Goal: Information Seeking & Learning: Learn about a topic

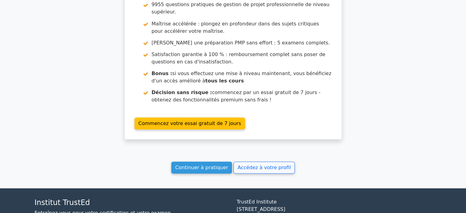
scroll to position [1161, 0]
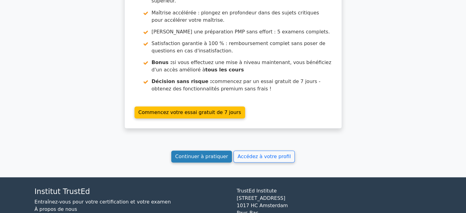
click at [203, 153] on font "Continuer à pratiquer" at bounding box center [201, 156] width 53 height 6
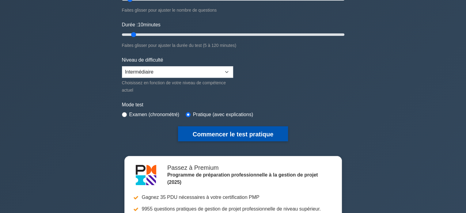
scroll to position [92, 0]
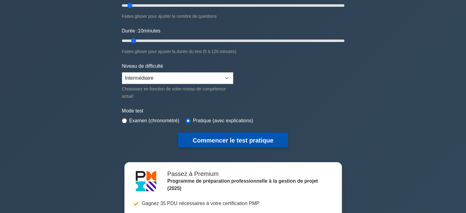
click at [225, 141] on font "Commencer le test pratique" at bounding box center [233, 140] width 81 height 7
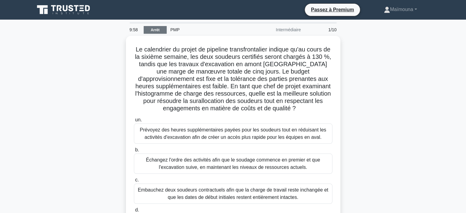
click at [155, 30] on font "Arrêt" at bounding box center [155, 30] width 9 height 4
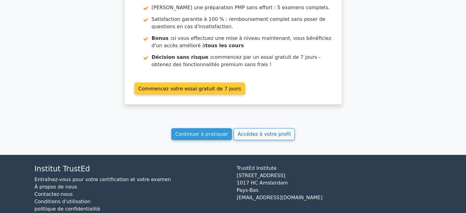
scroll to position [624, 0]
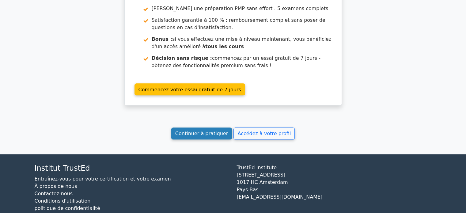
click at [213, 130] on font "Continuer à pratiquer" at bounding box center [201, 133] width 53 height 6
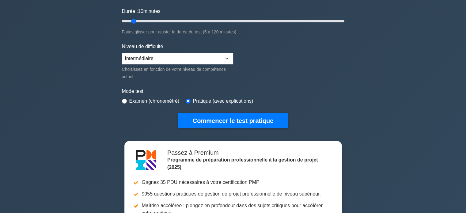
scroll to position [184, 0]
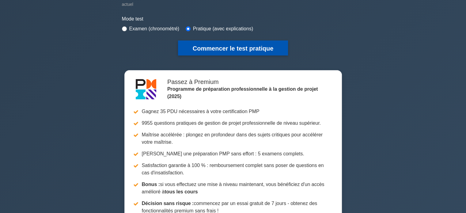
click at [242, 47] on font "Commencer le test pratique" at bounding box center [233, 48] width 81 height 7
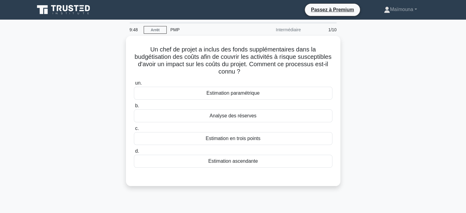
click at [374, 122] on div "Un chef de projet a inclus des fonds supplémentaires dans la budgétisation des …" at bounding box center [233, 114] width 404 height 157
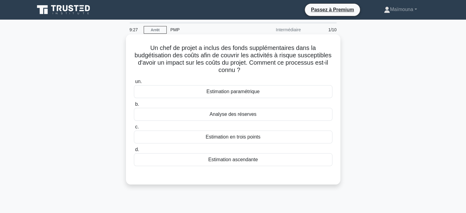
click at [244, 116] on font "Analyse des réserves" at bounding box center [232, 113] width 47 height 5
click at [134, 106] on input "b. Analyse des réserves" at bounding box center [134, 104] width 0 height 4
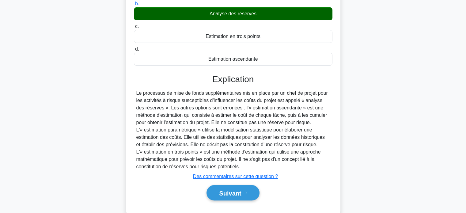
scroll to position [118, 0]
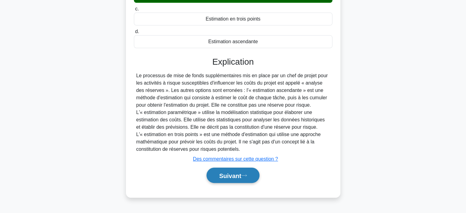
click at [232, 173] on font "Suivant" at bounding box center [230, 175] width 22 height 7
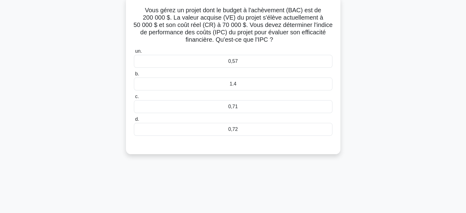
scroll to position [26, 0]
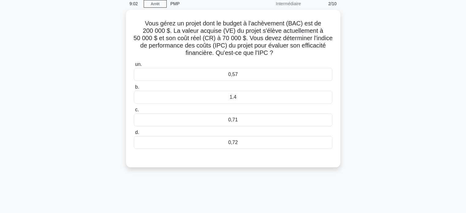
click at [0, 80] on main "9:02 Arrêt PMP Intermédiaire 2/10 Vous gérez un projet dont le budget à l'achèv…" at bounding box center [233, 149] width 466 height 311
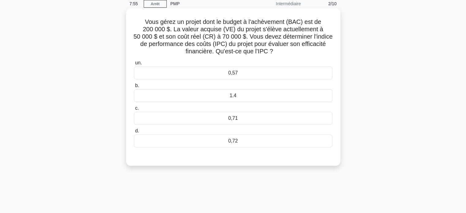
click at [235, 121] on font "0,71" at bounding box center [232, 117] width 9 height 5
click at [134, 110] on input "c. 0,71" at bounding box center [134, 108] width 0 height 4
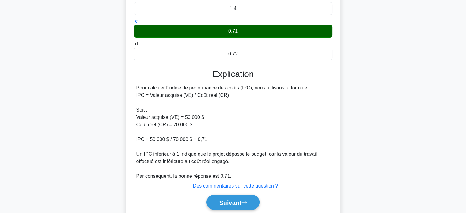
scroll to position [136, 0]
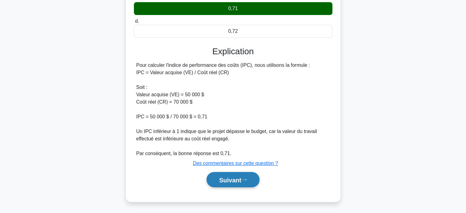
click at [230, 180] on font "Suivant" at bounding box center [230, 179] width 22 height 7
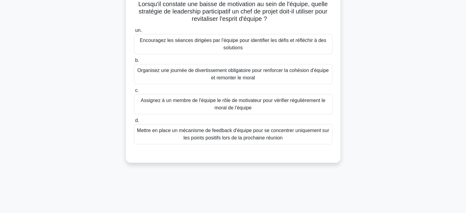
scroll to position [26, 0]
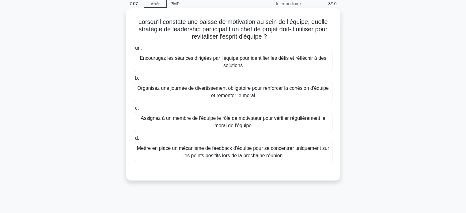
click at [242, 92] on font "Organisez une journée de divertissement obligatoire pour renforcer la cohésion …" at bounding box center [232, 91] width 191 height 13
click at [134, 80] on input "b. Organisez une journée de divertissement obligatoire pour renforcer la cohési…" at bounding box center [134, 78] width 0 height 4
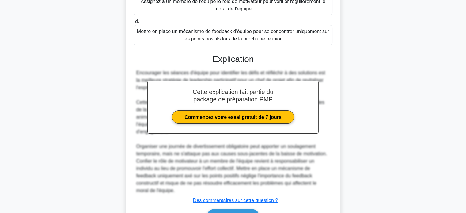
scroll to position [173, 0]
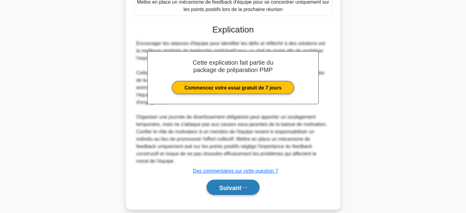
click at [215, 179] on button "Suivant" at bounding box center [232, 187] width 53 height 16
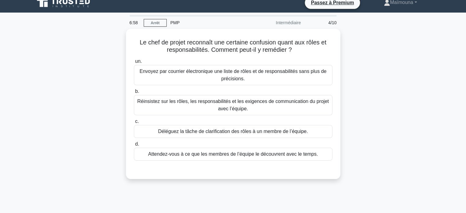
scroll to position [0, 0]
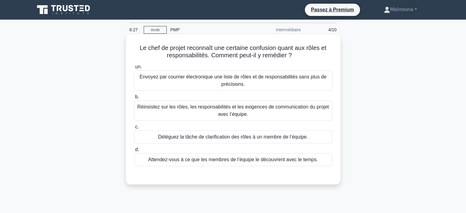
click at [232, 108] on font "Réinsistez sur les rôles, les responsabilités et les exigences de communication…" at bounding box center [232, 110] width 191 height 13
click at [134, 99] on input "b. Réinsistez sur les rôles, les responsabilités et les exigences de communicat…" at bounding box center [134, 97] width 0 height 4
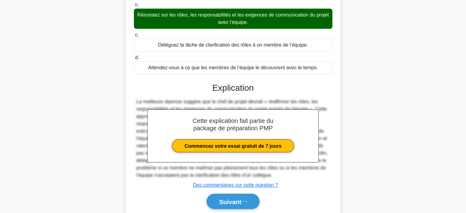
scroll to position [118, 0]
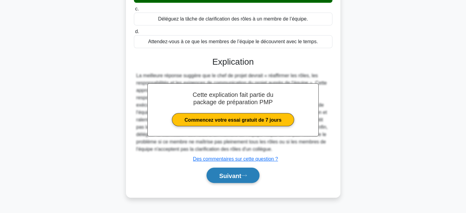
click at [224, 173] on font "Suivant" at bounding box center [230, 175] width 22 height 7
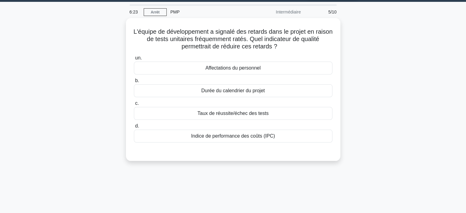
scroll to position [0, 0]
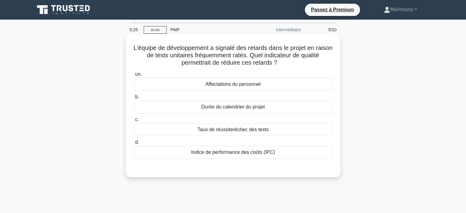
click at [235, 131] on font "Taux de réussite/échec des tests" at bounding box center [232, 129] width 71 height 5
click at [134, 122] on input "c. Taux de réussite/échec des tests" at bounding box center [134, 120] width 0 height 4
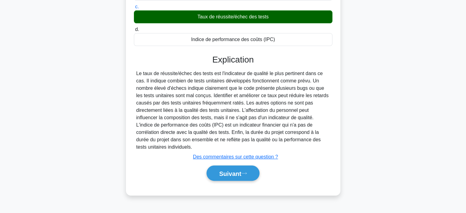
scroll to position [118, 0]
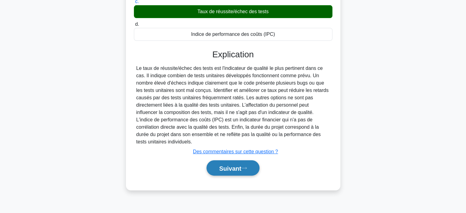
click at [230, 163] on button "Suivant" at bounding box center [232, 168] width 53 height 16
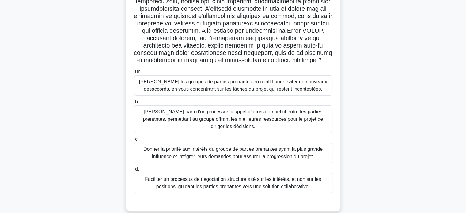
scroll to position [152, 0]
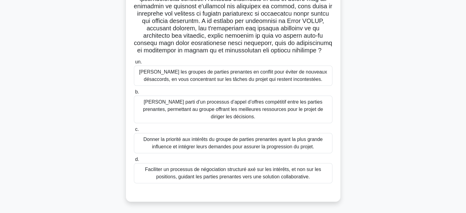
click at [226, 176] on font "Faciliter un processus de négociation structuré axé sur les intérêts, et non su…" at bounding box center [233, 173] width 176 height 13
click at [134, 161] on input "d. Faciliter un processus de négociation structuré axé sur les intérêts, et non…" at bounding box center [134, 159] width 0 height 4
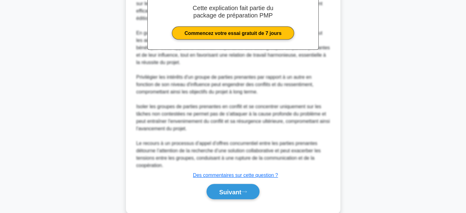
scroll to position [366, 0]
click at [224, 195] on font "Suivant" at bounding box center [230, 191] width 22 height 7
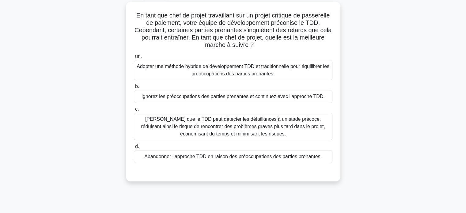
scroll to position [34, 0]
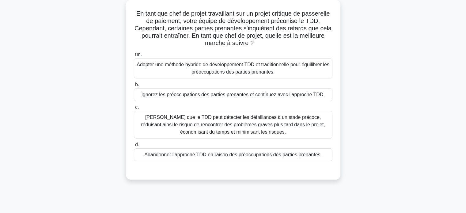
click at [237, 67] on font "Adopter une méthode hybride de développement TDD et traditionnelle pour équilib…" at bounding box center [233, 68] width 193 height 13
click at [134, 57] on input "un. Adopter une méthode hybride de développement TDD et traditionnelle pour équ…" at bounding box center [134, 55] width 0 height 4
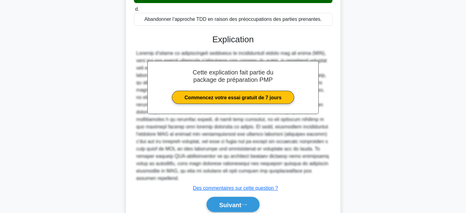
scroll to position [175, 0]
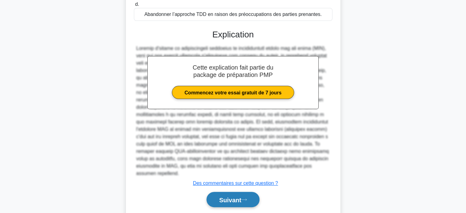
click at [220, 198] on font "Suivant" at bounding box center [230, 199] width 22 height 7
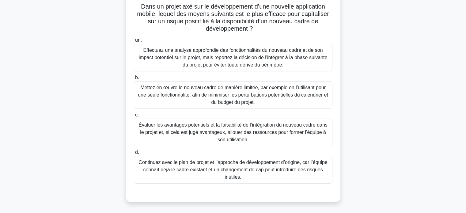
scroll to position [43, 0]
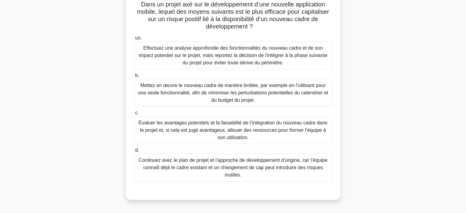
click at [217, 121] on font "Évaluer les avantages potentiels et la faisabilité de l’intégration du nouveau …" at bounding box center [232, 130] width 189 height 20
click at [134, 115] on input "c. Évaluer les avantages potentiels et la faisabilité de l’intégration du nouve…" at bounding box center [134, 113] width 0 height 4
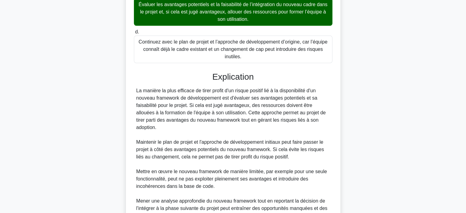
scroll to position [224, 0]
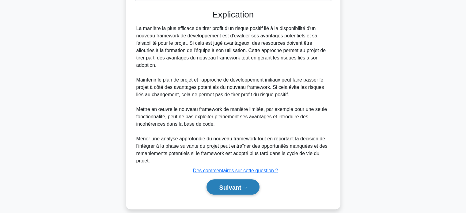
click at [220, 184] on font "Suivant" at bounding box center [230, 187] width 22 height 7
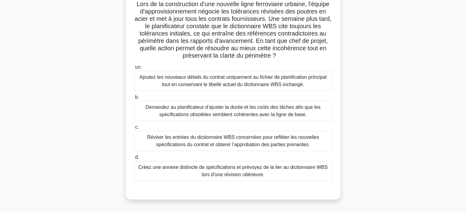
scroll to position [36, 0]
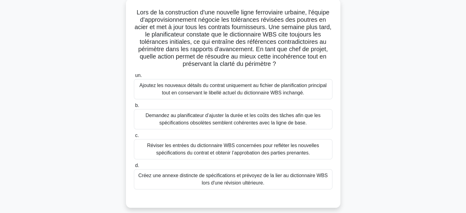
click at [238, 147] on font "Réviser les entrées du dictionnaire WBS concernées pour refléter les nouvelles …" at bounding box center [233, 149] width 172 height 13
click at [134, 137] on input "c. Réviser les entrées du dictionnaire WBS concernées pour refléter les nouvell…" at bounding box center [134, 136] width 0 height 4
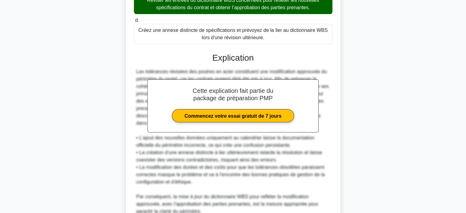
scroll to position [239, 0]
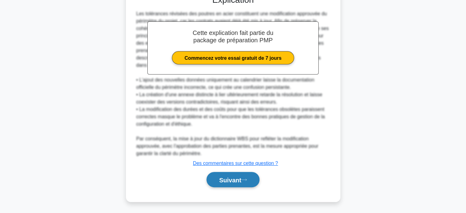
click at [222, 177] on font "Suivant" at bounding box center [230, 179] width 22 height 7
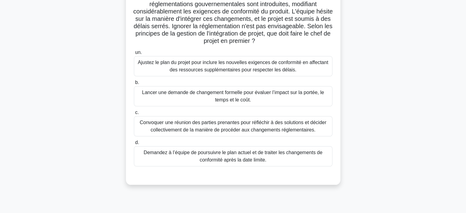
scroll to position [60, 0]
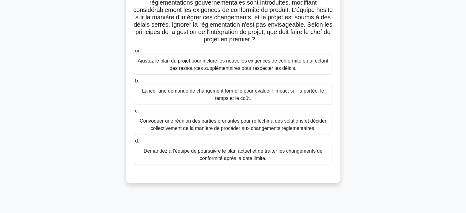
click at [222, 122] on font "Convoquer une réunion des parties prenantes pour réfléchir à des solutions et d…" at bounding box center [233, 124] width 186 height 13
click at [134, 113] on input "c. Convoquer une réunion des parties prenantes pour réfléchir à des solutions e…" at bounding box center [134, 111] width 0 height 4
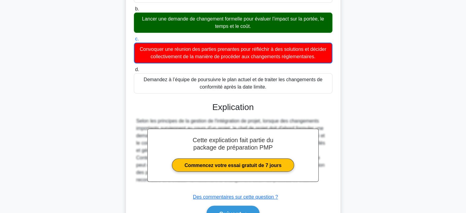
scroll to position [165, 0]
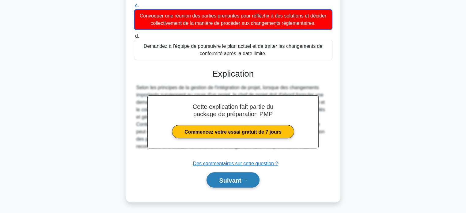
click at [223, 177] on font "Suivant" at bounding box center [230, 180] width 22 height 7
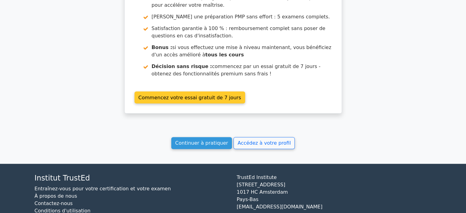
scroll to position [1170, 0]
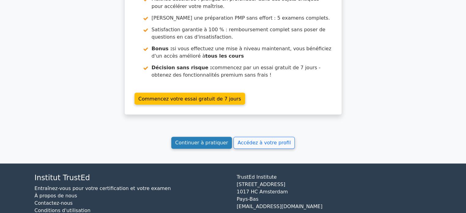
click at [206, 140] on font "Continuer à pratiquer" at bounding box center [201, 143] width 53 height 6
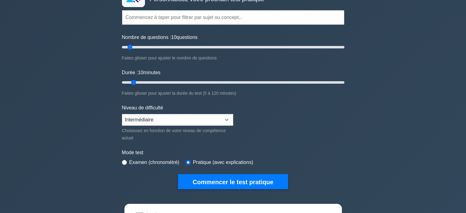
scroll to position [92, 0]
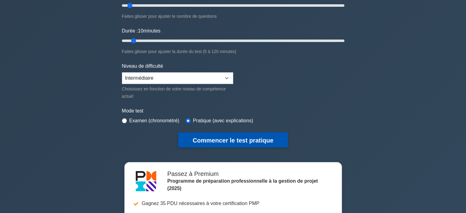
click at [210, 138] on font "Commencer le test pratique" at bounding box center [233, 140] width 81 height 7
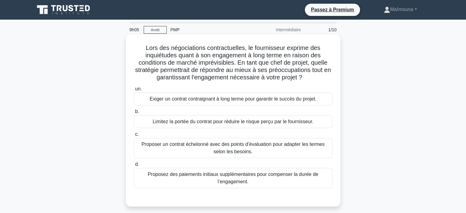
click at [217, 144] on font "Proposer un contrat échelonné avec des points d’évaluation pour adapter les ter…" at bounding box center [232, 147] width 183 height 13
click at [134, 136] on input "c. Proposer un contrat échelonné avec des points d’évaluation pour adapter les …" at bounding box center [134, 134] width 0 height 4
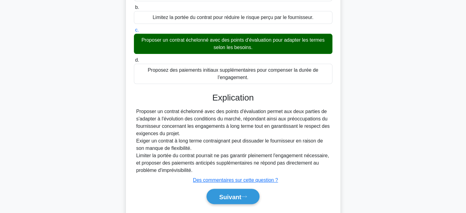
scroll to position [121, 0]
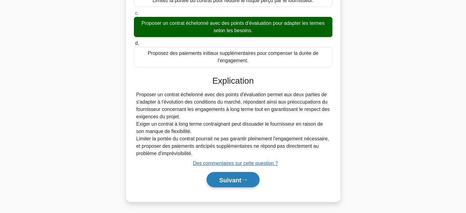
click at [222, 179] on font "Suivant" at bounding box center [230, 179] width 22 height 7
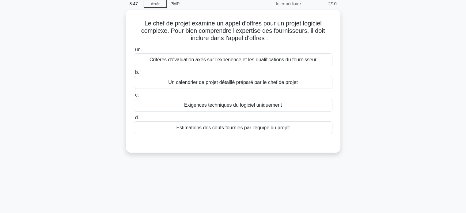
scroll to position [0, 0]
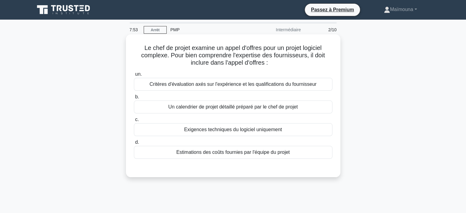
click at [231, 86] on font "Critères d'évaluation axés sur l'expérience et les qualifications du fournisseur" at bounding box center [232, 83] width 167 height 5
click at [134, 76] on input "un. Critères d'évaluation axés sur l'expérience et les qualifications du fourni…" at bounding box center [134, 74] width 0 height 4
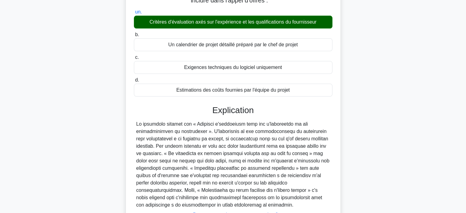
scroll to position [118, 0]
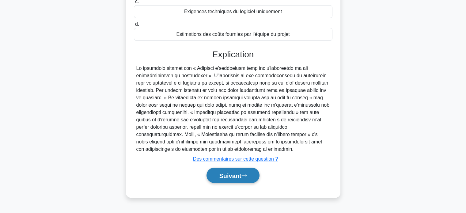
click at [236, 173] on font "Suivant" at bounding box center [230, 175] width 22 height 7
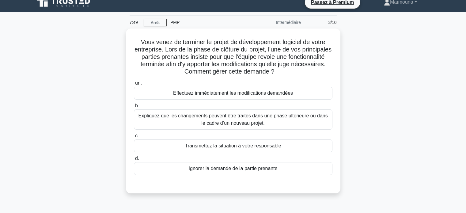
scroll to position [0, 0]
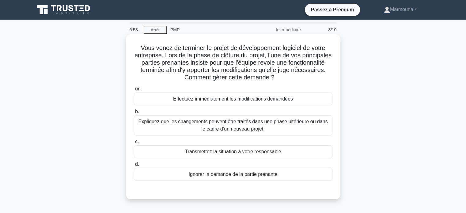
click at [238, 126] on font "Expliquez que les changements peuvent être traités dans une phase ultérieure ou…" at bounding box center [232, 125] width 189 height 13
click at [134, 114] on input "b. Expliquez que les changements peuvent être traités dans une phase ultérieure…" at bounding box center [134, 112] width 0 height 4
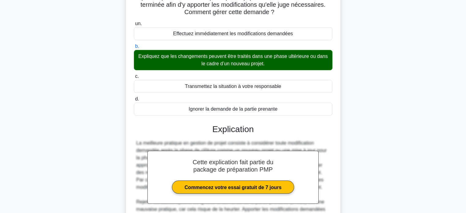
scroll to position [150, 0]
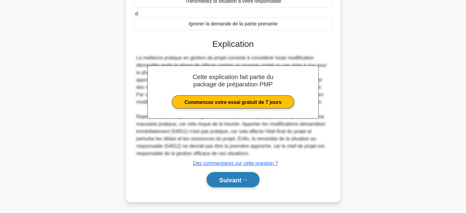
click at [228, 179] on font "Suivant" at bounding box center [230, 179] width 22 height 7
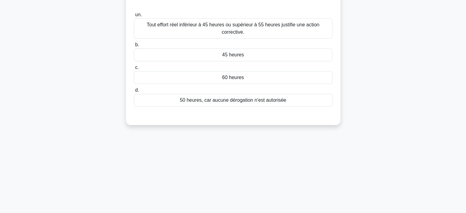
scroll to position [0, 0]
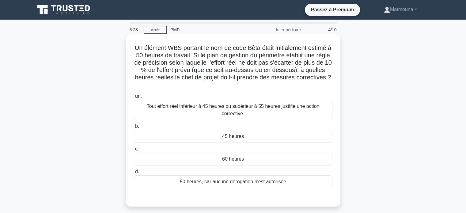
click at [245, 113] on font "Tout effort réel inférieur à 45 heures ou supérieur à 55 heures justifie une ac…" at bounding box center [233, 110] width 193 height 15
click at [134, 98] on input "un. Tout effort réel inférieur à 45 heures ou supérieur à 55 heures justifie un…" at bounding box center [134, 96] width 0 height 4
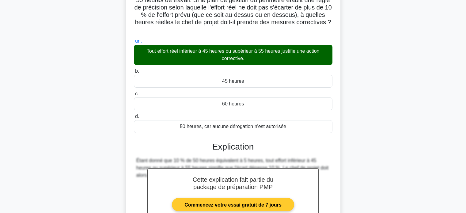
scroll to position [128, 0]
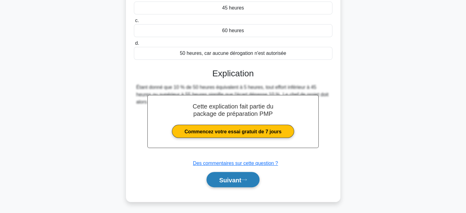
click at [225, 179] on font "Suivant" at bounding box center [230, 179] width 22 height 7
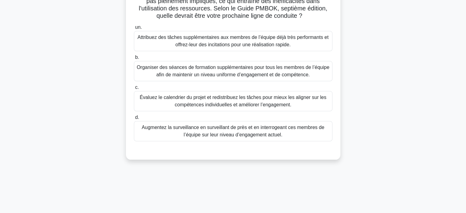
scroll to position [26, 0]
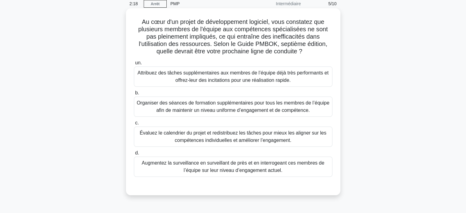
click at [205, 136] on font "Évaluez le calendrier du projet et redistribuez les tâches pour mieux les align…" at bounding box center [233, 136] width 186 height 13
click at [134, 125] on input "c. Évaluez le calendrier du projet et redistribuez les tâches pour mieux les al…" at bounding box center [134, 123] width 0 height 4
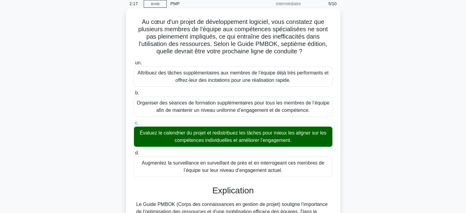
scroll to position [179, 0]
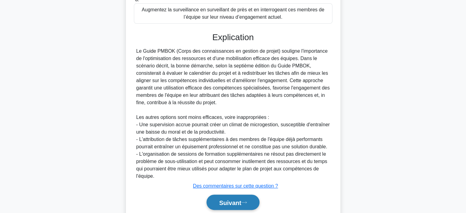
click at [225, 197] on button "Suivant" at bounding box center [232, 202] width 53 height 16
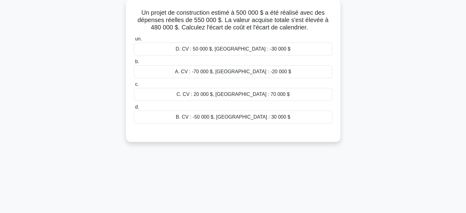
scroll to position [0, 0]
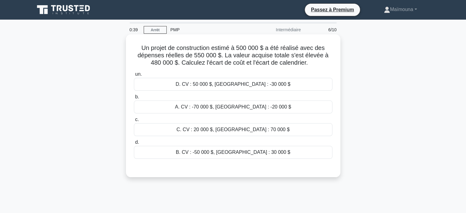
click at [217, 130] on font "C. CV : 20 000 $, SV : 70 000 $" at bounding box center [232, 129] width 113 height 5
click at [134, 122] on input "c. C. CV : 20 000 $, SV : 70 000 $" at bounding box center [134, 120] width 0 height 4
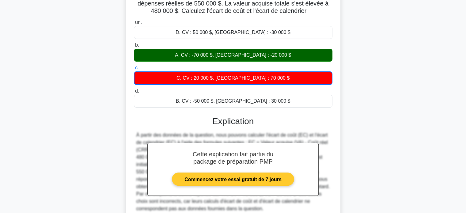
scroll to position [118, 0]
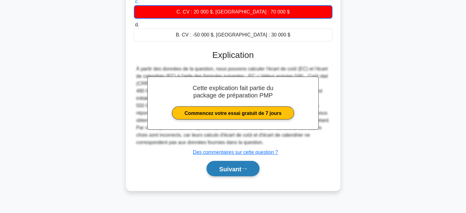
click at [227, 166] on font "Suivant" at bounding box center [230, 168] width 22 height 7
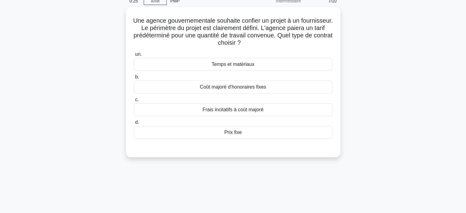
scroll to position [26, 0]
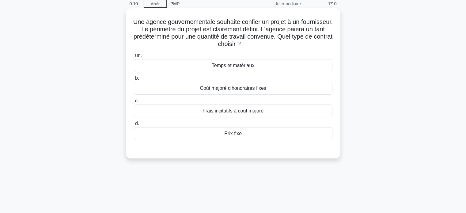
click at [234, 135] on font "Prix ​​fixe" at bounding box center [232, 133] width 17 height 5
click at [134, 126] on input "d. Prix ​​fixe" at bounding box center [134, 124] width 0 height 4
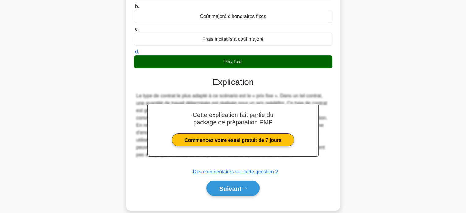
scroll to position [118, 0]
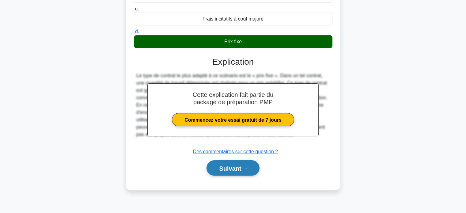
click at [234, 165] on font "Suivant" at bounding box center [230, 168] width 22 height 7
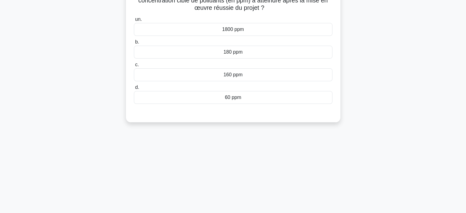
scroll to position [0, 0]
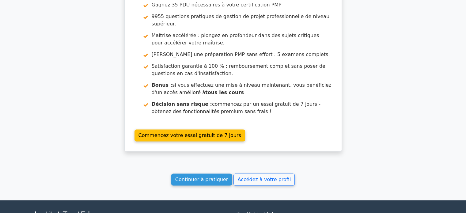
scroll to position [1059, 0]
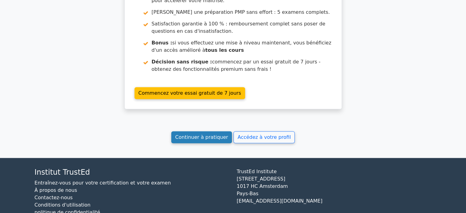
click at [213, 134] on font "Continuer à pratiquer" at bounding box center [201, 137] width 53 height 6
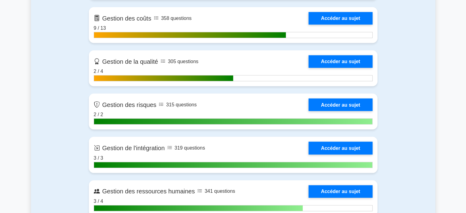
scroll to position [582, 0]
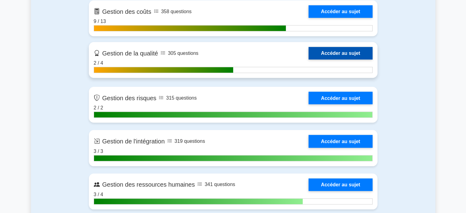
click at [333, 54] on link "Accéder au sujet" at bounding box center [340, 53] width 64 height 13
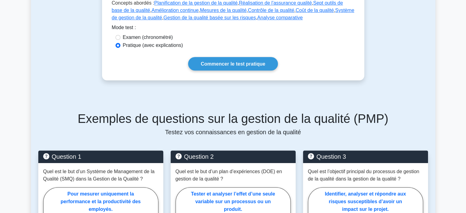
scroll to position [337, 0]
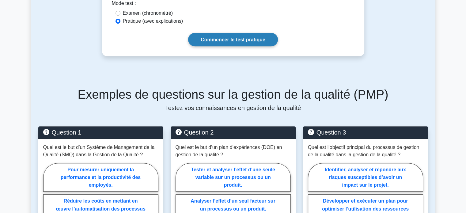
click at [243, 40] on font "Commencer le test pratique" at bounding box center [233, 39] width 65 height 5
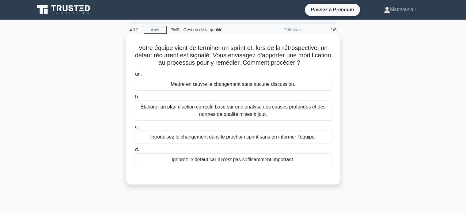
click at [251, 108] on font "Élaborer un plan d’action correctif basé sur une analyse des causes profondes e…" at bounding box center [233, 110] width 185 height 13
click at [134, 99] on input "b. Élaborer un plan d’action correctif basé sur une analyse des causes profonde…" at bounding box center [134, 97] width 0 height 4
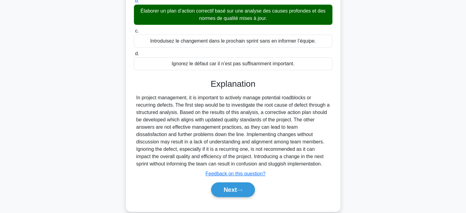
scroll to position [87, 0]
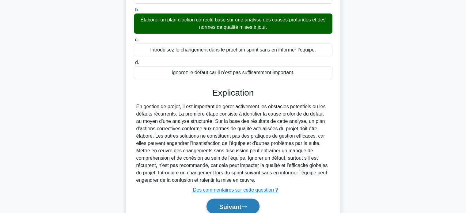
click at [229, 206] on font "Suivant" at bounding box center [230, 206] width 22 height 7
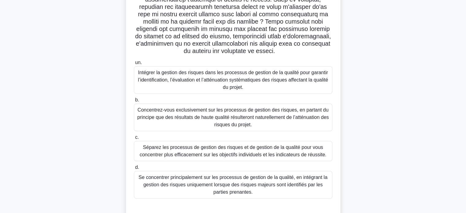
scroll to position [118, 0]
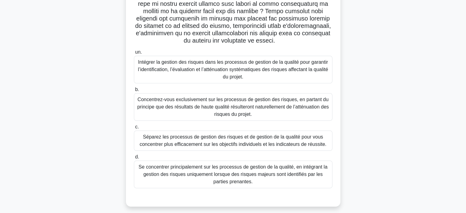
click at [227, 84] on div "un. Intégrer la gestion des risques dans les processus de gestion de la qualité…" at bounding box center [233, 118] width 206 height 142
click at [233, 73] on font "Intégrer la gestion des risques dans les processus de gestion de la qualité pou…" at bounding box center [233, 69] width 193 height 22
click at [134, 54] on input "un. Intégrer la gestion des risques dans les processus de gestion de la qualité…" at bounding box center [134, 52] width 0 height 4
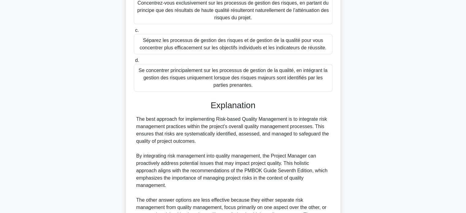
scroll to position [271, 0]
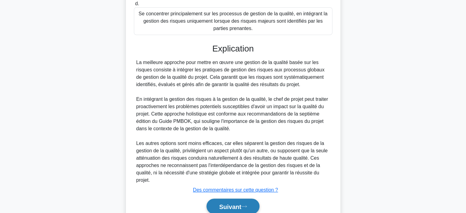
click at [227, 199] on button "Suivant" at bounding box center [232, 206] width 53 height 16
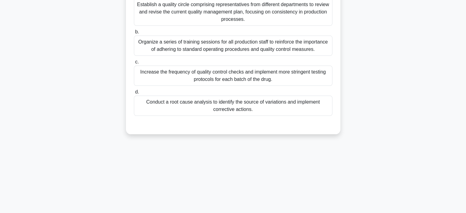
click at [224, 203] on div "3:15 [GEOGRAPHIC_DATA] PMP - Gestion de la qualité Débutant 3/5 A project manag…" at bounding box center [233, 57] width 404 height 306
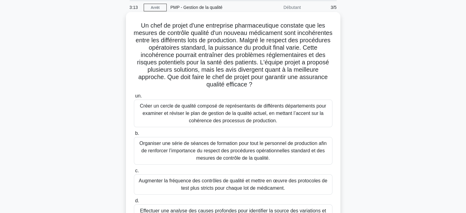
scroll to position [61, 0]
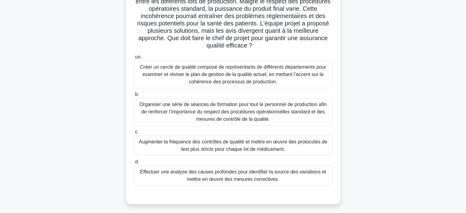
click at [235, 176] on font "Effectuer une analyse des causes profondes pour identifier la source des variat…" at bounding box center [233, 175] width 186 height 13
click at [134, 164] on input "d. Effectuer une analyse des causes profondes pour identifier la source des var…" at bounding box center [134, 162] width 0 height 4
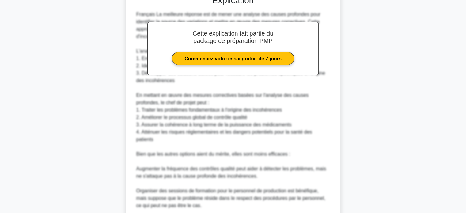
scroll to position [337, 0]
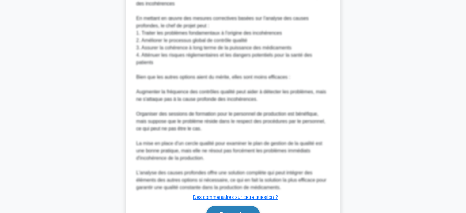
click at [223, 210] on font "Suivant" at bounding box center [230, 213] width 22 height 7
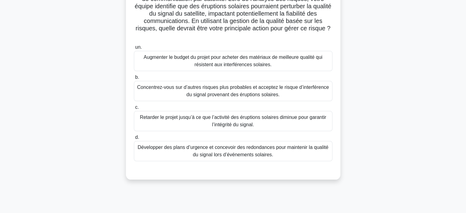
scroll to position [57, 0]
click at [217, 149] on font "Développer des plans d’urgence et concevoir des redondances pour maintenir la q…" at bounding box center [232, 150] width 191 height 13
click at [134, 139] on input "d. Développer des plans d’urgence et concevoir des redondances pour maintenir l…" at bounding box center [134, 137] width 0 height 4
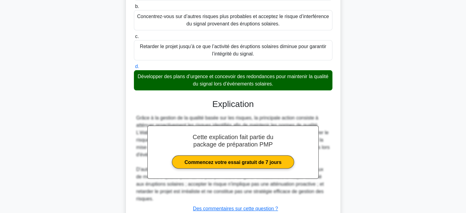
scroll to position [172, 0]
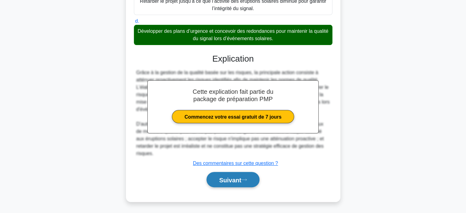
click at [216, 180] on button "Suivant" at bounding box center [232, 180] width 53 height 16
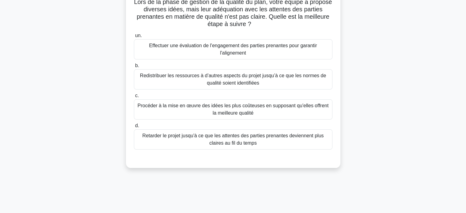
scroll to position [26, 0]
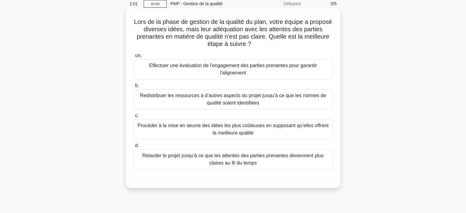
click at [223, 70] on font "Effectuer une évaluation de l'engagement des parties prenantes pour garantir l'…" at bounding box center [233, 69] width 168 height 13
click at [134, 58] on input "un. Effectuer une évaluation de l'engagement des parties prenantes pour garanti…" at bounding box center [134, 56] width 0 height 4
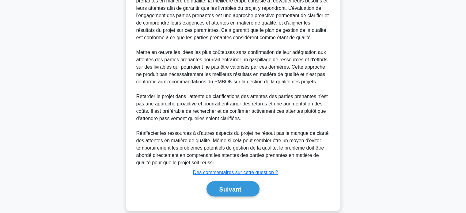
scroll to position [239, 0]
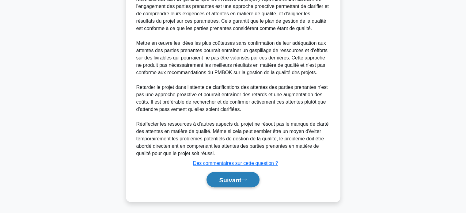
click at [227, 179] on font "Suivant" at bounding box center [230, 179] width 22 height 7
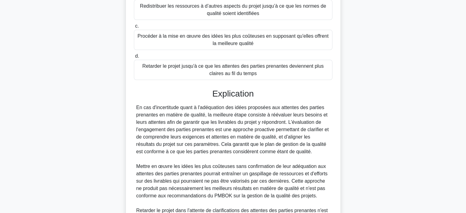
scroll to position [91, 0]
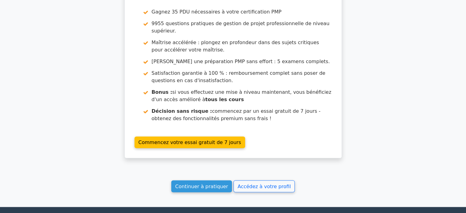
scroll to position [949, 0]
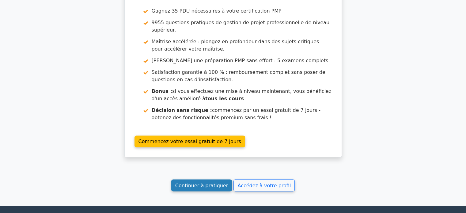
click at [214, 182] on font "Continuer à pratiquer" at bounding box center [201, 185] width 53 height 6
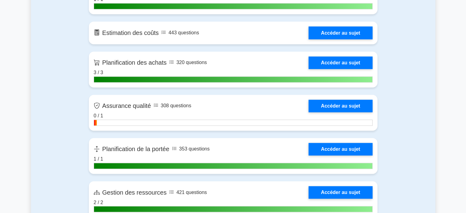
scroll to position [995, 0]
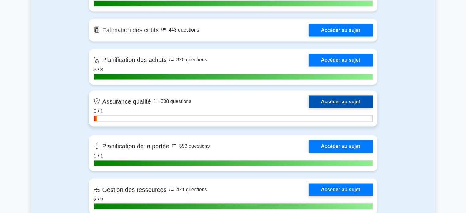
click at [340, 103] on link "Accéder au sujet" at bounding box center [340, 101] width 64 height 13
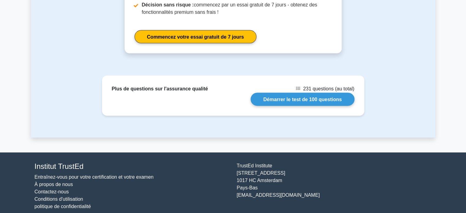
scroll to position [823, 0]
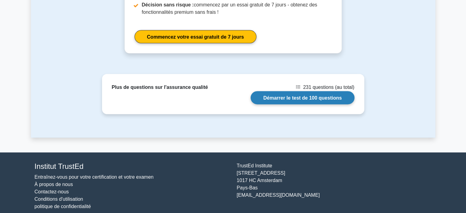
click at [292, 102] on link "Démarrer le test de 100 questions" at bounding box center [301, 97] width 103 height 13
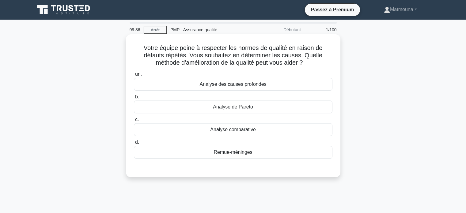
click at [245, 87] on font "Analyse des causes profondes" at bounding box center [233, 83] width 67 height 5
click at [134, 76] on input "un. Analyse des causes profondes" at bounding box center [134, 74] width 0 height 4
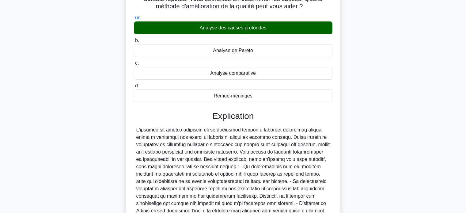
scroll to position [128, 0]
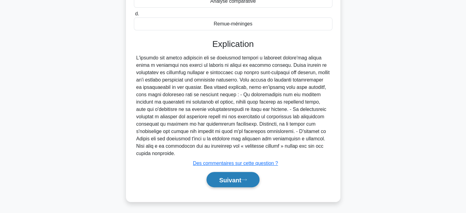
click at [222, 177] on font "Suivant" at bounding box center [230, 179] width 22 height 7
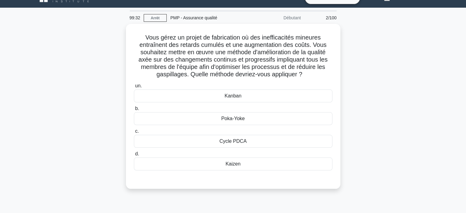
scroll to position [0, 0]
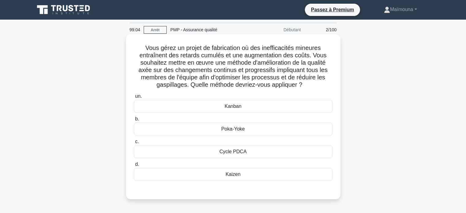
click at [238, 154] on font "Cycle PDCA" at bounding box center [232, 151] width 27 height 5
click at [134, 144] on input "c. Cycle PDCA" at bounding box center [134, 142] width 0 height 4
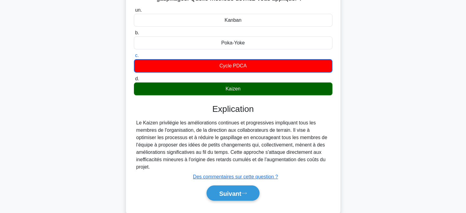
scroll to position [87, 0]
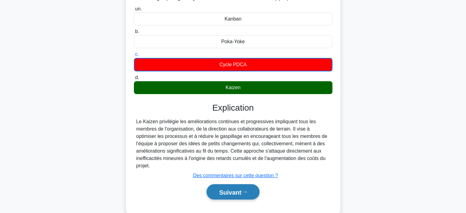
click at [219, 192] on font "Suivant" at bounding box center [230, 192] width 22 height 7
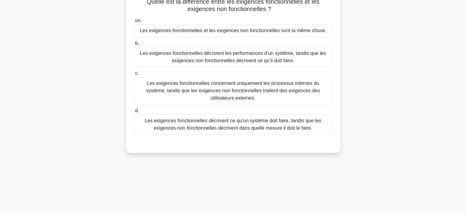
scroll to position [57, 0]
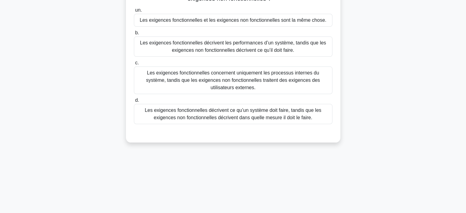
click at [266, 117] on font "Les exigences fonctionnelles décrivent ce qu’un système doit faire, tandis que …" at bounding box center [233, 113] width 176 height 13
click at [134, 102] on input "d. Les exigences fonctionnelles décrivent ce qu’un système doit faire, tandis q…" at bounding box center [134, 100] width 0 height 4
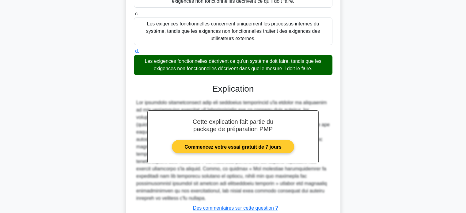
scroll to position [143, 0]
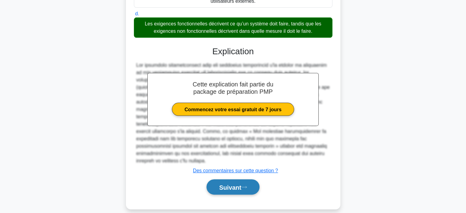
click at [226, 184] on font "Suivant" at bounding box center [230, 187] width 22 height 7
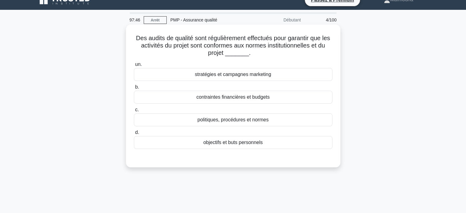
scroll to position [0, 0]
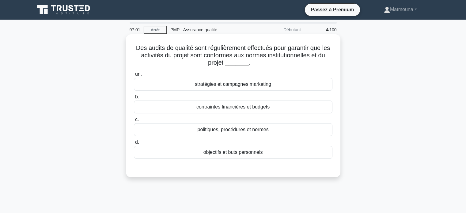
click at [223, 132] on font "politiques, procédures et normes" at bounding box center [232, 129] width 71 height 5
click at [134, 122] on input "c. politiques, procédures et normes" at bounding box center [134, 120] width 0 height 4
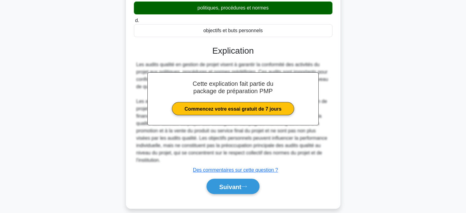
scroll to position [128, 0]
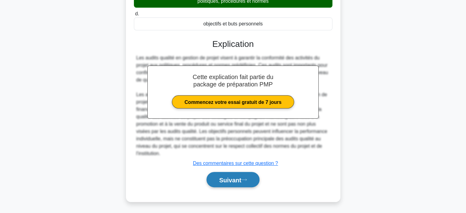
click at [226, 178] on font "Suivant" at bounding box center [230, 179] width 22 height 7
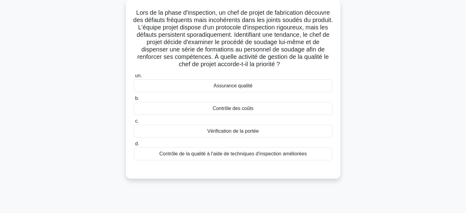
scroll to position [26, 0]
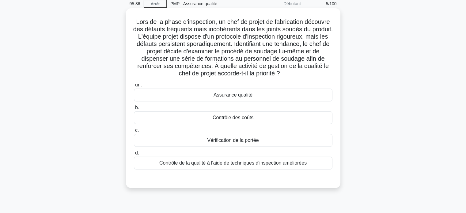
click at [231, 94] on font "Assurance qualité" at bounding box center [232, 94] width 39 height 5
click at [134, 87] on input "un. Assurance qualité" at bounding box center [134, 85] width 0 height 4
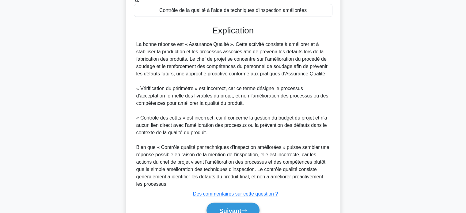
scroll to position [209, 0]
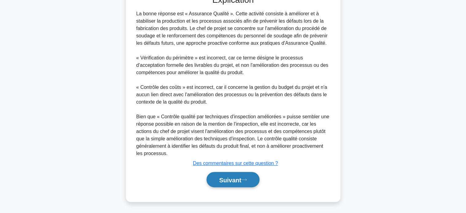
click at [221, 176] on font "Suivant" at bounding box center [230, 179] width 22 height 7
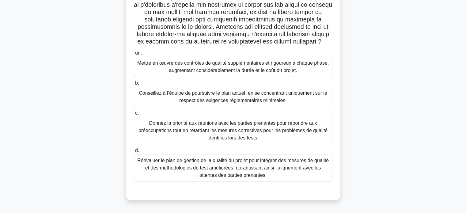
scroll to position [118, 0]
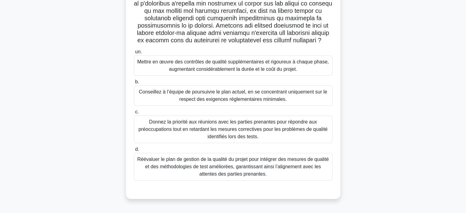
click at [253, 166] on font "Réévaluer le plan de gestion de la qualité du projet pour intégrer des mesures …" at bounding box center [232, 166] width 191 height 20
click at [134, 151] on input "d. Réévaluer le plan de gestion de la qualité du projet pour intégrer des mesur…" at bounding box center [134, 149] width 0 height 4
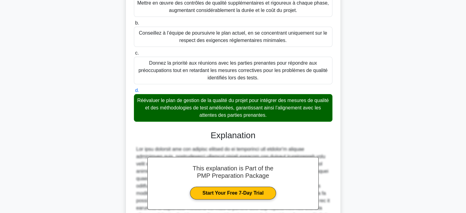
scroll to position [260, 0]
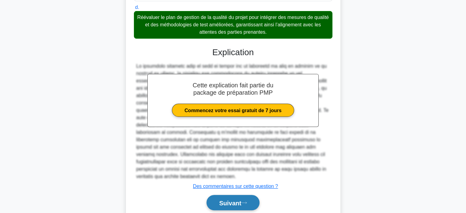
click at [224, 200] on font "Suivant" at bounding box center [230, 202] width 22 height 7
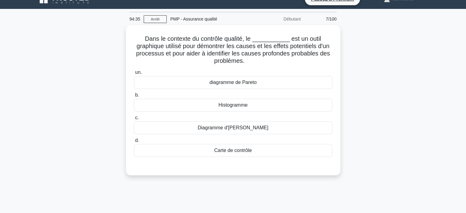
scroll to position [0, 0]
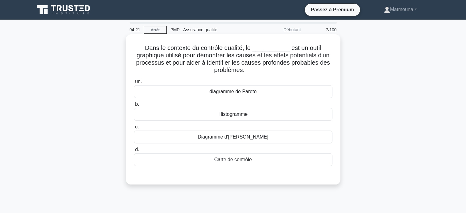
click at [220, 139] on font "Diagramme d'Ishikawa" at bounding box center [233, 136] width 71 height 5
click at [134, 129] on input "c. Diagramme d'Ishikawa" at bounding box center [134, 127] width 0 height 4
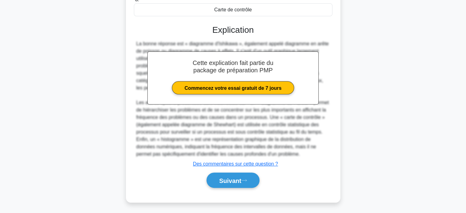
scroll to position [150, 0]
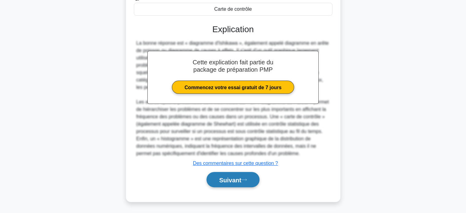
click at [219, 176] on font "Suivant" at bounding box center [230, 179] width 22 height 7
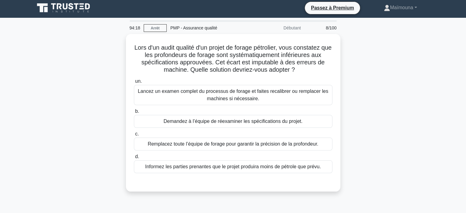
scroll to position [0, 0]
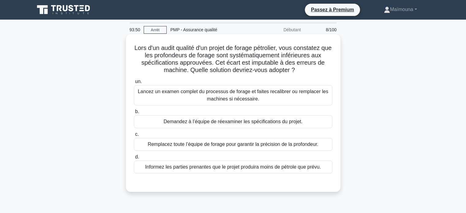
click at [241, 92] on font "Lancez un examen complet du processus de forage et faites recalibrer ou remplac…" at bounding box center [233, 95] width 190 height 13
click at [134, 84] on input "un. Lancez un examen complet du processus de forage et faites recalibrer ou rem…" at bounding box center [134, 82] width 0 height 4
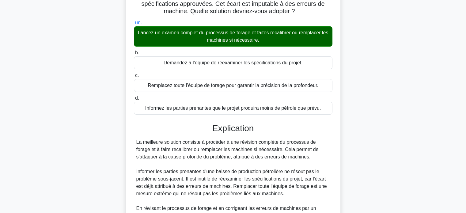
scroll to position [122, 0]
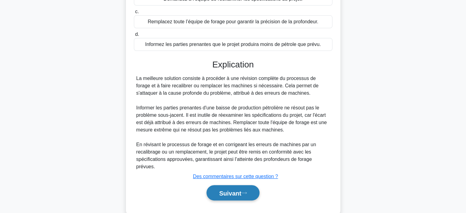
click at [214, 191] on button "Suivant" at bounding box center [232, 193] width 53 height 16
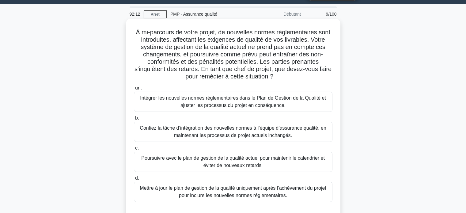
scroll to position [31, 0]
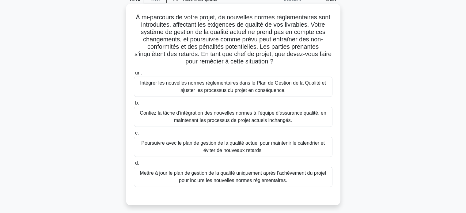
click at [209, 89] on font "Intégrer les nouvelles normes réglementaires dans le Plan de Gestion de la Qual…" at bounding box center [233, 86] width 186 height 13
click at [134, 75] on input "un. Intégrer les nouvelles normes réglementaires dans le Plan de Gestion de la …" at bounding box center [134, 73] width 0 height 4
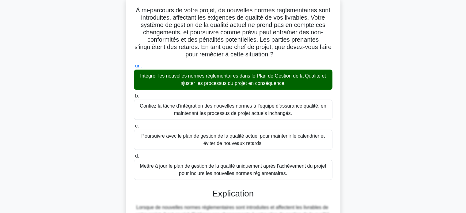
scroll to position [153, 0]
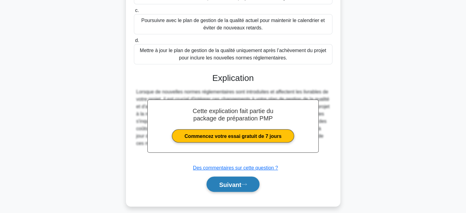
click at [222, 183] on font "Suivant" at bounding box center [230, 184] width 22 height 7
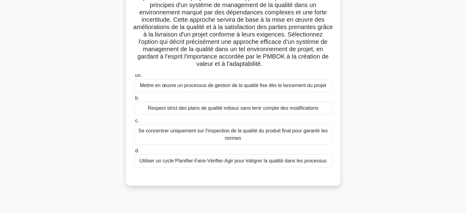
scroll to position [87, 0]
click at [231, 159] on font "Utiliser un cycle Planifier-Faire-Vérifier-Agir pour intégrer la qualité dans l…" at bounding box center [232, 160] width 187 height 5
click at [134, 153] on input "d. Utiliser un cycle Planifier-Faire-Vérifier-Agir pour intégrer la qualité dan…" at bounding box center [134, 151] width 0 height 4
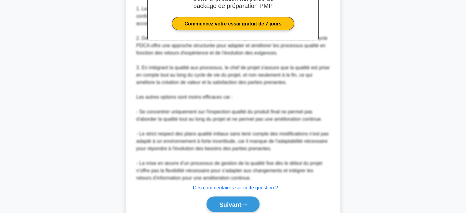
scroll to position [327, 0]
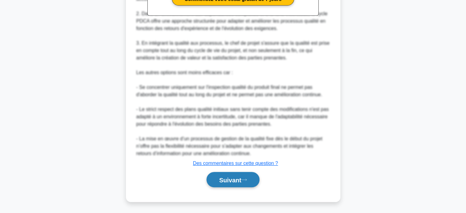
click at [226, 180] on font "Suivant" at bounding box center [230, 179] width 22 height 7
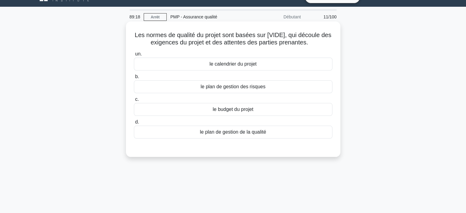
scroll to position [0, 0]
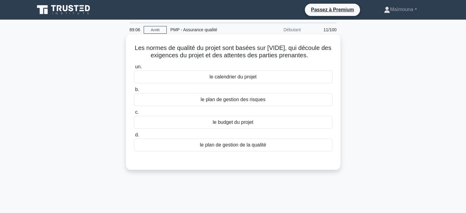
click at [221, 144] on font "le plan de gestion de la qualité" at bounding box center [233, 144] width 66 height 5
click at [134, 137] on input "d. le plan de gestion de la qualité" at bounding box center [134, 135] width 0 height 4
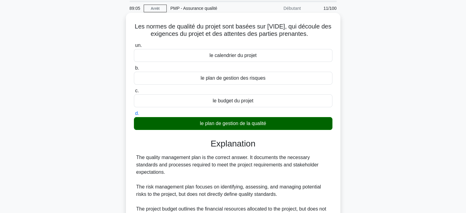
scroll to position [118, 0]
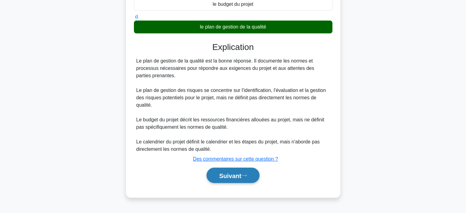
click at [220, 172] on font "Suivant" at bounding box center [230, 175] width 22 height 7
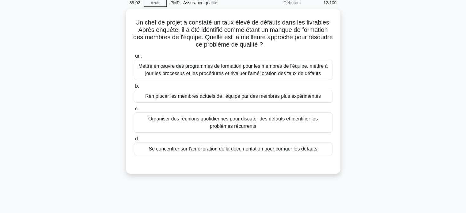
scroll to position [26, 0]
click at [236, 70] on font "Mettre en œuvre des programmes de formation pour les membres de l'équipe, mettr…" at bounding box center [232, 69] width 189 height 13
click at [134, 58] on input "un. Mettre en œuvre des programmes de formation pour les membres de l'équipe, m…" at bounding box center [134, 56] width 0 height 4
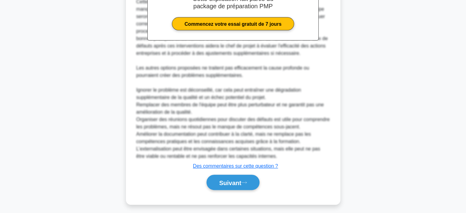
scroll to position [231, 0]
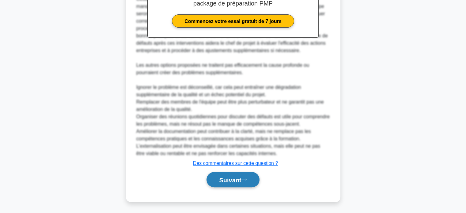
click at [227, 178] on font "Suivant" at bounding box center [230, 179] width 22 height 7
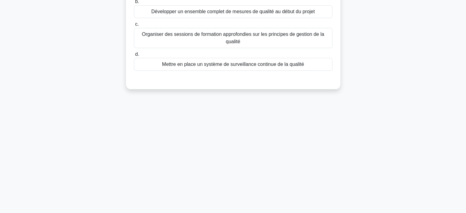
scroll to position [26, 0]
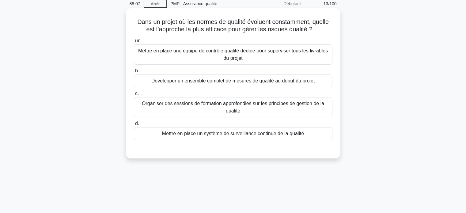
click at [256, 133] on font "Mettre en place un système de surveillance continue de la qualité" at bounding box center [233, 133] width 142 height 5
click at [134, 126] on input "d. Mettre en place un système de surveillance continue de la qualité" at bounding box center [134, 124] width 0 height 4
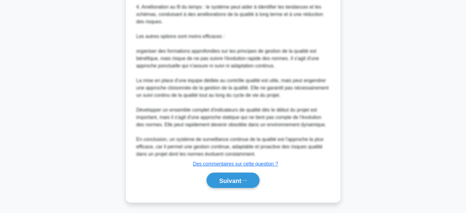
scroll to position [290, 0]
click at [223, 177] on font "Suivant" at bounding box center [230, 179] width 22 height 7
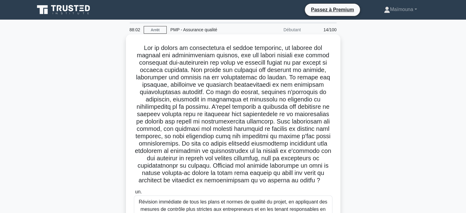
scroll to position [152, 0]
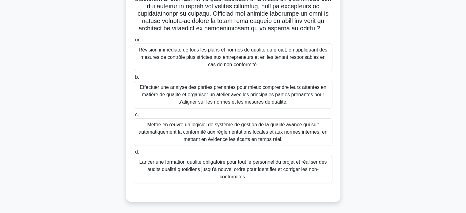
click at [223, 94] on font "Effectuer une analyse des parties prenantes pour mieux comprendre leurs attente…" at bounding box center [233, 95] width 186 height 20
click at [134, 79] on input "b. Effectuer une analyse des parties prenantes pour mieux comprendre leurs atte…" at bounding box center [134, 77] width 0 height 4
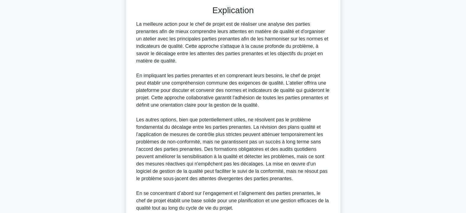
scroll to position [393, 0]
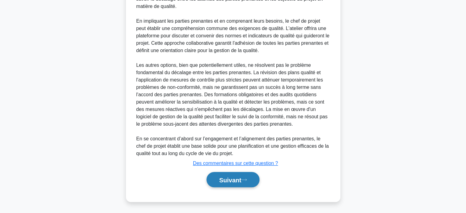
click at [236, 179] on font "Suivant" at bounding box center [230, 179] width 22 height 7
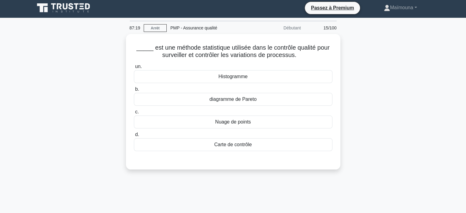
scroll to position [0, 0]
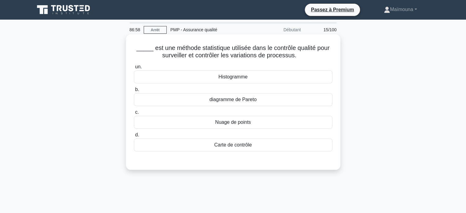
click at [232, 146] on font "Carte de contrôle" at bounding box center [233, 144] width 38 height 5
click at [134, 137] on input "d. Carte de contrôle" at bounding box center [134, 135] width 0 height 4
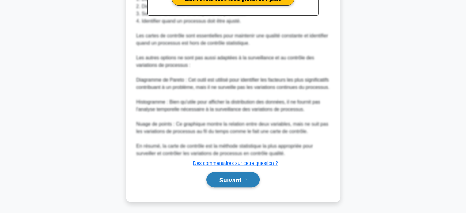
click at [225, 179] on font "Suivant" at bounding box center [230, 179] width 22 height 7
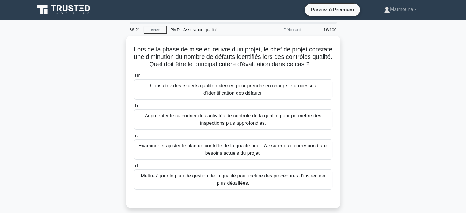
click at [225, 179] on font "Mettre à jour le plan de gestion de la qualité pour inclure des procédures d’in…" at bounding box center [233, 179] width 184 height 13
click at [134, 168] on input "d. Mettre à jour le plan de gestion de la qualité pour inclure des procédures d…" at bounding box center [134, 166] width 0 height 4
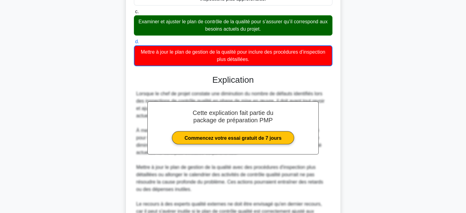
scroll to position [195, 0]
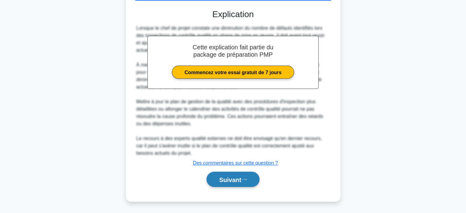
click at [231, 178] on font "Suivant" at bounding box center [230, 179] width 22 height 7
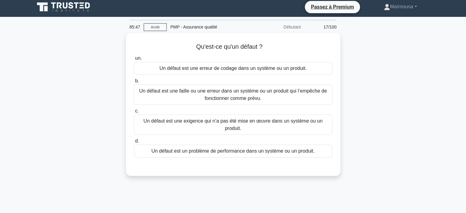
scroll to position [4, 0]
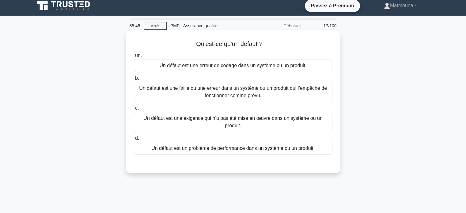
click at [227, 90] on font "Un défaut est une faille ou une erreur dans un système ou un produit qui l’empê…" at bounding box center [233, 91] width 188 height 13
click at [134, 80] on input "b. Un défaut est une faille ou une erreur dans un système ou un produit qui l’e…" at bounding box center [134, 78] width 0 height 4
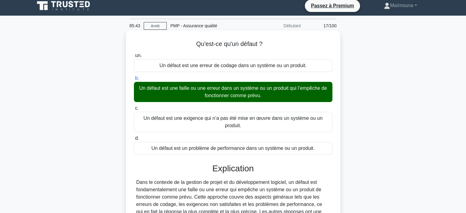
scroll to position [118, 0]
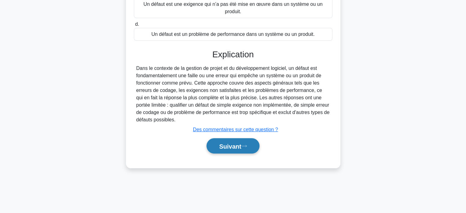
click at [233, 144] on font "Suivant" at bounding box center [230, 146] width 22 height 7
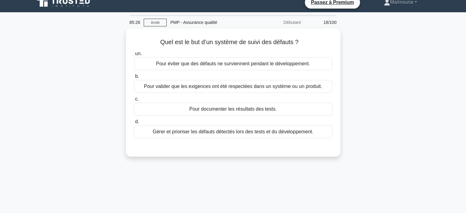
scroll to position [4, 0]
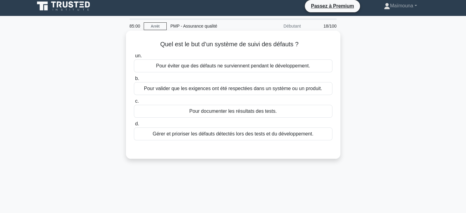
click at [213, 134] on font "Gérer et prioriser les défauts détectés lors des tests et du développement." at bounding box center [232, 133] width 161 height 5
click at [134, 126] on input "d. Gérer et prioriser les défauts détectés lors des tests et du développement." at bounding box center [134, 124] width 0 height 4
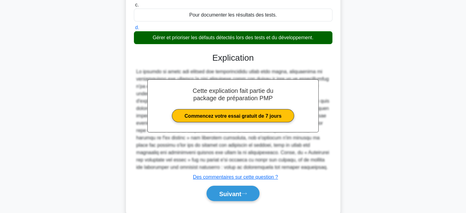
scroll to position [99, 0]
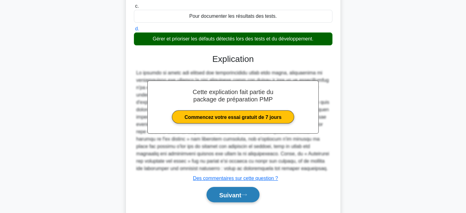
click at [228, 193] on font "Suivant" at bounding box center [230, 194] width 22 height 7
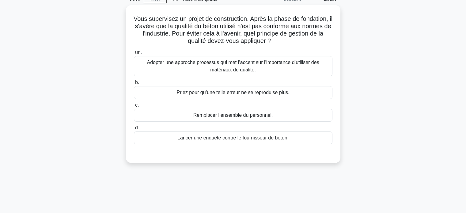
scroll to position [31, 0]
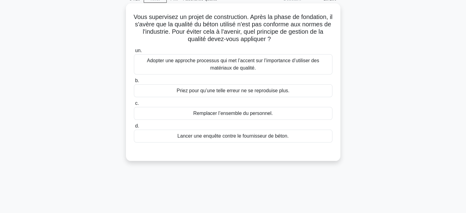
click at [239, 137] on font "Lancer une enquête contre le fournisseur de béton." at bounding box center [232, 135] width 111 height 5
click at [134, 128] on input "d. Lancer une enquête contre le fournisseur de béton." at bounding box center [134, 126] width 0 height 4
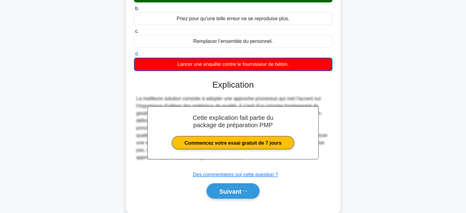
scroll to position [118, 0]
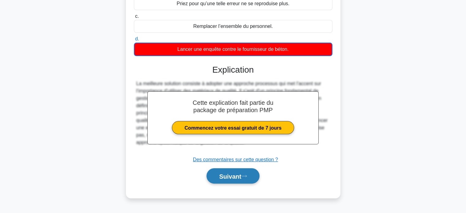
click at [228, 169] on button "Suivant" at bounding box center [232, 176] width 53 height 16
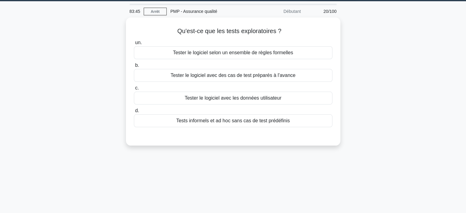
scroll to position [16, 0]
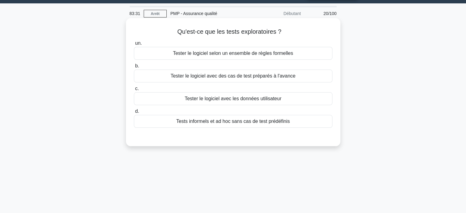
click at [243, 55] on font "Tester le logiciel selon un ensemble de règles formelles" at bounding box center [233, 53] width 120 height 5
click at [134, 45] on input "un. Tester le logiciel selon un ensemble de règles formelles" at bounding box center [134, 43] width 0 height 4
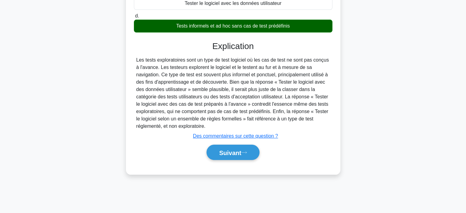
scroll to position [113, 0]
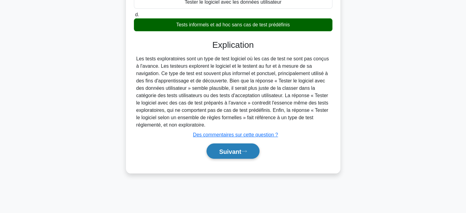
click at [220, 149] on font "Suivant" at bounding box center [230, 151] width 22 height 7
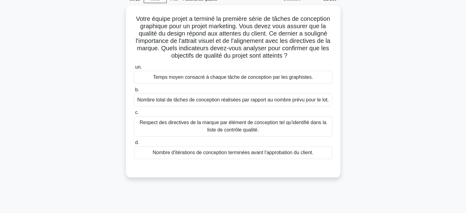
scroll to position [30, 0]
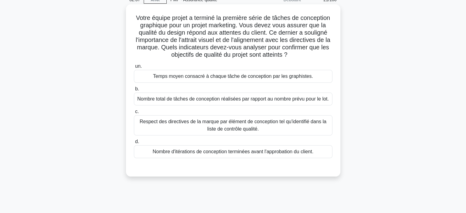
click at [224, 133] on div "Respect des directives de la marque par élément de conception tel qu'identifié …" at bounding box center [233, 125] width 198 height 20
click at [134, 114] on input "c. Respect des directives de la marque par élément de conception tel qu'identif…" at bounding box center [134, 112] width 0 height 4
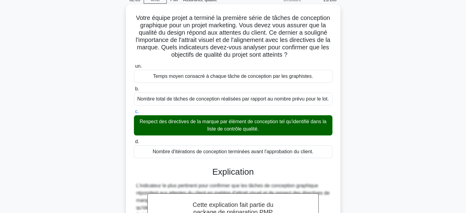
scroll to position [214, 0]
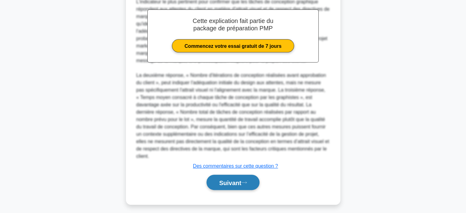
click at [227, 178] on button "Suivant" at bounding box center [232, 183] width 53 height 16
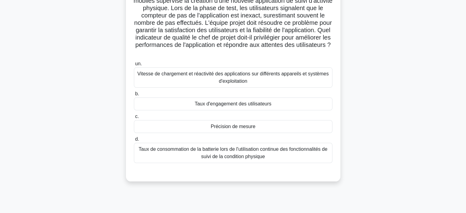
scroll to position [56, 0]
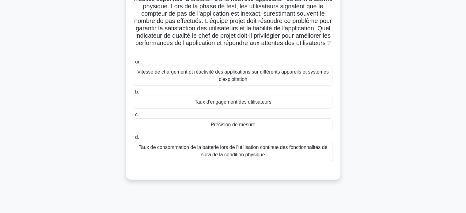
drag, startPoint x: 228, startPoint y: 147, endPoint x: 208, endPoint y: 144, distance: 20.4
click at [208, 145] on font "Taux de consommation de la batterie lors de l'utilisation continue des fonction…" at bounding box center [233, 151] width 189 height 13
click at [134, 139] on input "d. Taux de consommation de la batterie lors de l'utilisation continue des fonct…" at bounding box center [134, 137] width 0 height 4
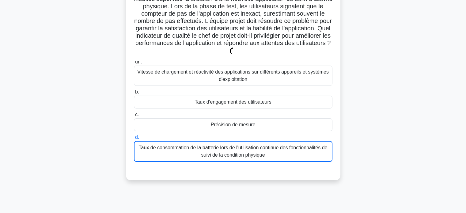
click at [208, 145] on font "Taux de consommation de la batterie lors de l'utilisation continue des fonction…" at bounding box center [233, 151] width 189 height 13
click at [134, 139] on input "d. Taux de consommation de la batterie lors de l'utilisation continue des fonct…" at bounding box center [134, 137] width 0 height 4
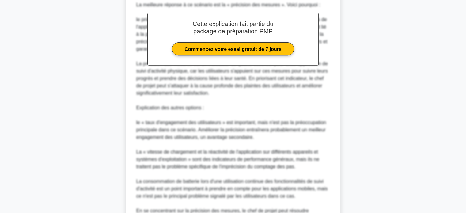
scroll to position [312, 0]
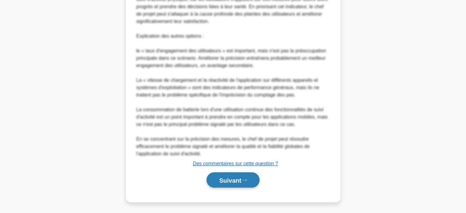
click at [224, 183] on button "Suivant" at bounding box center [232, 180] width 53 height 16
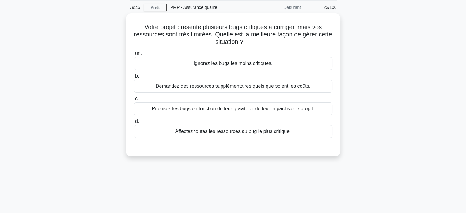
scroll to position [23, 0]
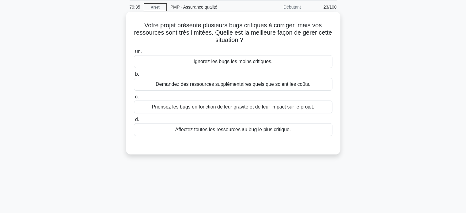
click at [253, 108] on font "Priorisez les bugs en fonction de leur gravité et de leur impact sur le projet." at bounding box center [233, 106] width 162 height 5
click at [134, 99] on input "c. Priorisez les bugs en fonction de leur gravité et de leur impact sur le proj…" at bounding box center [134, 97] width 0 height 4
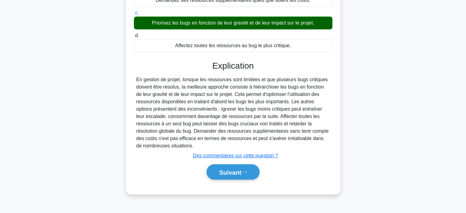
scroll to position [118, 0]
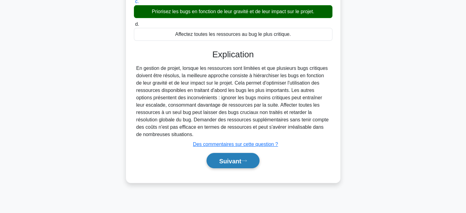
click at [223, 159] on font "Suivant" at bounding box center [230, 160] width 22 height 7
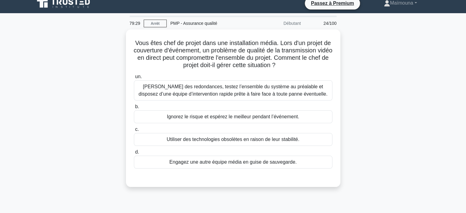
scroll to position [7, 0]
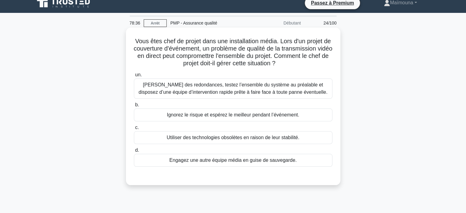
click at [209, 90] on font "Prévoyez des redondances, testez l’ensemble du système au préalable et disposez…" at bounding box center [232, 88] width 189 height 13
click at [134, 77] on input "un. Prévoyez des redondances, testez l’ensemble du système au préalable et disp…" at bounding box center [134, 75] width 0 height 4
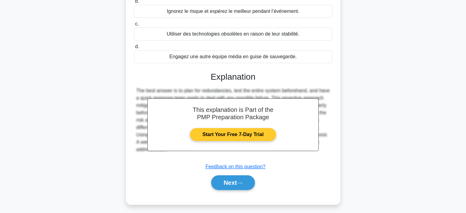
scroll to position [111, 0]
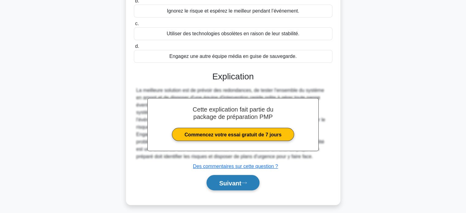
click at [219, 181] on font "Suivant" at bounding box center [230, 182] width 22 height 7
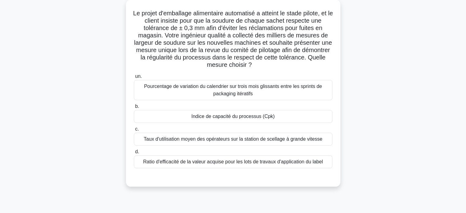
scroll to position [36, 0]
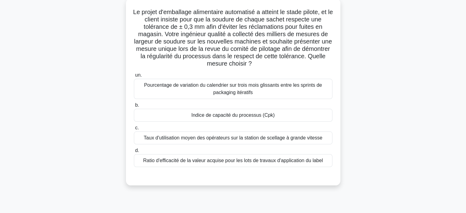
click at [171, 54] on font "Le projet d'emballage alimentaire automatisé a atteint le stade pilote, et le c…" at bounding box center [233, 38] width 200 height 58
click at [231, 115] on font "Indice de capacité du processus (Cpk)" at bounding box center [232, 114] width 83 height 5
click at [134, 107] on input "b. Indice de capacité du processus (Cpk)" at bounding box center [134, 105] width 0 height 4
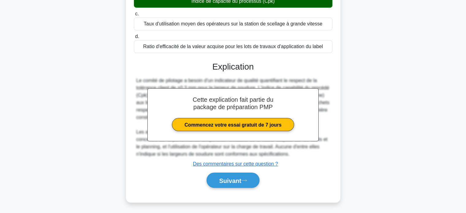
scroll to position [150, 0]
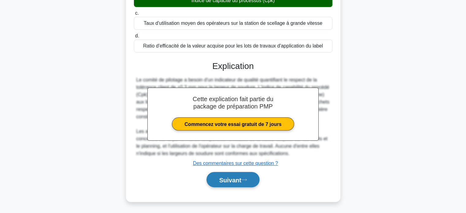
click at [219, 180] on font "Suivant" at bounding box center [230, 179] width 22 height 7
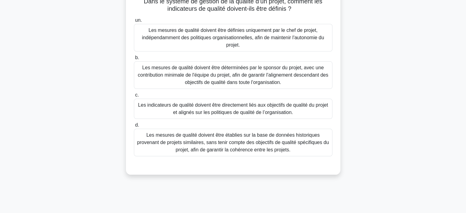
scroll to position [61, 0]
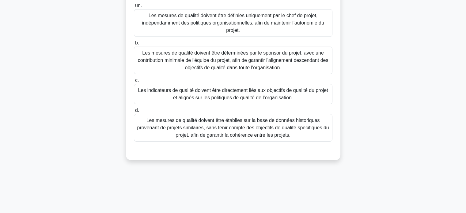
click at [233, 129] on font "Les mesures de qualité doivent être établies sur la base de données historiques…" at bounding box center [233, 128] width 192 height 20
click at [134, 112] on input "d. Les mesures de qualité doivent être établies sur la base de données historiq…" at bounding box center [134, 110] width 0 height 4
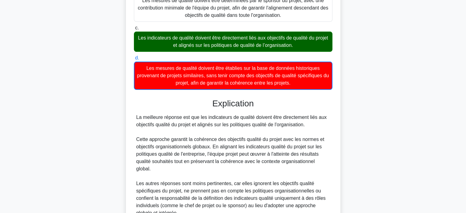
scroll to position [165, 0]
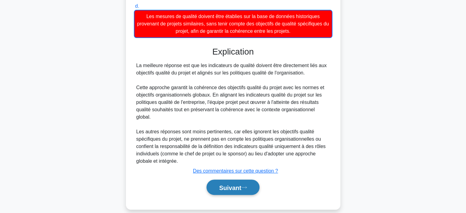
click at [222, 184] on font "Suivant" at bounding box center [230, 187] width 22 height 7
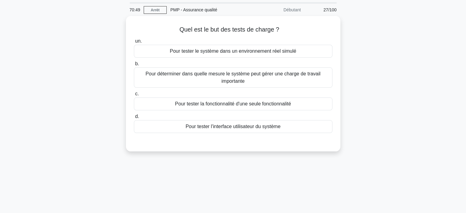
scroll to position [0, 0]
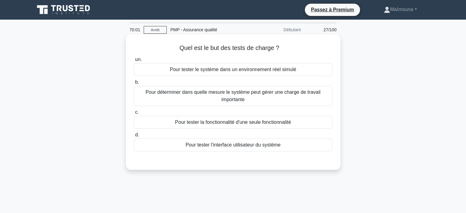
click at [247, 101] on font "Pour déterminer dans quelle mesure le système peut gérer une charge de travail …" at bounding box center [233, 95] width 193 height 15
click at [134, 84] on input "b. Pour déterminer dans quelle mesure le système peut gérer une charge de trava…" at bounding box center [134, 82] width 0 height 4
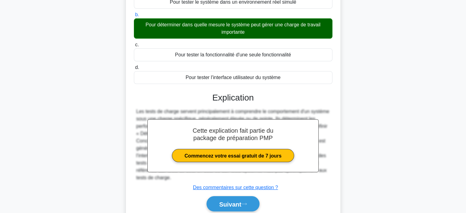
scroll to position [118, 0]
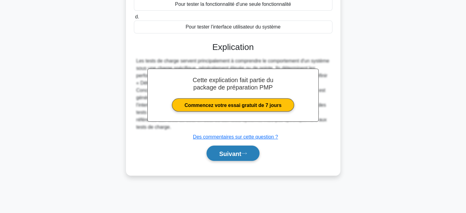
click at [211, 150] on button "Suivant" at bounding box center [232, 153] width 53 height 16
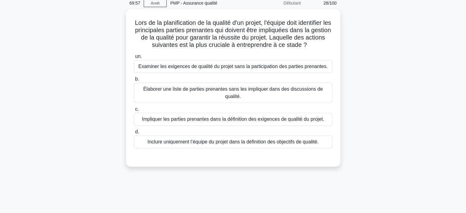
scroll to position [26, 0]
click at [230, 115] on font "Impliquer les parties prenantes dans la définition des exigences de qualité du …" at bounding box center [233, 117] width 182 height 5
click at [134, 110] on input "c. Impliquer les parties prenantes dans la définition des exigences de qualité …" at bounding box center [134, 108] width 0 height 4
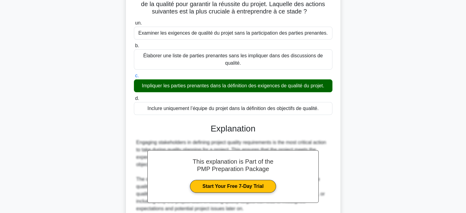
scroll to position [118, 0]
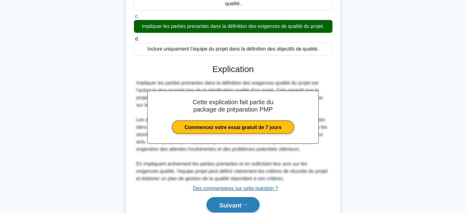
click at [223, 201] on font "Suivant" at bounding box center [230, 204] width 22 height 7
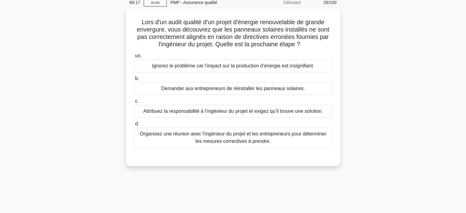
scroll to position [26, 0]
click at [218, 137] on font "Organisez une réunion avec l’ingénieur du projet et les entrepreneurs pour déte…" at bounding box center [233, 137] width 186 height 13
click at [134, 126] on input "d. Organisez une réunion avec l’ingénieur du projet et les entrepreneurs pour d…" at bounding box center [134, 124] width 0 height 4
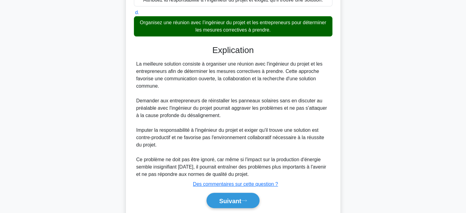
scroll to position [158, 0]
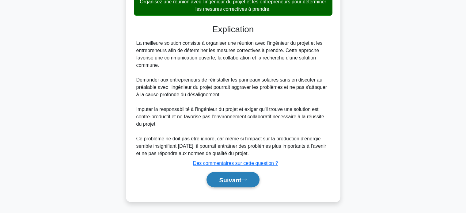
click at [219, 180] on font "Suivant" at bounding box center [230, 179] width 22 height 7
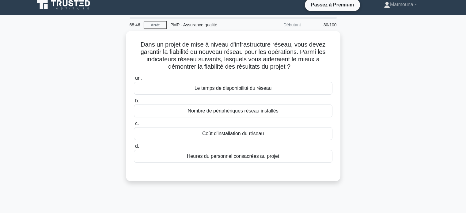
scroll to position [0, 0]
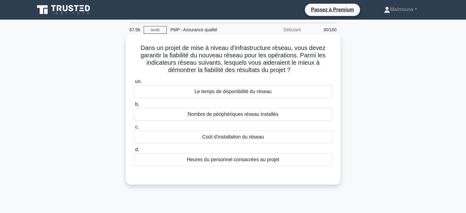
click at [209, 92] on font "Le temps de disponibilité du réseau" at bounding box center [232, 91] width 77 height 5
click at [134, 84] on input "un. Le temps de disponibilité du réseau" at bounding box center [134, 82] width 0 height 4
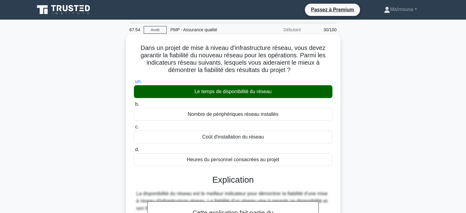
scroll to position [92, 0]
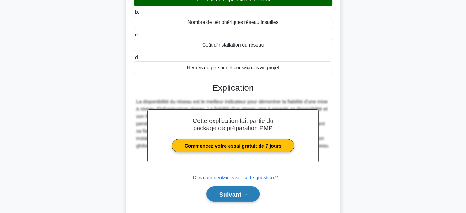
click at [225, 193] on font "Suivant" at bounding box center [230, 194] width 22 height 7
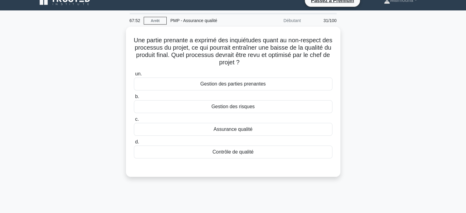
scroll to position [0, 0]
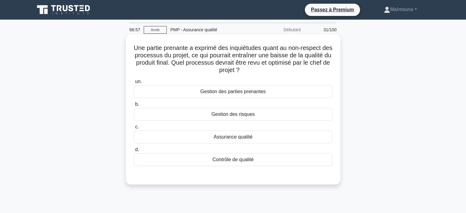
click at [235, 137] on font "Assurance qualité" at bounding box center [232, 136] width 39 height 5
click at [134, 129] on input "c. Assurance qualité" at bounding box center [134, 127] width 0 height 4
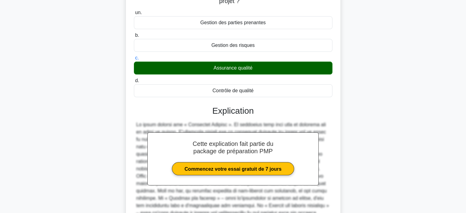
scroll to position [122, 0]
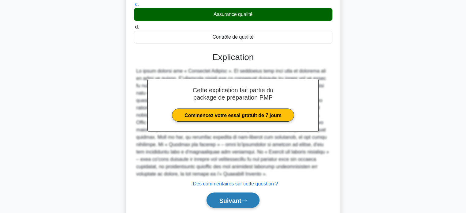
click at [224, 203] on font "Suivant" at bounding box center [230, 200] width 22 height 7
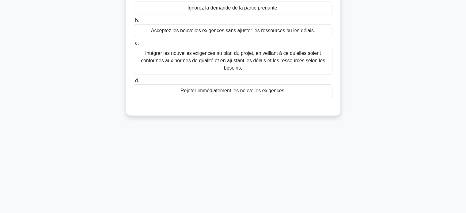
scroll to position [26, 0]
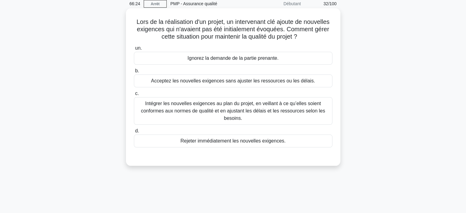
click at [208, 109] on font "Intégrer les nouvelles exigences au plan du projet, en veillant à ce qu’elles s…" at bounding box center [233, 111] width 184 height 20
click at [134, 96] on input "c. Intégrer les nouvelles exigences au plan du projet, en veillant à ce qu’elle…" at bounding box center [134, 94] width 0 height 4
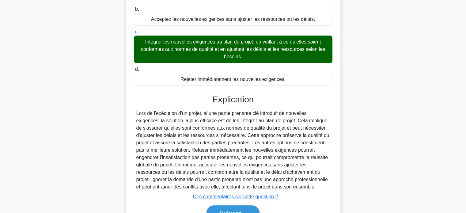
scroll to position [121, 0]
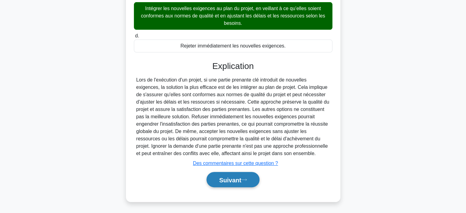
click at [233, 178] on font "Suivant" at bounding box center [230, 179] width 22 height 7
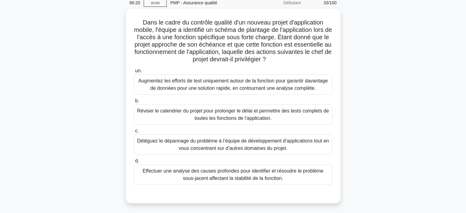
scroll to position [26, 0]
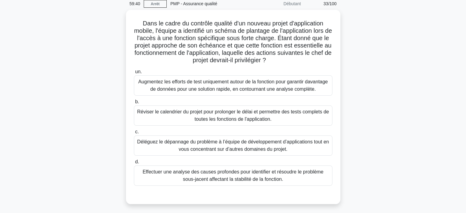
click at [447, 97] on main "59:40 Arrêt PMP - Assurance qualité Débutant 33/100 Dans le cadre du contrôle q…" at bounding box center [233, 149] width 466 height 311
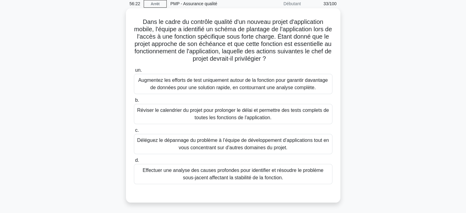
click at [243, 176] on font "Effectuer une analyse des causes profondes pour identifier et résoudre le probl…" at bounding box center [232, 173] width 181 height 13
click at [134, 162] on input "d. Effectuer une analyse des causes profondes pour identifier et résoudre le pr…" at bounding box center [134, 160] width 0 height 4
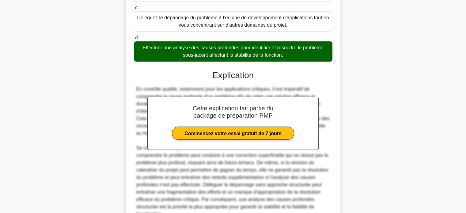
scroll to position [209, 0]
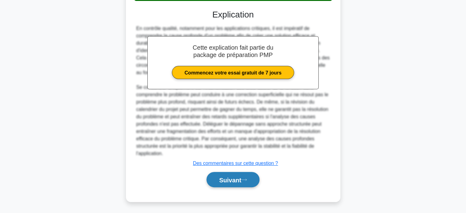
click at [235, 176] on font "Suivant" at bounding box center [230, 179] width 22 height 7
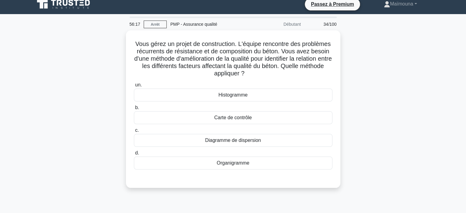
scroll to position [0, 0]
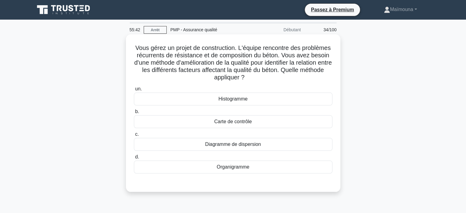
click at [231, 122] on font "Carte de contrôle" at bounding box center [233, 121] width 38 height 5
click at [134, 114] on input "b. Carte de contrôle" at bounding box center [134, 112] width 0 height 4
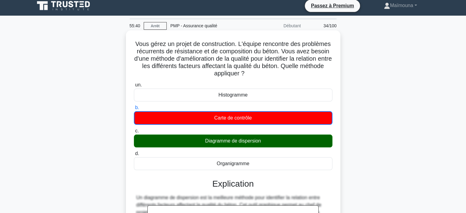
scroll to position [118, 0]
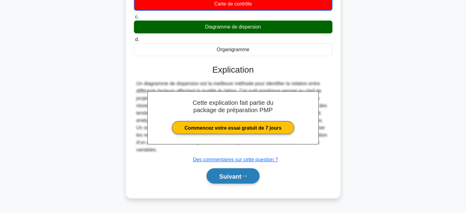
click at [228, 176] on font "Suivant" at bounding box center [230, 176] width 22 height 7
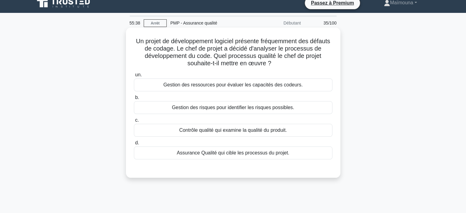
scroll to position [0, 0]
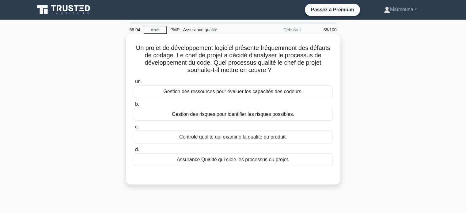
click at [209, 160] on font "Assurance Qualité qui cible les processus du projet." at bounding box center [233, 159] width 112 height 5
click at [134, 152] on input "d. Assurance Qualité qui cible les processus du projet." at bounding box center [134, 150] width 0 height 4
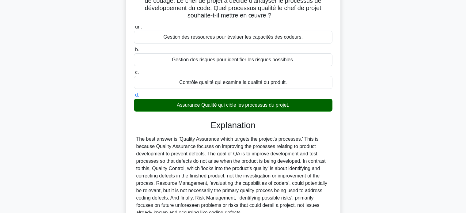
scroll to position [92, 0]
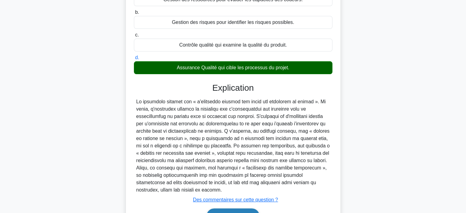
click at [219, 213] on font "Suivant" at bounding box center [230, 216] width 22 height 7
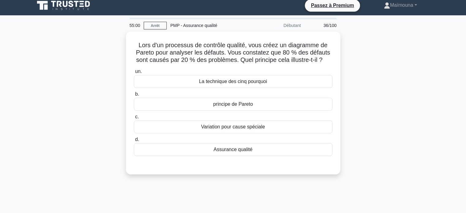
scroll to position [0, 0]
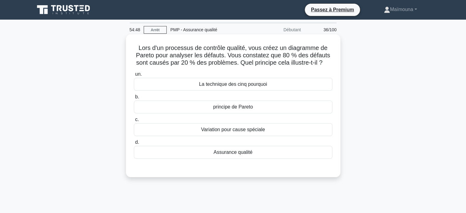
click at [239, 109] on font "principe de Pareto" at bounding box center [233, 106] width 40 height 5
click at [134, 99] on input "b. principe de Pareto" at bounding box center [134, 97] width 0 height 4
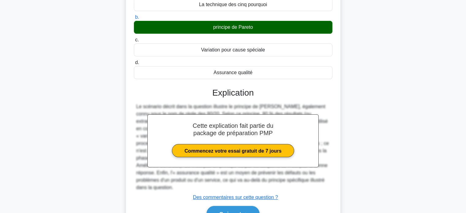
scroll to position [118, 0]
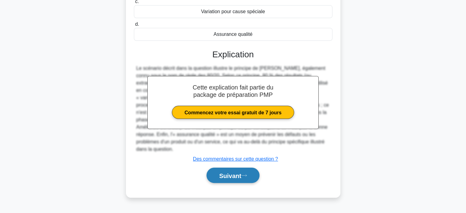
click at [236, 172] on font "Suivant" at bounding box center [230, 175] width 22 height 7
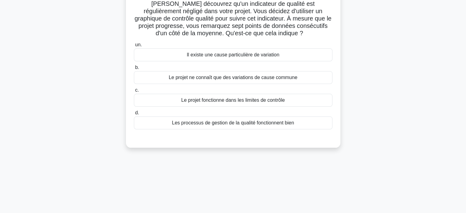
scroll to position [26, 0]
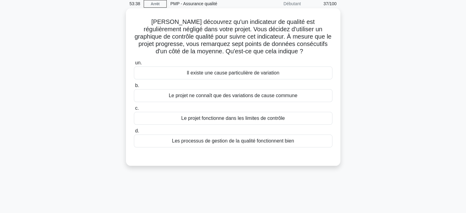
click at [243, 73] on font "Il existe une cause particulière de variation" at bounding box center [232, 72] width 92 height 5
click at [134, 65] on input "un. Il existe une cause particulière de variation" at bounding box center [134, 63] width 0 height 4
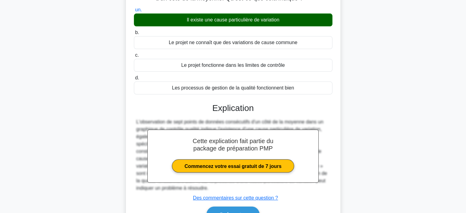
scroll to position [87, 0]
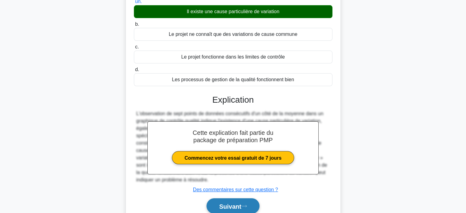
click at [228, 203] on font "Suivant" at bounding box center [230, 206] width 22 height 7
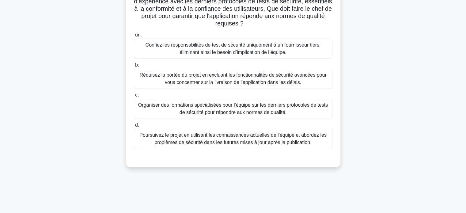
scroll to position [31, 0]
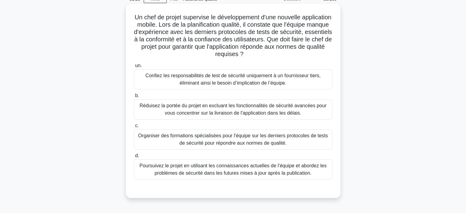
click at [188, 132] on font "Organiser des formations spécialisées pour l'équipe sur les derniers protocoles…" at bounding box center [233, 139] width 193 height 15
click at [134, 128] on input "c. Organiser des formations spécialisées pour l'équipe sur les derniers protoco…" at bounding box center [134, 126] width 0 height 4
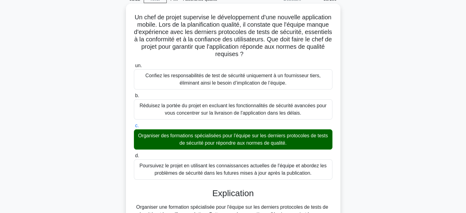
scroll to position [184, 0]
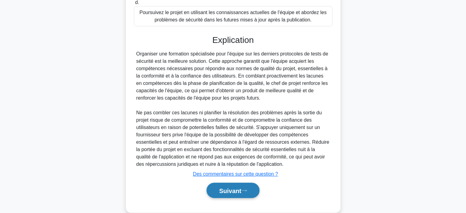
click at [221, 190] on font "Suivant" at bounding box center [230, 190] width 22 height 7
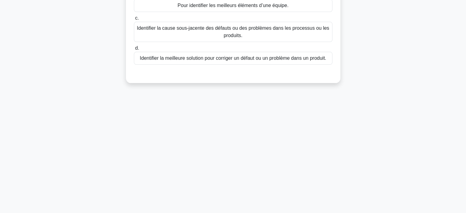
scroll to position [26, 0]
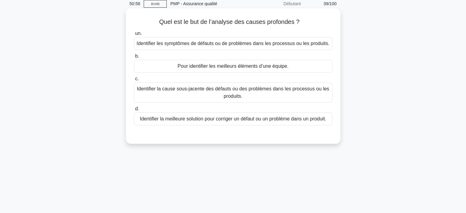
click at [269, 121] on font "Identifier la meilleure solution pour corriger un défaut ou un problème dans un…" at bounding box center [233, 118] width 186 height 5
click at [134, 111] on input "d. Identifier la meilleure solution pour corriger un défaut ou un problème dans…" at bounding box center [134, 109] width 0 height 4
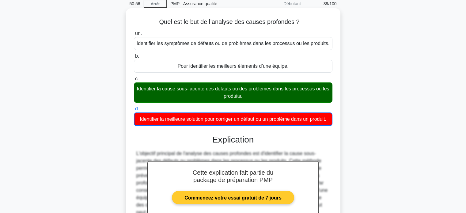
scroll to position [118, 0]
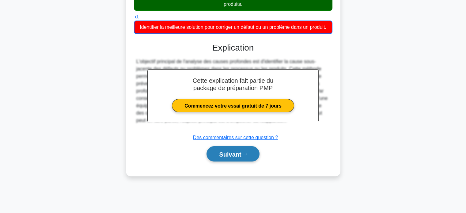
click at [234, 162] on button "Suivant" at bounding box center [232, 154] width 53 height 16
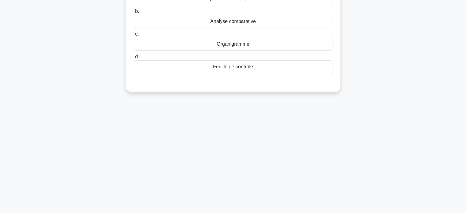
scroll to position [26, 0]
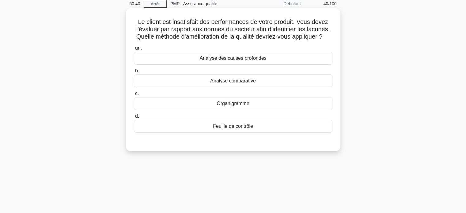
click at [218, 61] on font "Analyse des causes profondes" at bounding box center [233, 57] width 67 height 5
click at [134, 50] on input "un. Analyse des causes profondes" at bounding box center [134, 48] width 0 height 4
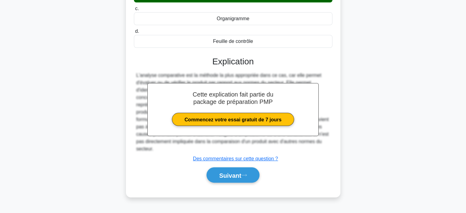
scroll to position [118, 0]
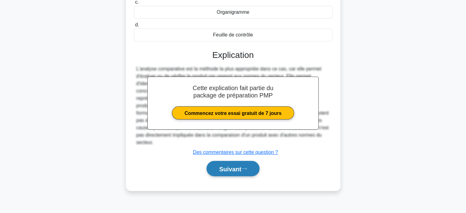
click at [223, 172] on font "Suivant" at bounding box center [230, 168] width 22 height 7
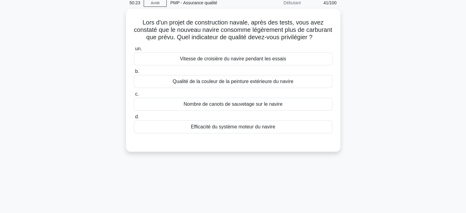
scroll to position [26, 0]
click at [245, 129] on font "Efficacité du système moteur du navire" at bounding box center [233, 125] width 84 height 5
click at [134, 118] on input "d. Efficacité du système moteur du navire" at bounding box center [134, 116] width 0 height 4
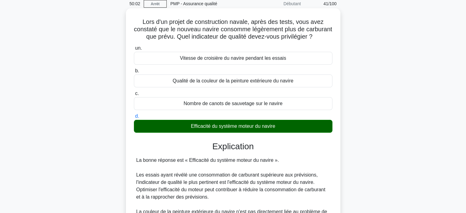
scroll to position [165, 0]
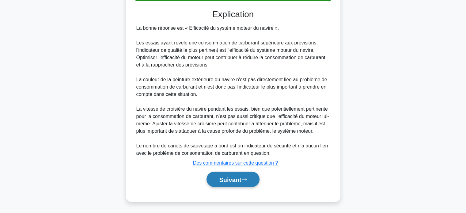
click at [230, 178] on font "Suivant" at bounding box center [230, 179] width 22 height 7
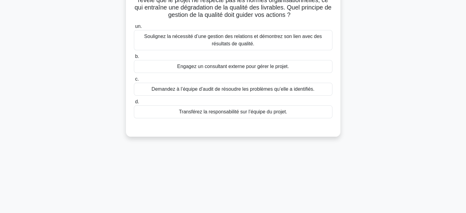
scroll to position [26, 0]
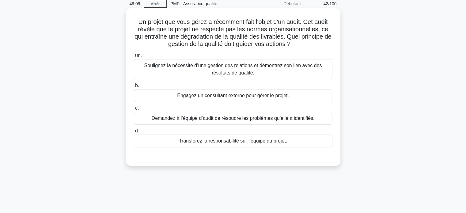
click at [243, 71] on font "Soulignez la nécessité d’une gestion des relations et démontrez son lien avec d…" at bounding box center [233, 69] width 178 height 13
click at [134, 58] on input "un. Soulignez la nécessité d’une gestion des relations et démontrez son lien av…" at bounding box center [134, 56] width 0 height 4
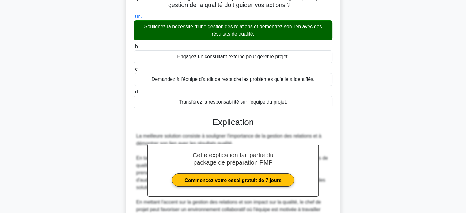
scroll to position [143, 0]
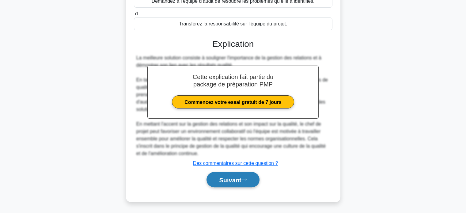
click at [240, 177] on font "Suivant" at bounding box center [230, 179] width 22 height 7
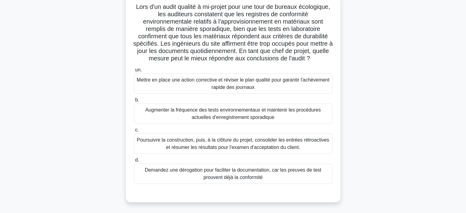
scroll to position [31, 0]
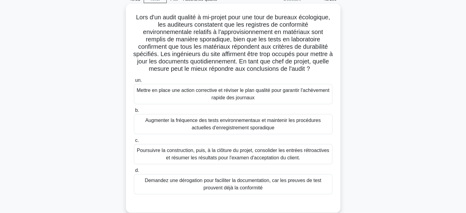
click at [237, 97] on font "Mettre en place une action corrective et réviser le plan qualité pour garantir …" at bounding box center [233, 94] width 193 height 13
click at [134, 82] on input "un. Mettre en place une action corrective et réviser le plan qualité pour garan…" at bounding box center [134, 80] width 0 height 4
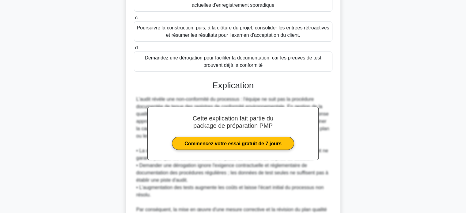
scroll to position [214, 0]
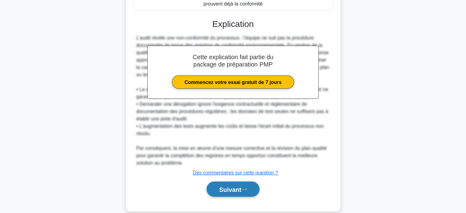
click at [223, 190] on font "Suivant" at bounding box center [230, 189] width 22 height 7
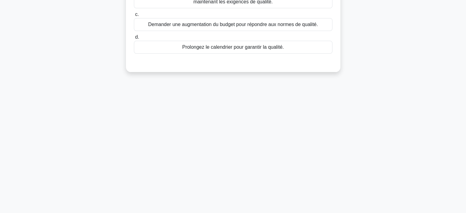
scroll to position [26, 0]
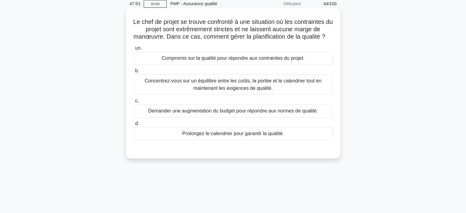
click at [229, 65] on div "Compromis sur la qualité pour répondre aux contraintes du projet." at bounding box center [233, 58] width 198 height 13
click at [134, 50] on input "un. Compromis sur la qualité pour répondre aux contraintes du projet." at bounding box center [134, 48] width 0 height 4
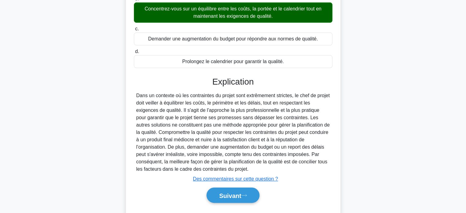
scroll to position [118, 0]
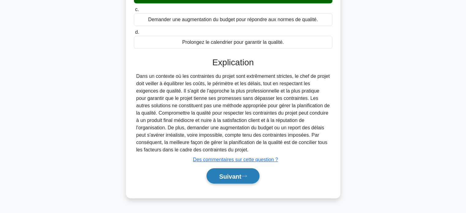
click at [220, 184] on button "Suivant" at bounding box center [232, 176] width 53 height 16
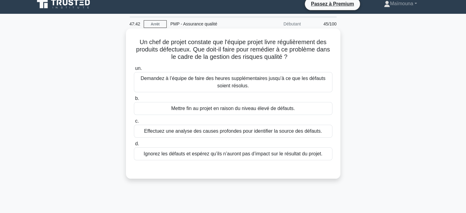
scroll to position [0, 0]
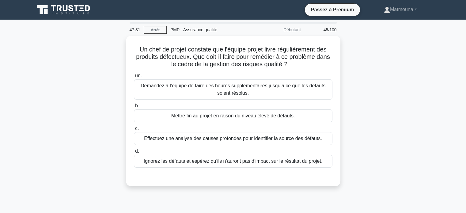
click at [0, 142] on main "47:31 Arrêt PMP - Assurance qualité Débutant 45/100 Un chef de projet constate …" at bounding box center [233, 175] width 466 height 311
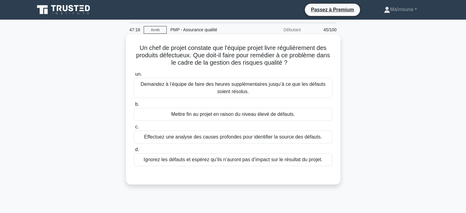
click at [246, 139] on font "Effectuez une analyse des causes profondes pour identifier la source des défaut…" at bounding box center [233, 136] width 178 height 5
click at [134, 129] on input "c. Effectuez une analyse des causes profondes pour identifier la source des déf…" at bounding box center [134, 127] width 0 height 4
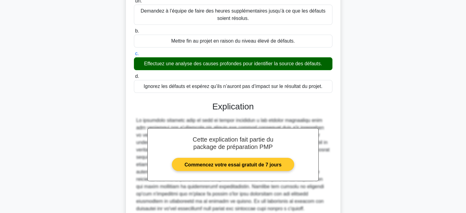
scroll to position [128, 0]
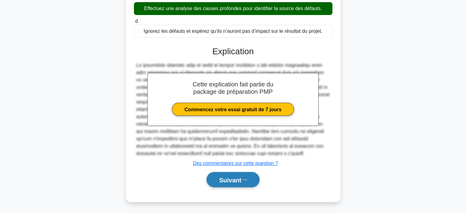
click at [229, 176] on font "Suivant" at bounding box center [230, 179] width 22 height 7
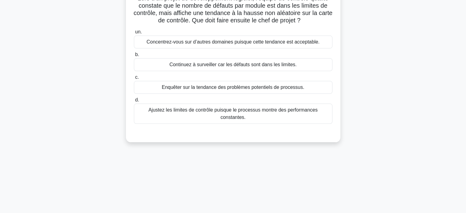
scroll to position [0, 0]
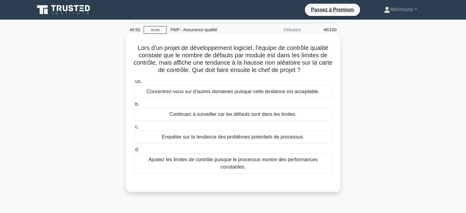
click at [230, 167] on font "Ajustez les limites de contrôle puisque le processus montre des performances co…" at bounding box center [232, 163] width 169 height 13
click at [134, 152] on input "d. Ajustez les limites de contrôle puisque le processus montre des performances…" at bounding box center [134, 150] width 0 height 4
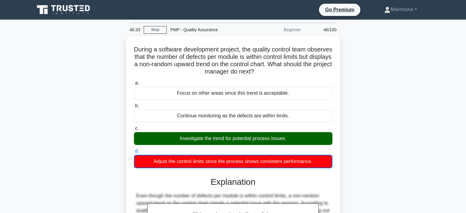
click at [356, 79] on div "During a software development project, the quality control team observes that t…" at bounding box center [233, 176] width 404 height 281
click at [364, 78] on div "During a software development project, the quality control team observes that t…" at bounding box center [233, 176] width 404 height 281
click at [365, 78] on div "During a software development project, the quality control team observes that t…" at bounding box center [233, 176] width 404 height 281
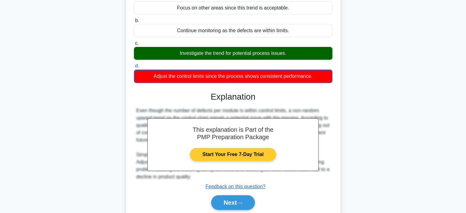
scroll to position [92, 0]
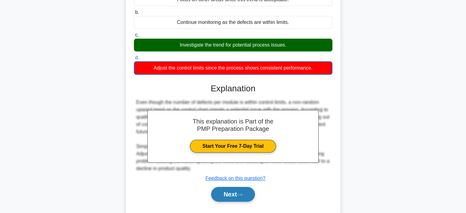
click at [220, 194] on button "Next" at bounding box center [233, 194] width 44 height 15
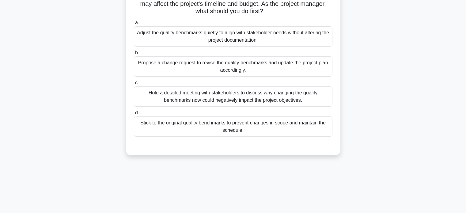
scroll to position [0, 0]
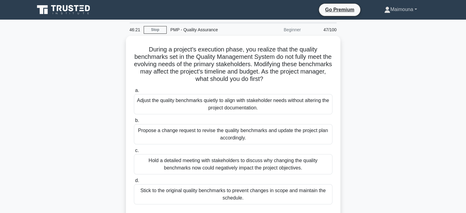
click at [415, 8] on link "Maimouna" at bounding box center [400, 9] width 62 height 12
click at [337, 11] on link "Go Premium" at bounding box center [339, 10] width 36 height 8
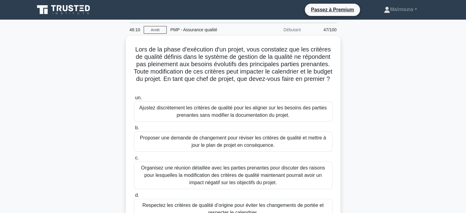
click at [401, 105] on div "Lors de la phase d'exécution d'un projet, vous constatez que les critères de qu…" at bounding box center [233, 140] width 404 height 209
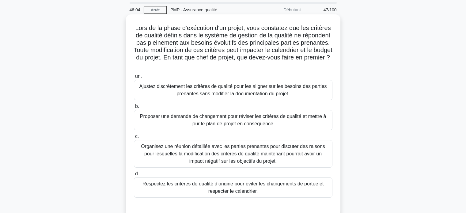
scroll to position [31, 0]
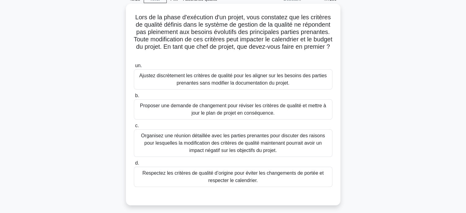
click at [215, 153] on font "Organisez une réunion détaillée avec les parties prenantes pour discuter des ra…" at bounding box center [233, 143] width 184 height 20
click at [134, 128] on input "c. Organisez une réunion détaillée avec les parties prenantes pour discuter des…" at bounding box center [134, 126] width 0 height 4
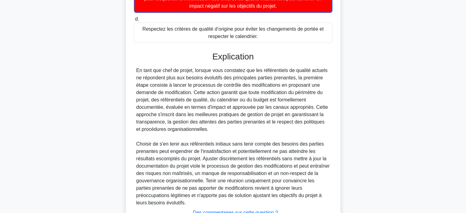
scroll to position [214, 0]
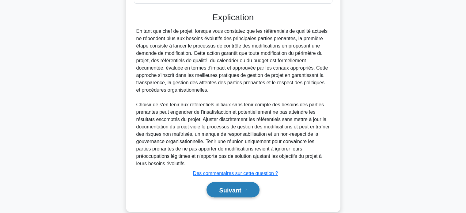
click at [220, 186] on font "Suivant" at bounding box center [230, 189] width 22 height 7
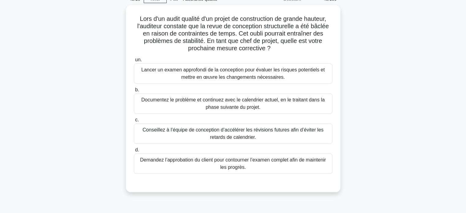
scroll to position [26, 0]
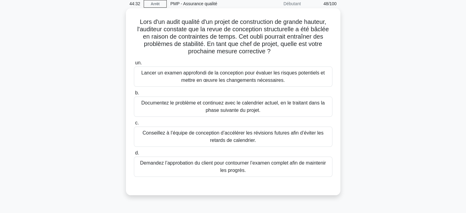
click at [240, 107] on font "Documentez le problème et continuez avec le calendrier actuel, en le traitant d…" at bounding box center [232, 106] width 183 height 13
click at [134, 95] on input "b. Documentez le problème et continuez avec le calendrier actuel, en le traitan…" at bounding box center [134, 93] width 0 height 4
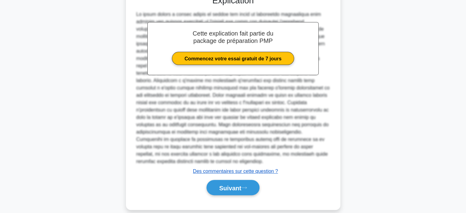
scroll to position [217, 0]
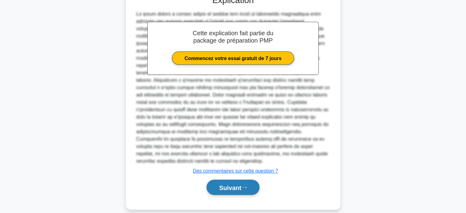
click at [220, 184] on font "Suivant" at bounding box center [230, 187] width 22 height 7
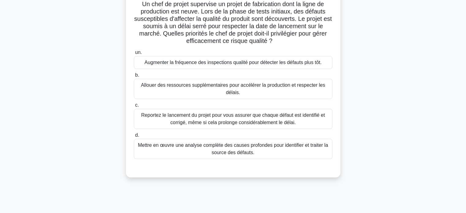
scroll to position [0, 0]
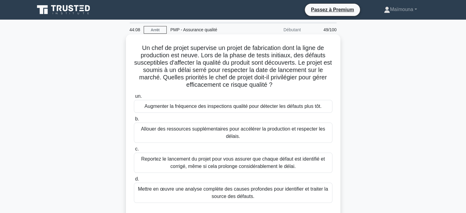
click at [247, 191] on font "Mettre en œuvre une analyse complète des causes profondes pour identifier et tr…" at bounding box center [233, 192] width 190 height 13
click at [134, 181] on input "d. Mettre en œuvre une analyse complète des causes profondes pour identifier et…" at bounding box center [134, 179] width 0 height 4
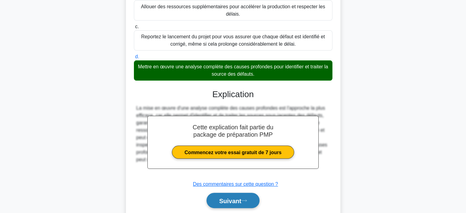
scroll to position [122, 0]
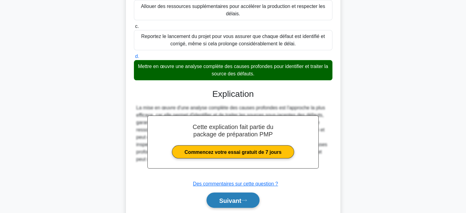
click at [231, 198] on font "Suivant" at bounding box center [230, 200] width 22 height 7
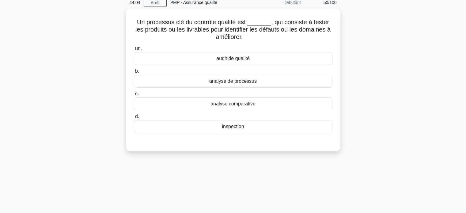
scroll to position [26, 0]
click at [233, 129] on font "inspection" at bounding box center [233, 125] width 22 height 5
click at [134, 118] on input "d. inspection" at bounding box center [134, 116] width 0 height 4
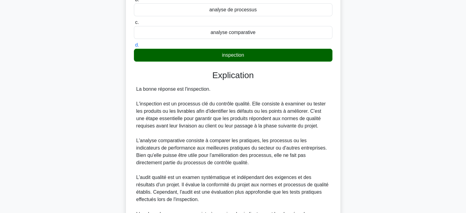
scroll to position [179, 0]
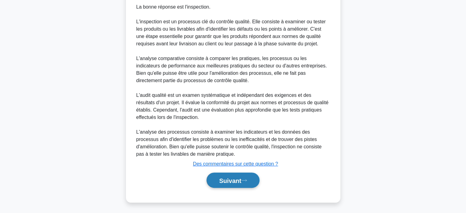
click at [224, 177] on font "Suivant" at bounding box center [230, 180] width 22 height 7
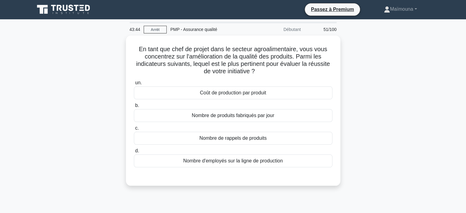
scroll to position [0, 0]
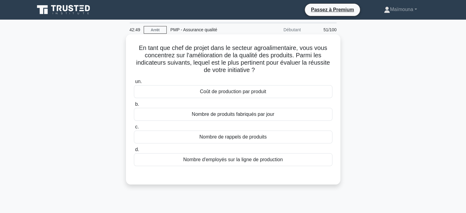
click at [240, 91] on font "Coût de production par produit" at bounding box center [233, 91] width 66 height 5
click at [134, 84] on input "un. Coût de production par produit" at bounding box center [134, 82] width 0 height 4
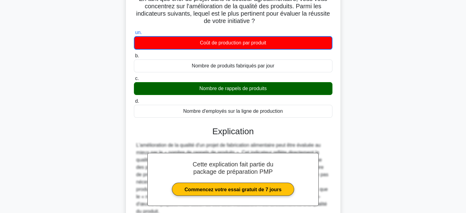
scroll to position [92, 0]
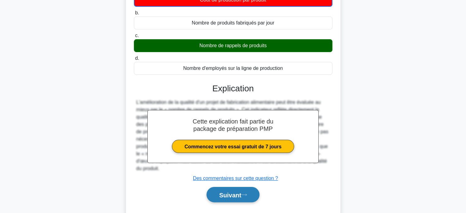
click at [227, 195] on font "Suivant" at bounding box center [230, 194] width 22 height 7
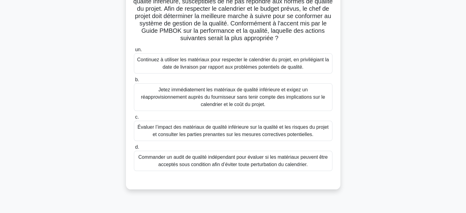
scroll to position [61, 0]
click at [233, 132] on font "Évaluer l’impact des matériaux de qualité inférieure sur la qualité et les risq…" at bounding box center [232, 130] width 191 height 13
click at [134, 119] on input "c. Évaluer l’impact des matériaux de qualité inférieure sur la qualité et les r…" at bounding box center [134, 117] width 0 height 4
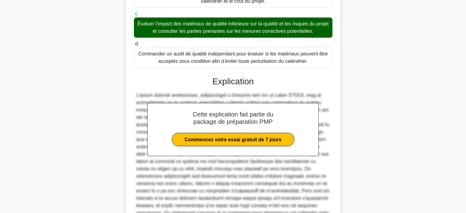
scroll to position [214, 0]
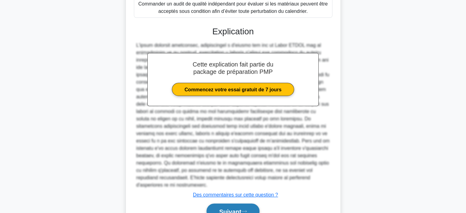
click at [236, 208] on font "Suivant" at bounding box center [230, 211] width 22 height 7
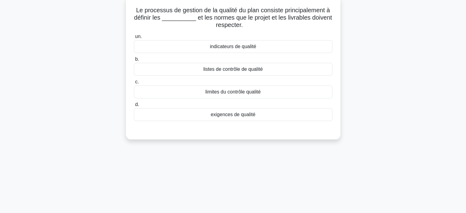
scroll to position [0, 0]
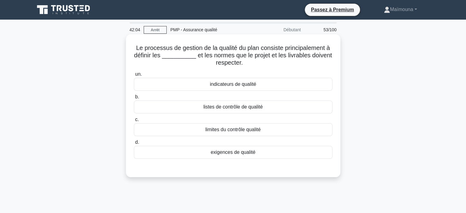
click at [240, 152] on font "exigences de qualité" at bounding box center [233, 151] width 45 height 5
click at [134, 144] on input "d. exigences de qualité" at bounding box center [134, 142] width 0 height 4
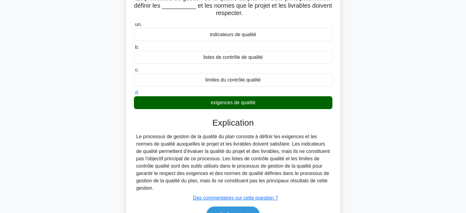
scroll to position [118, 0]
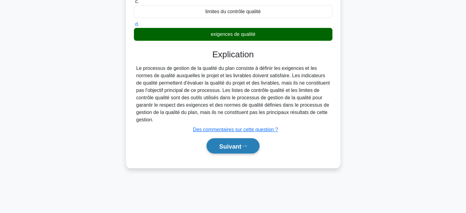
click at [223, 145] on font "Suivant" at bounding box center [230, 146] width 22 height 7
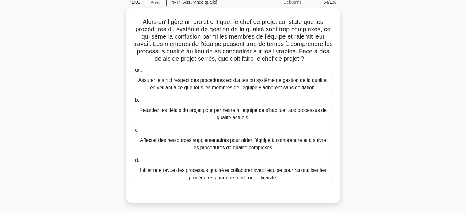
scroll to position [26, 0]
click at [220, 170] on font "Initier une revue des processus qualité et collaborer avec l'équipe pour ration…" at bounding box center [233, 173] width 186 height 13
click at [134, 162] on input "d. Initier une revue des processus qualité et collaborer avec l'équipe pour rat…" at bounding box center [134, 160] width 0 height 4
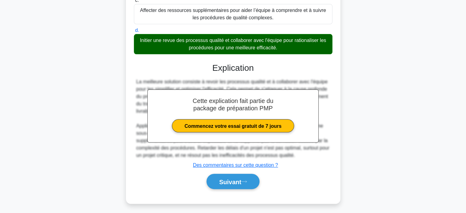
scroll to position [158, 0]
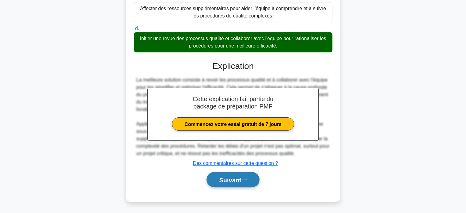
click at [219, 182] on font "Suivant" at bounding box center [230, 179] width 22 height 7
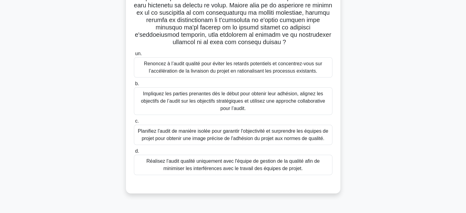
scroll to position [118, 0]
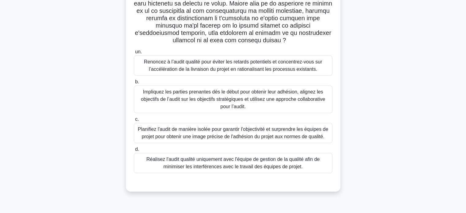
click at [224, 100] on font "Impliquez les parties prenantes dès le début pour obtenir leur adhésion, aligne…" at bounding box center [233, 99] width 184 height 20
click at [134, 84] on input "b. Impliquez les parties prenantes dès le début pour obtenir leur adhésion, ali…" at bounding box center [134, 82] width 0 height 4
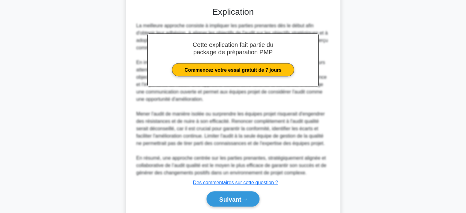
scroll to position [312, 0]
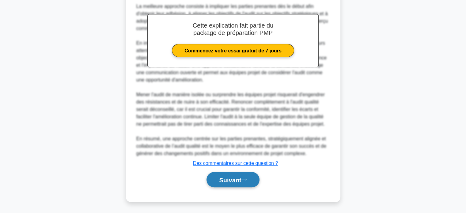
click at [225, 179] on font "Suivant" at bounding box center [230, 179] width 22 height 7
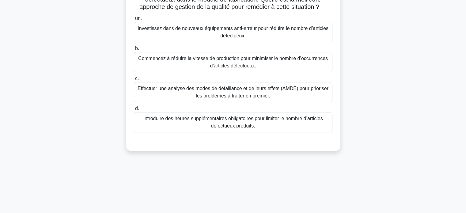
scroll to position [26, 0]
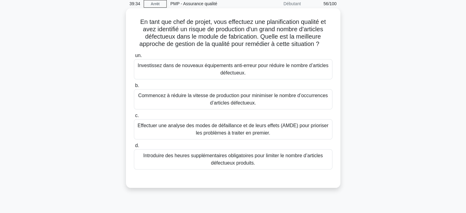
click at [223, 129] on font "Effectuer une analyse des modes de défaillance et de leurs effets (AMDE) pour p…" at bounding box center [233, 129] width 193 height 15
click at [134, 118] on input "c. Effectuer une analyse des modes de défaillance et de leurs effets (AMDE) pou…" at bounding box center [134, 116] width 0 height 4
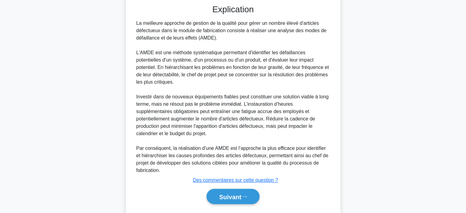
scroll to position [216, 0]
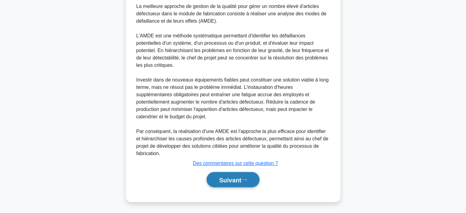
click at [221, 179] on font "Suivant" at bounding box center [230, 179] width 22 height 7
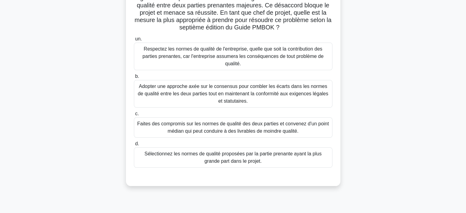
scroll to position [57, 0]
click at [249, 128] on font "Faites des compromis sur les normes de qualité des deux parties et convenez d'u…" at bounding box center [233, 128] width 192 height 13
click at [134, 116] on input "c. Faites des compromis sur les normes de qualité des deux parties et convenez …" at bounding box center [134, 114] width 0 height 4
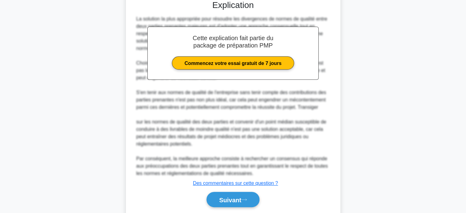
scroll to position [254, 0]
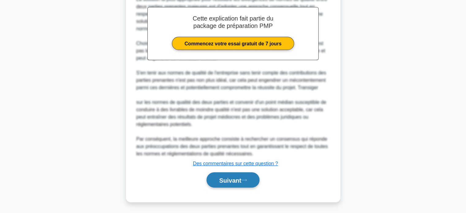
click at [228, 179] on font "Suivant" at bounding box center [230, 180] width 22 height 7
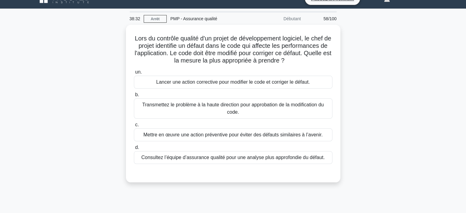
scroll to position [0, 0]
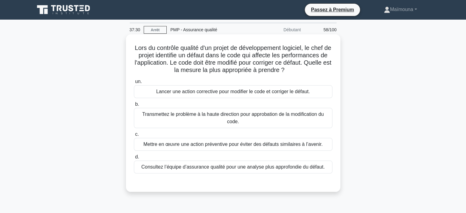
click at [238, 167] on font "Consultez l’équipe d’assurance qualité pour une analyse plus approfondie du déf…" at bounding box center [232, 166] width 183 height 5
click at [134, 159] on input "d. Consultez l’équipe d’assurance qualité pour une analyse plus approfondie du …" at bounding box center [134, 157] width 0 height 4
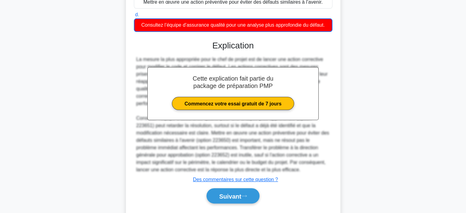
scroll to position [158, 0]
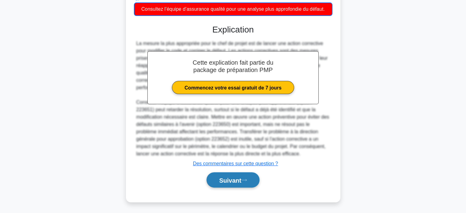
click at [233, 182] on font "Suivant" at bounding box center [230, 180] width 22 height 7
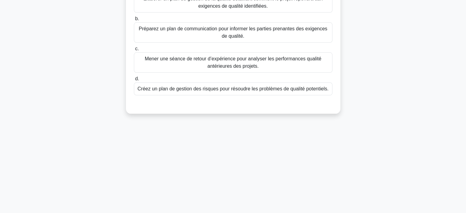
scroll to position [26, 0]
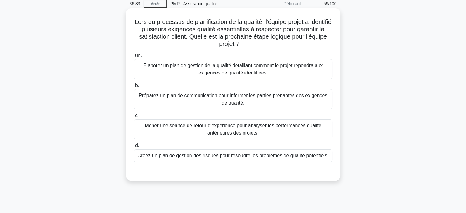
click at [213, 70] on font "Élaborer un plan de gestion de la qualité détaillant comment le projet répondra…" at bounding box center [232, 69] width 179 height 13
click at [134, 58] on input "un. Élaborer un plan de gestion de la qualité détaillant comment le projet répo…" at bounding box center [134, 56] width 0 height 4
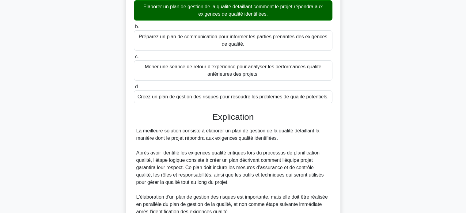
scroll to position [202, 0]
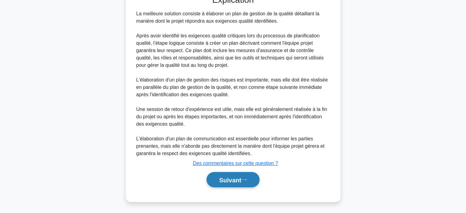
click at [220, 177] on font "Suivant" at bounding box center [230, 179] width 22 height 7
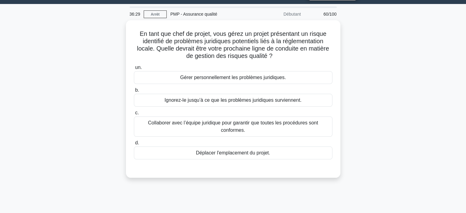
scroll to position [0, 0]
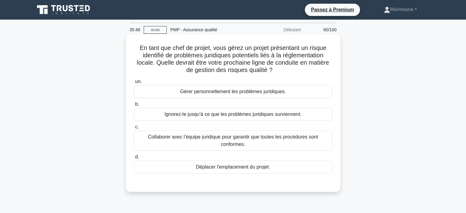
click at [227, 142] on font "Collaborer avec l’équipe juridique pour garantir que toutes les procédures sont…" at bounding box center [233, 140] width 170 height 13
click at [134, 129] on input "c. Collaborer avec l’équipe juridique pour garantir que toutes les procédures s…" at bounding box center [134, 127] width 0 height 4
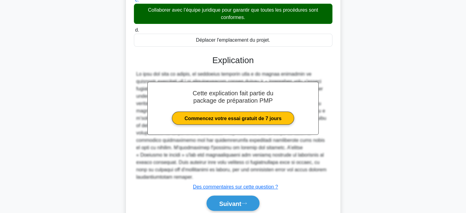
scroll to position [143, 0]
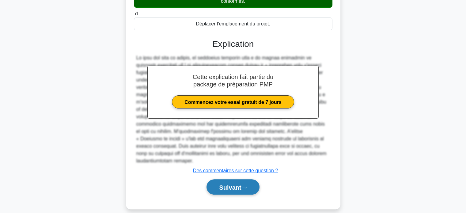
click at [239, 184] on font "Suivant" at bounding box center [230, 187] width 22 height 7
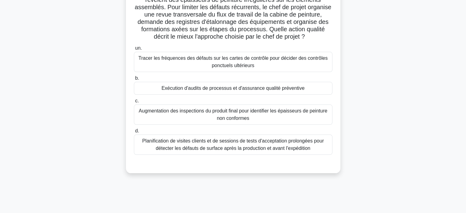
scroll to position [57, 0]
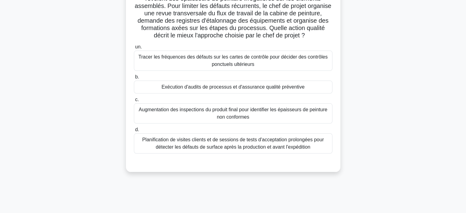
click at [230, 89] on font "Exécution d'audits de processus et d'assurance qualité préventive" at bounding box center [232, 86] width 143 height 5
click at [134, 79] on input "b. Exécution d'audits de processus et d'assurance qualité préventive" at bounding box center [134, 77] width 0 height 4
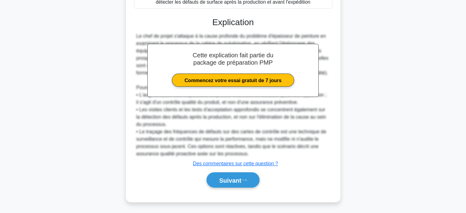
scroll to position [202, 0]
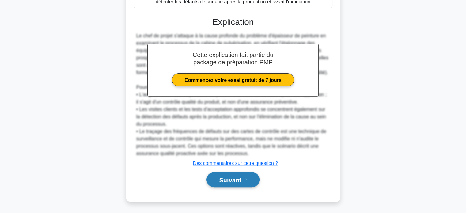
click at [232, 172] on button "Suivant" at bounding box center [232, 180] width 53 height 16
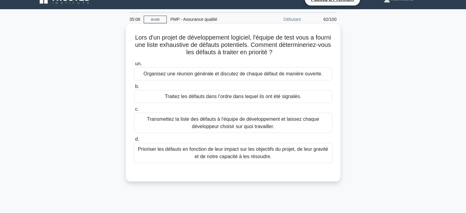
scroll to position [0, 0]
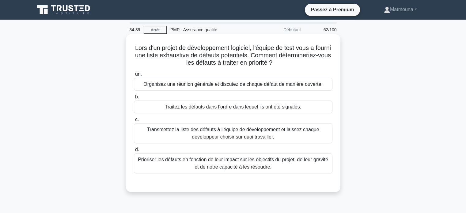
click at [236, 164] on font "Prioriser les défauts en fonction de leur impact sur les objectifs du projet, d…" at bounding box center [233, 163] width 190 height 13
click at [134, 152] on input "d. Prioriser les défauts en fonction de leur impact sur les objectifs du projet…" at bounding box center [134, 150] width 0 height 4
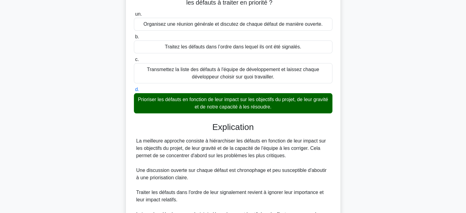
scroll to position [128, 0]
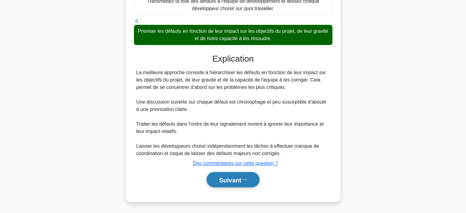
click at [226, 178] on font "Suivant" at bounding box center [230, 179] width 22 height 7
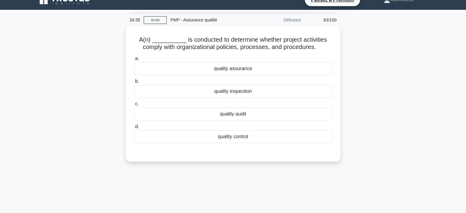
scroll to position [0, 0]
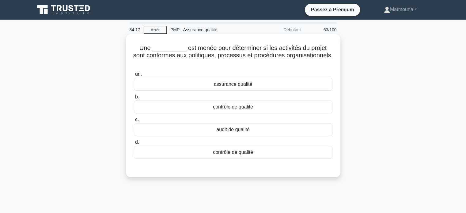
click at [231, 127] on font "audit de qualité" at bounding box center [232, 129] width 33 height 5
click at [134, 122] on input "c. audit de qualité" at bounding box center [134, 120] width 0 height 4
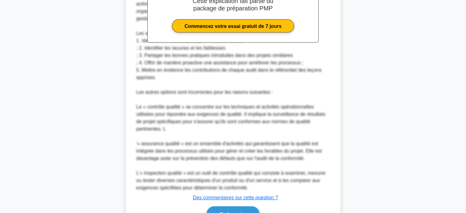
scroll to position [231, 0]
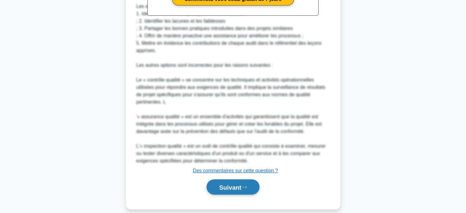
click at [228, 184] on font "Suivant" at bounding box center [230, 187] width 22 height 7
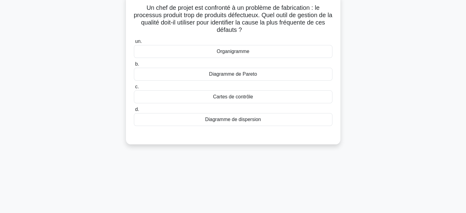
scroll to position [0, 0]
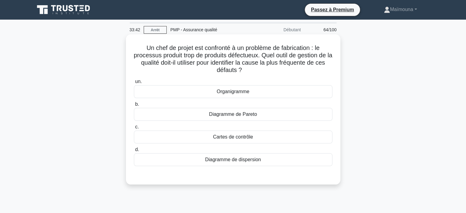
click at [234, 112] on font "Diagramme de Pareto" at bounding box center [233, 113] width 48 height 5
click at [134, 106] on input "b. Diagramme de Pareto" at bounding box center [134, 104] width 0 height 4
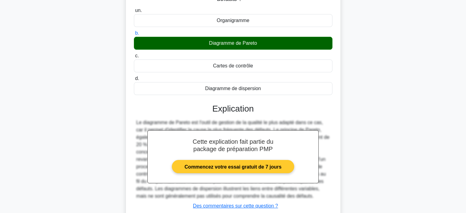
scroll to position [118, 0]
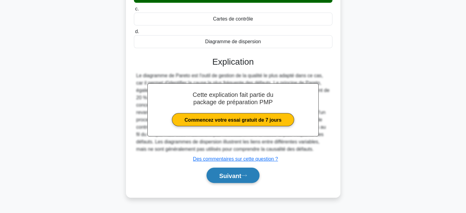
click at [238, 172] on font "Suivant" at bounding box center [230, 175] width 22 height 7
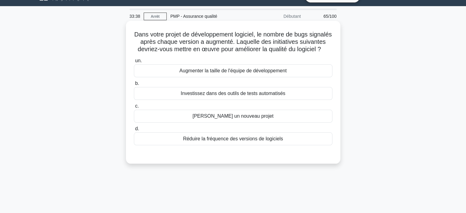
scroll to position [3, 0]
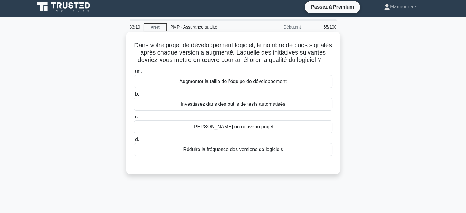
click at [220, 107] on font "Investissez dans des outils de tests automatisés" at bounding box center [233, 103] width 105 height 5
click at [134, 96] on input "b. Investissez dans des outils de tests automatisés" at bounding box center [134, 94] width 0 height 4
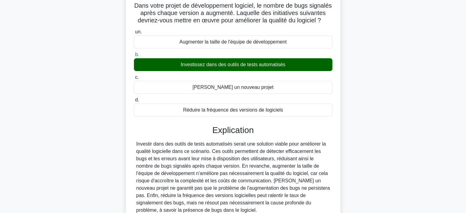
scroll to position [95, 0]
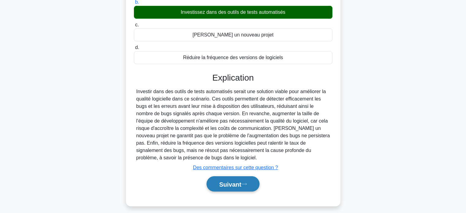
click at [222, 187] on font "Suivant" at bounding box center [230, 184] width 22 height 7
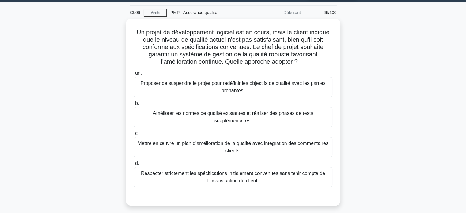
scroll to position [3, 0]
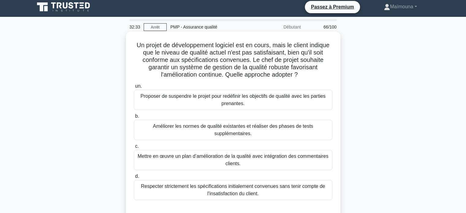
click at [235, 162] on font "Mettre en œuvre un plan d’amélioration de la qualité avec intégration des comme…" at bounding box center [232, 159] width 191 height 13
click at [134, 148] on input "c. Mettre en œuvre un plan d’amélioration de la qualité avec intégration des co…" at bounding box center [134, 146] width 0 height 4
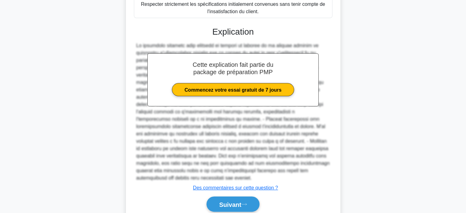
scroll to position [186, 0]
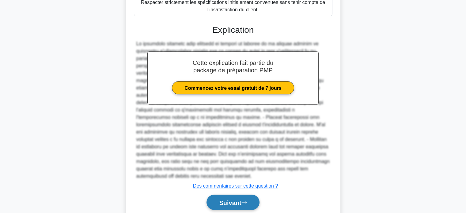
click at [230, 197] on button "Suivant" at bounding box center [232, 202] width 53 height 16
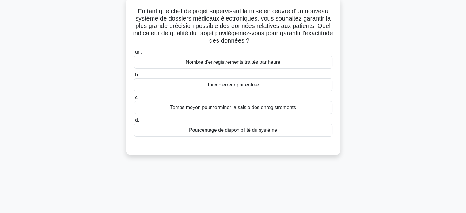
scroll to position [0, 0]
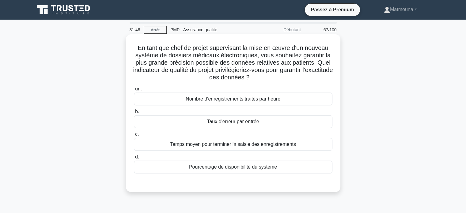
click at [235, 169] on font "Pourcentage de disponibilité du système" at bounding box center [233, 166] width 88 height 5
click at [134, 159] on input "d. Pourcentage de disponibilité du système" at bounding box center [134, 157] width 0 height 4
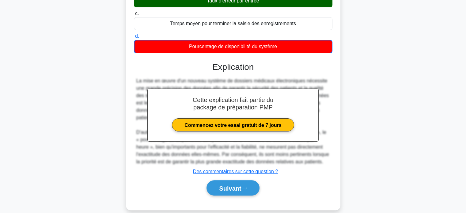
scroll to position [122, 0]
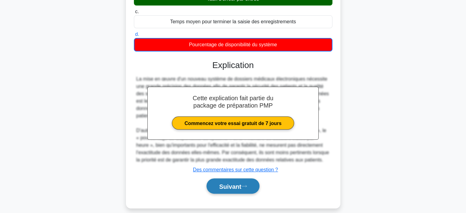
click at [219, 183] on font "Suivant" at bounding box center [230, 186] width 22 height 7
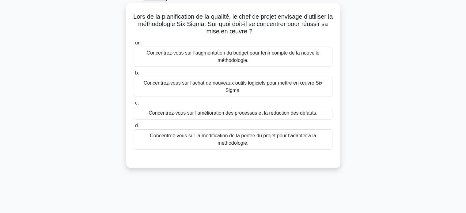
scroll to position [0, 0]
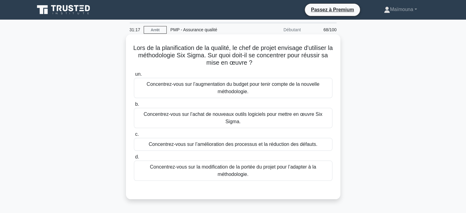
click at [257, 141] on font "Concentrez-vous sur l’amélioration des processus et la réduction des défauts." at bounding box center [233, 143] width 169 height 5
click at [134, 136] on input "c. Concentrez-vous sur l’amélioration des processus et la réduction des défauts." at bounding box center [134, 134] width 0 height 4
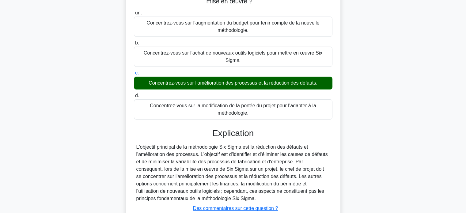
scroll to position [118, 0]
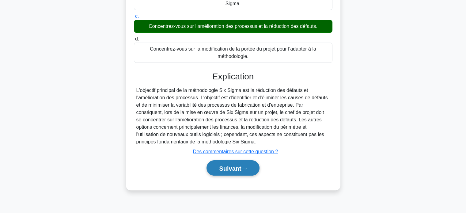
click at [229, 165] on font "Suivant" at bounding box center [230, 168] width 22 height 7
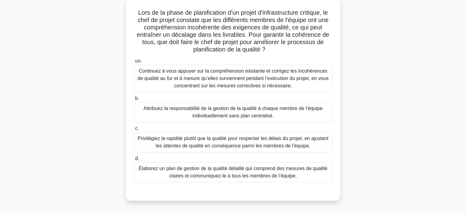
scroll to position [26, 0]
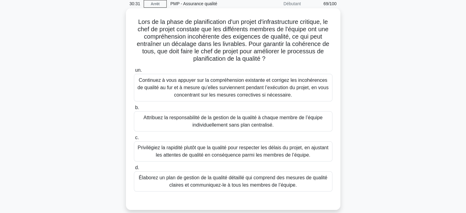
click at [224, 183] on font "Élaborez un plan de gestion de la qualité détaillé qui comprend des mesures de …" at bounding box center [233, 181] width 189 height 13
click at [134, 170] on input "d. Élaborez un plan de gestion de la qualité détaillé qui comprend des mesures …" at bounding box center [134, 168] width 0 height 4
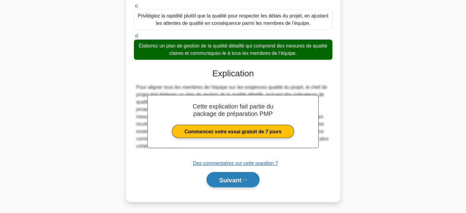
click at [223, 183] on button "Suivant" at bounding box center [232, 180] width 53 height 16
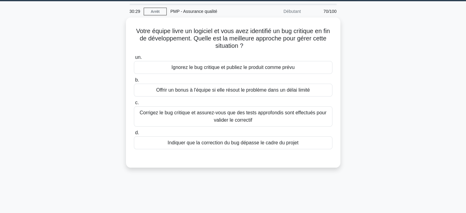
scroll to position [0, 0]
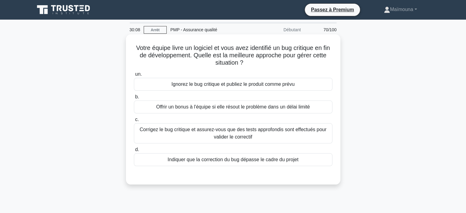
click at [213, 131] on font "Corrigez le bug critique et assurez-vous que des tests approfondis sont effectu…" at bounding box center [233, 133] width 187 height 13
click at [134, 122] on input "c. Corrigez le bug critique et assurez-vous que des tests approfondis sont effe…" at bounding box center [134, 120] width 0 height 4
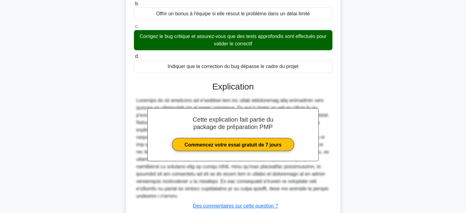
scroll to position [128, 0]
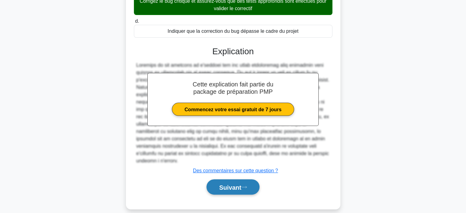
click at [221, 184] on font "Suivant" at bounding box center [230, 187] width 22 height 7
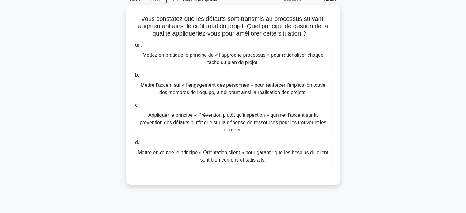
scroll to position [26, 0]
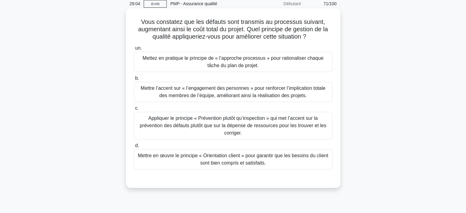
click at [214, 119] on font "Appliquer le principe « Prévention plutôt qu’inspection » qui met l’accent sur …" at bounding box center [233, 125] width 186 height 20
click at [134, 110] on input "c. Appliquer le principe « Prévention plutôt qu’inspection » qui met l’accent s…" at bounding box center [134, 108] width 0 height 4
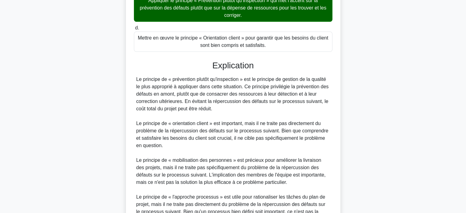
scroll to position [179, 0]
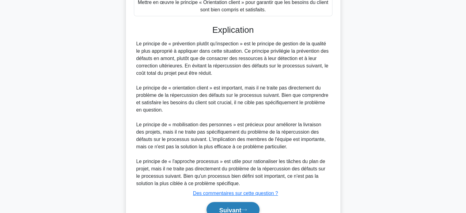
click at [221, 206] on font "Suivant" at bounding box center [230, 209] width 22 height 7
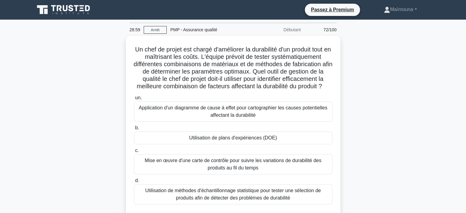
scroll to position [31, 0]
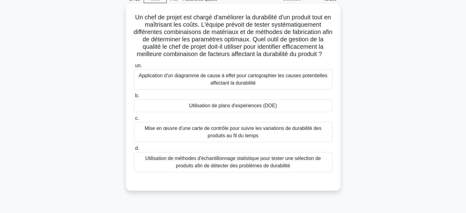
click at [211, 166] on font "Utilisation de méthodes d'échantillonnage statistique pour tester une sélection…" at bounding box center [232, 162] width 175 height 13
click at [134, 150] on input "d. Utilisation de méthodes d'échantillonnage statistique pour tester une sélect…" at bounding box center [134, 148] width 0 height 4
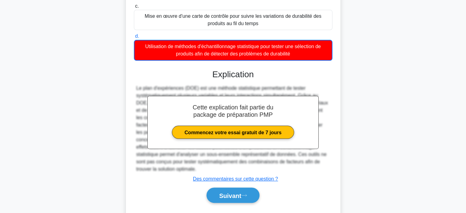
scroll to position [165, 0]
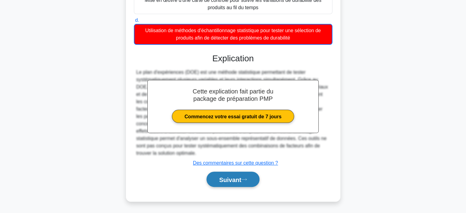
click at [222, 177] on font "Suivant" at bounding box center [230, 179] width 22 height 7
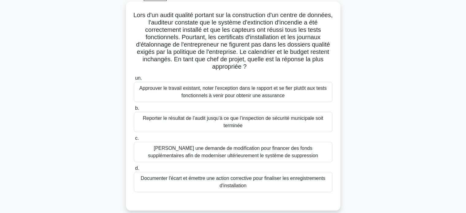
scroll to position [26, 0]
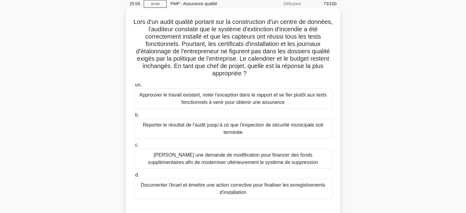
click at [206, 100] on font "Approuver le travail existant, noter l'exception dans le rapport et se fier plu…" at bounding box center [232, 98] width 187 height 13
click at [134, 87] on input "un. Approuver le travail existant, noter l'exception dans le rapport et se fier…" at bounding box center [134, 85] width 0 height 4
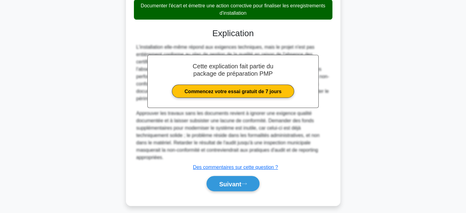
scroll to position [209, 0]
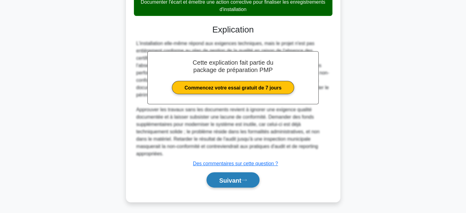
click at [219, 179] on font "Suivant" at bounding box center [230, 180] width 22 height 7
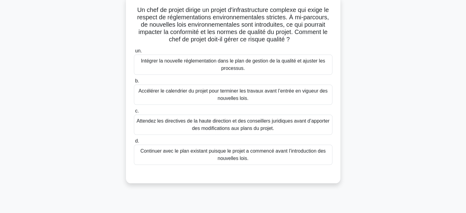
scroll to position [26, 0]
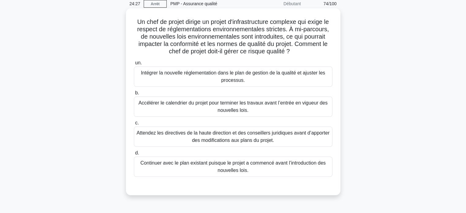
click at [236, 74] on font "Intégrer la nouvelle réglementation dans le plan de gestion de la qualité et aj…" at bounding box center [233, 76] width 184 height 13
click at [134, 65] on input "un. Intégrer la nouvelle réglementation dans le plan de gestion de la qualité e…" at bounding box center [134, 63] width 0 height 4
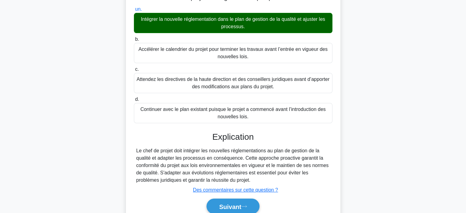
scroll to position [118, 0]
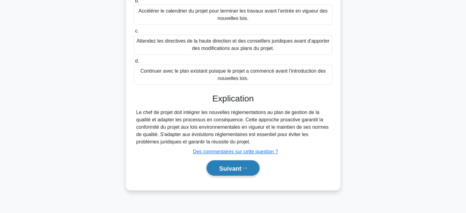
click at [228, 165] on font "Suivant" at bounding box center [230, 168] width 22 height 7
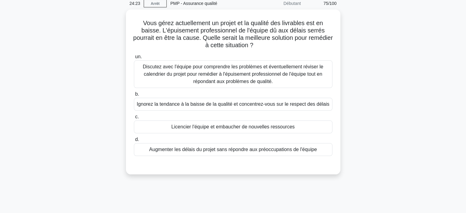
scroll to position [26, 0]
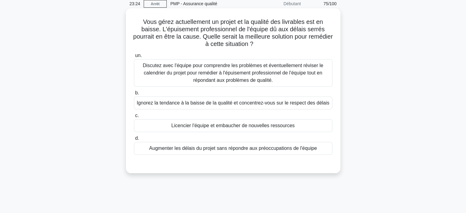
click at [254, 81] on font "Discutez avec l'équipe pour comprendre les problèmes et éventuellement réviser …" at bounding box center [233, 73] width 180 height 20
click at [134, 58] on input "un. Discutez avec l'équipe pour comprendre les problèmes et éventuellement révi…" at bounding box center [134, 56] width 0 height 4
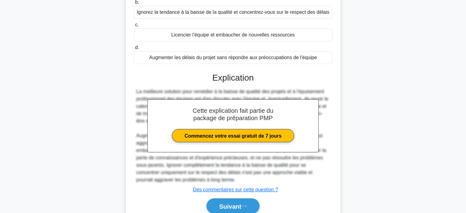
scroll to position [143, 0]
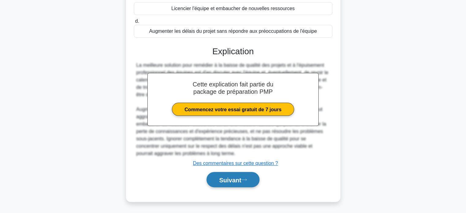
click at [231, 179] on font "Suivant" at bounding box center [230, 179] width 22 height 7
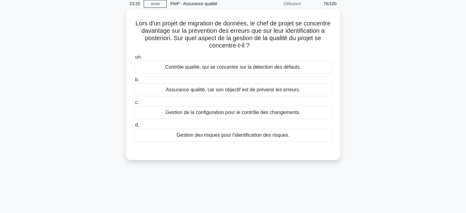
scroll to position [0, 0]
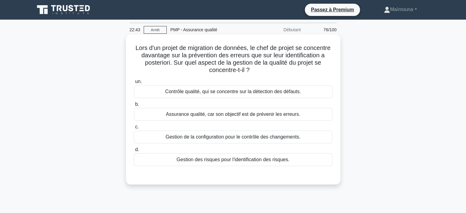
click at [238, 119] on div "Assurance qualité, car son objectif est de prévenir les erreurs." at bounding box center [233, 114] width 198 height 13
click at [134, 106] on input "b. Assurance qualité, car son objectif est de prévenir les erreurs." at bounding box center [134, 104] width 0 height 4
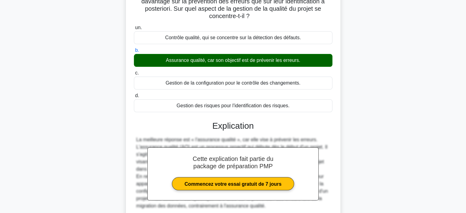
scroll to position [118, 0]
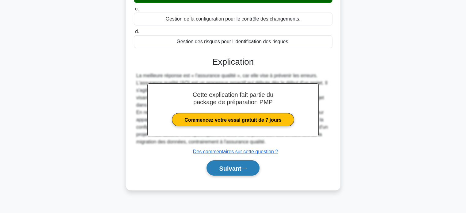
click at [224, 170] on font "Suivant" at bounding box center [230, 168] width 22 height 7
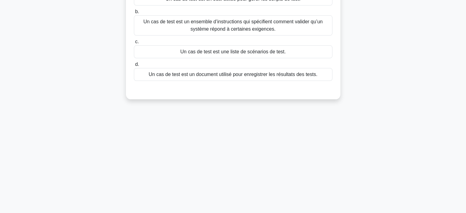
scroll to position [0, 0]
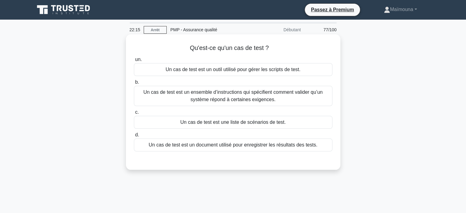
click at [255, 98] on font "Un cas de test est un ensemble d’instructions qui spécifient comment valider qu…" at bounding box center [232, 95] width 179 height 13
click at [134, 84] on input "b. Un cas de test est un ensemble d’instructions qui spécifient comment valider…" at bounding box center [134, 82] width 0 height 4
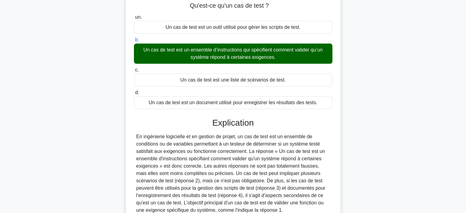
scroll to position [118, 0]
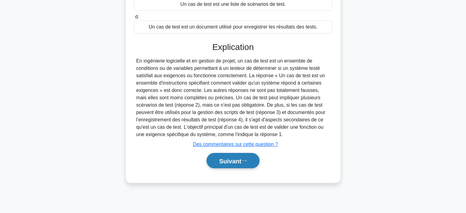
click at [245, 159] on icon at bounding box center [244, 160] width 6 height 3
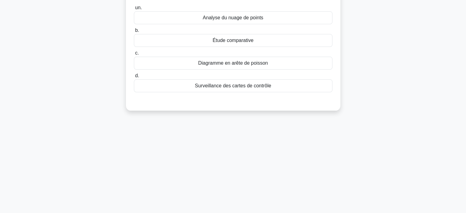
scroll to position [0, 0]
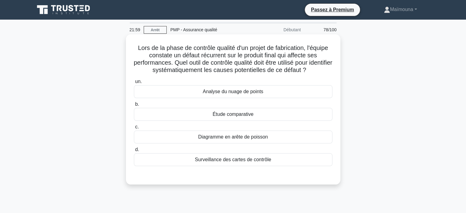
click at [234, 137] on font "Diagramme en arête de poisson" at bounding box center [233, 136] width 70 height 5
click at [134, 129] on input "c. Diagramme en arête de poisson" at bounding box center [134, 127] width 0 height 4
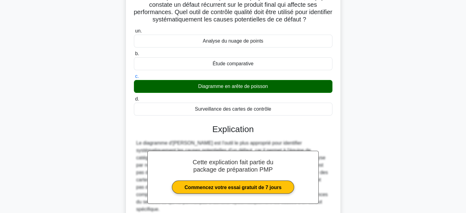
scroll to position [118, 0]
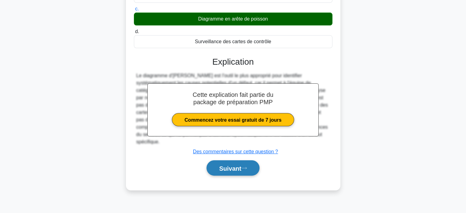
click at [225, 162] on button "Suivant" at bounding box center [232, 168] width 53 height 16
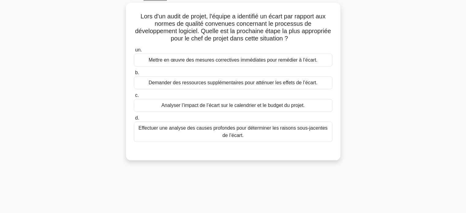
scroll to position [26, 0]
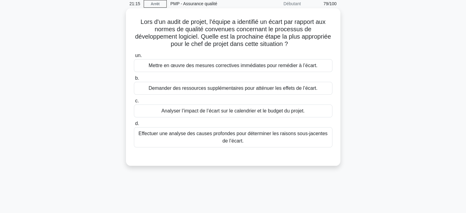
click at [237, 140] on font "Effectuer une analyse des causes profondes pour déterminer les raisons sous-jac…" at bounding box center [232, 137] width 189 height 13
click at [134, 126] on input "d. Effectuer une analyse des causes profondes pour déterminer les raisons sous-…" at bounding box center [134, 124] width 0 height 4
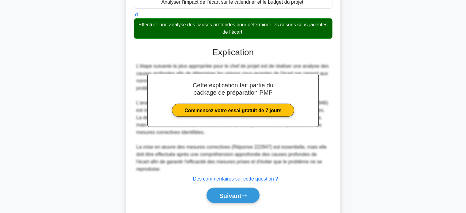
scroll to position [150, 0]
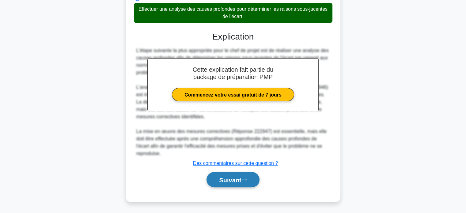
click at [231, 181] on font "Suivant" at bounding box center [230, 179] width 22 height 7
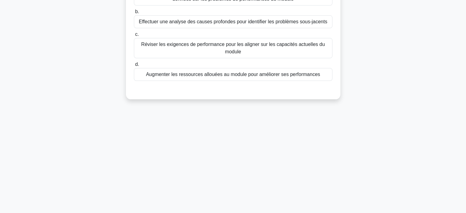
scroll to position [26, 0]
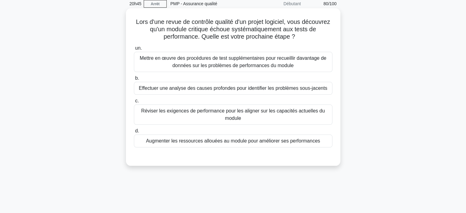
click at [234, 91] on font "Effectuer une analyse des causes profondes pour identifier les problèmes sous-j…" at bounding box center [233, 87] width 188 height 5
click at [134, 80] on input "b. Effectuer une analyse des causes profondes pour identifier les problèmes sou…" at bounding box center [134, 78] width 0 height 4
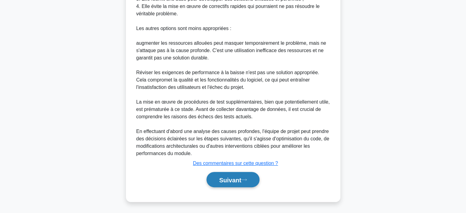
click at [228, 178] on font "Suivant" at bounding box center [230, 179] width 22 height 7
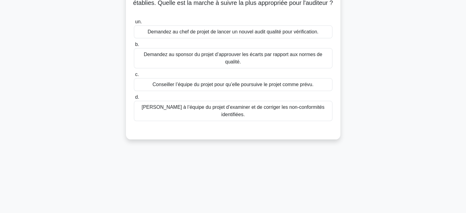
scroll to position [0, 0]
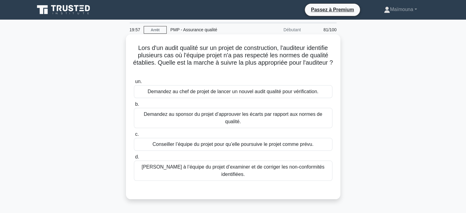
click at [212, 168] on font "Demander à l’équipe du projet d’examiner et de corriger les non-conformités ide…" at bounding box center [232, 170] width 183 height 13
click at [134, 159] on input "d. Demander à l’équipe du projet d’examiner et de corriger les non-conformités …" at bounding box center [134, 157] width 0 height 4
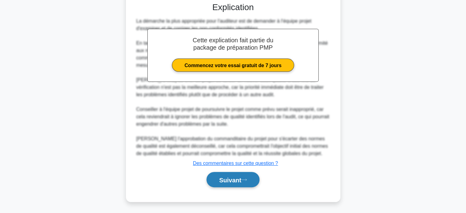
click at [219, 181] on font "Suivant" at bounding box center [230, 179] width 22 height 7
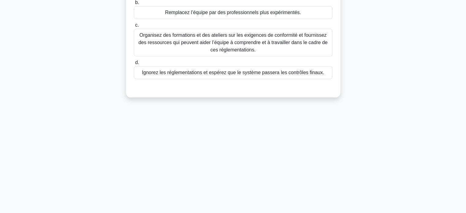
scroll to position [26, 0]
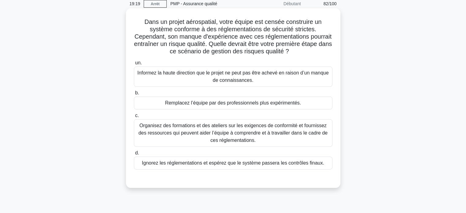
click at [234, 138] on font "Organisez des formations et des ateliers sur les exigences de conformité et fou…" at bounding box center [232, 133] width 189 height 20
click at [134, 118] on input "c. Organisez des formations et des ateliers sur les exigences de conformité et …" at bounding box center [134, 116] width 0 height 4
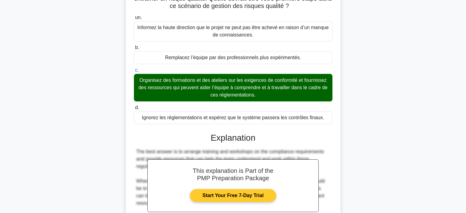
scroll to position [149, 0]
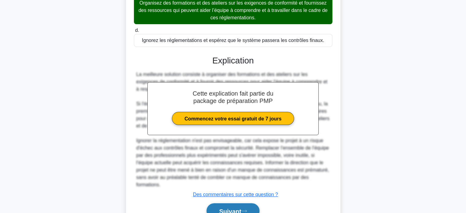
click at [228, 208] on font "Suivant" at bounding box center [230, 211] width 22 height 7
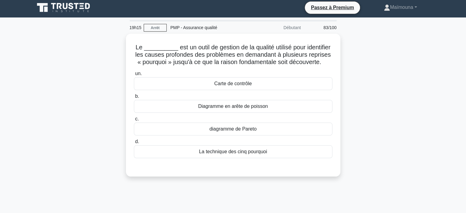
scroll to position [0, 0]
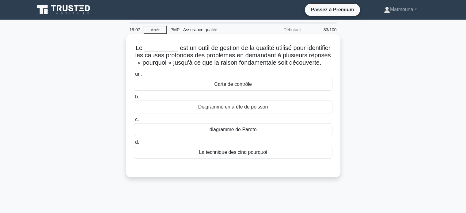
click at [228, 108] on font "Diagramme en arête de poisson" at bounding box center [233, 106] width 70 height 5
click at [134, 99] on input "b. Diagramme en arête de poisson" at bounding box center [134, 97] width 0 height 4
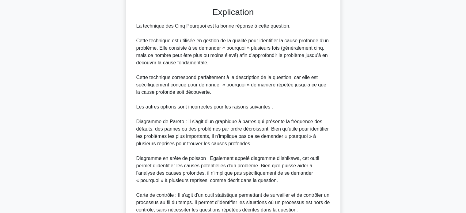
scroll to position [214, 0]
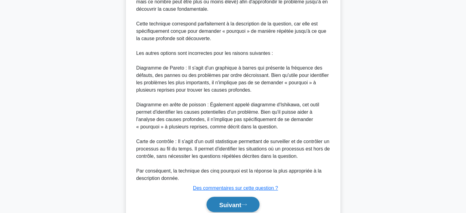
click at [220, 204] on font "Suivant" at bounding box center [230, 204] width 22 height 7
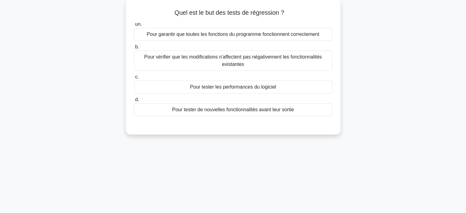
scroll to position [26, 0]
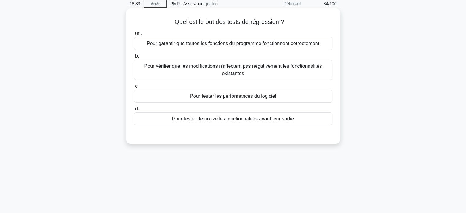
click at [257, 98] on font "Pour tester les performances du logiciel" at bounding box center [233, 95] width 86 height 5
click at [134, 88] on input "c. Pour tester les performances du logiciel" at bounding box center [134, 86] width 0 height 4
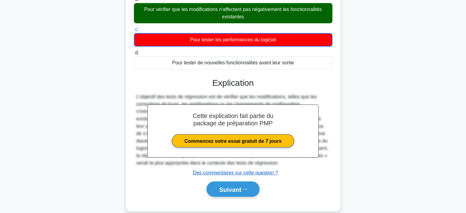
scroll to position [118, 0]
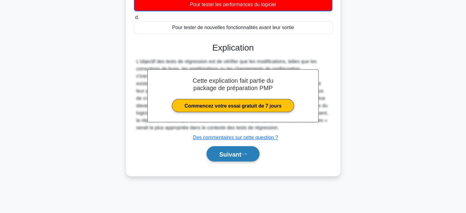
click at [229, 152] on font "Suivant" at bounding box center [230, 154] width 22 height 7
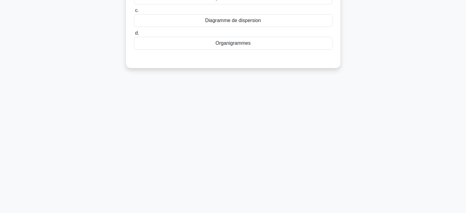
scroll to position [26, 0]
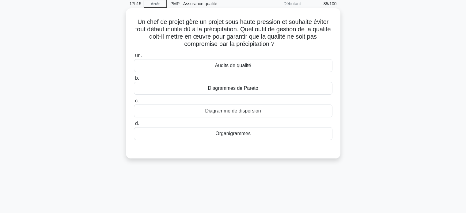
click at [237, 111] on font "Diagramme de dispersion" at bounding box center [233, 110] width 56 height 5
click at [134, 103] on input "c. Diagramme de dispersion" at bounding box center [134, 101] width 0 height 4
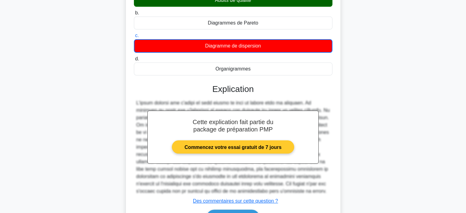
scroll to position [129, 0]
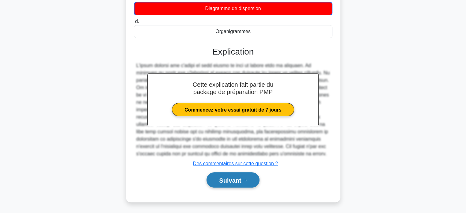
click at [222, 182] on font "Suivant" at bounding box center [230, 180] width 22 height 7
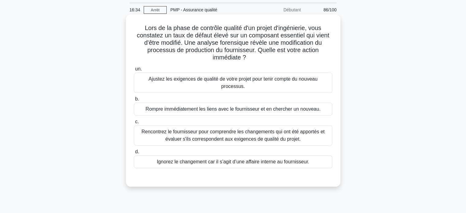
scroll to position [31, 0]
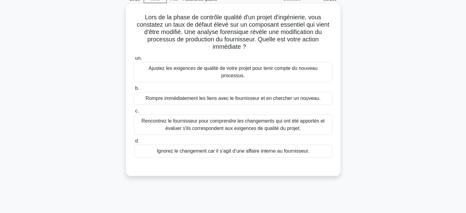
click at [214, 117] on font "Rencontrez le fournisseur pour comprendre les changements qui ont été apportés …" at bounding box center [233, 124] width 193 height 15
click at [134, 113] on input "c. Rencontrez le fournisseur pour comprendre les changements qui ont été apport…" at bounding box center [134, 111] width 0 height 4
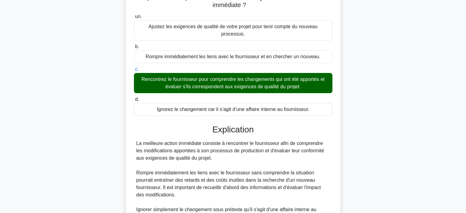
scroll to position [184, 0]
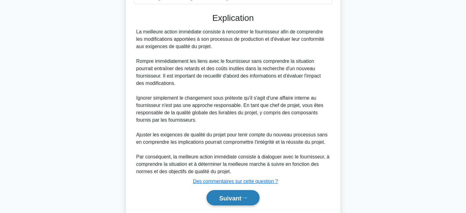
click at [216, 190] on button "Suivant" at bounding box center [232, 198] width 53 height 16
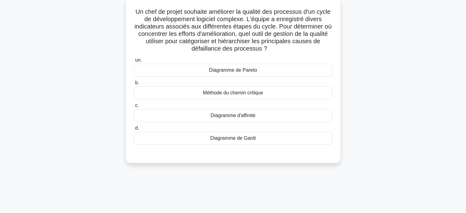
scroll to position [26, 0]
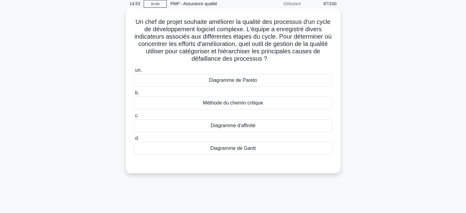
click at [228, 126] on font "Diagramme d'affinité" at bounding box center [233, 125] width 45 height 5
click at [134, 118] on input "c. Diagramme d'affinité" at bounding box center [134, 116] width 0 height 4
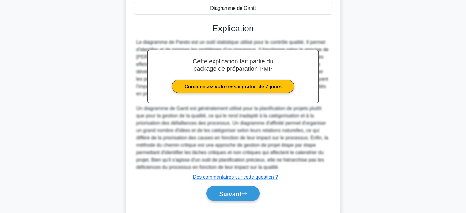
scroll to position [180, 0]
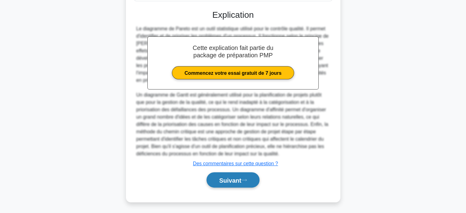
click at [224, 179] on font "Suivant" at bounding box center [230, 180] width 22 height 7
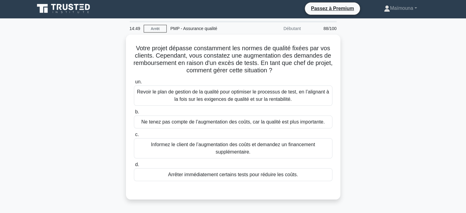
scroll to position [0, 0]
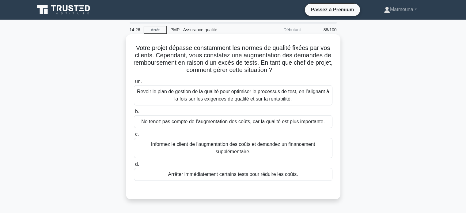
click at [232, 96] on font "Revoir le plan de gestion de la qualité pour optimiser le processus de test, en…" at bounding box center [233, 95] width 192 height 13
click at [134, 84] on input "un. Revoir le plan de gestion de la qualité pour optimiser le processus de test…" at bounding box center [134, 82] width 0 height 4
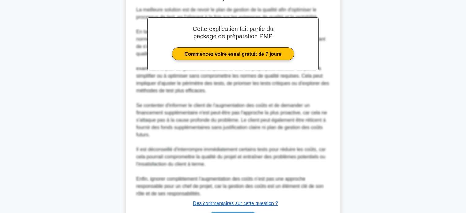
scroll to position [239, 0]
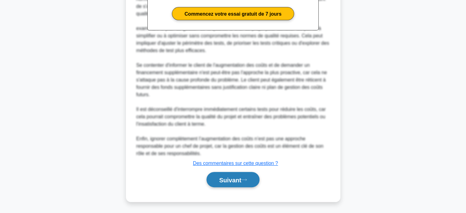
click at [224, 179] on font "Suivant" at bounding box center [230, 179] width 22 height 7
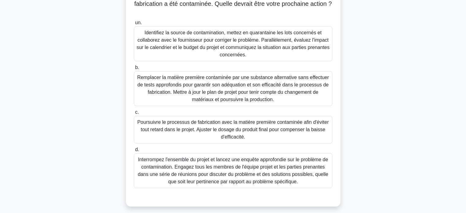
scroll to position [82, 0]
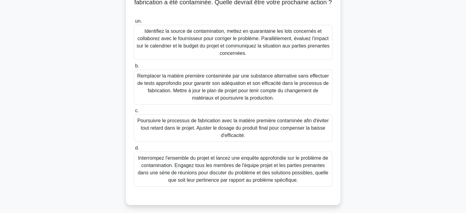
click at [194, 43] on font "Identifiez la source de contamination, mettez en quarantaine les lots concernés…" at bounding box center [233, 41] width 193 height 27
click at [134, 23] on input "un. Identifiez la source de contamination, mettez en quarantaine les lots conce…" at bounding box center [134, 21] width 0 height 4
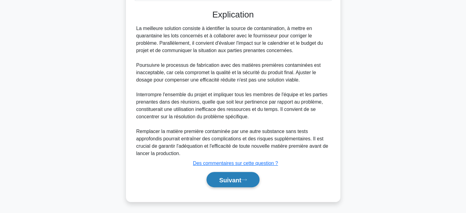
click at [226, 177] on font "Suivant" at bounding box center [230, 179] width 22 height 7
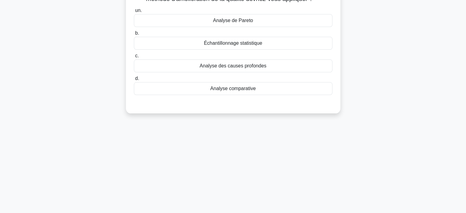
scroll to position [26, 0]
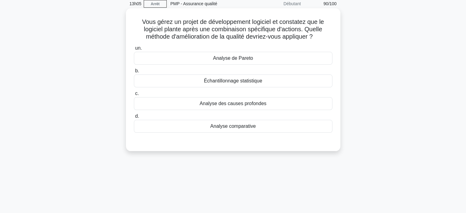
click at [238, 60] on font "Analyse de Pareto" at bounding box center [233, 57] width 40 height 5
click at [134, 50] on input "un. Analyse de Pareto" at bounding box center [134, 48] width 0 height 4
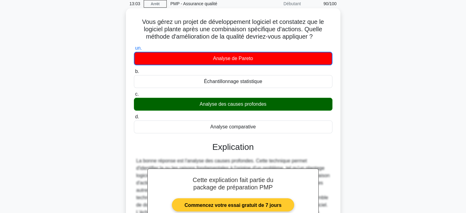
scroll to position [118, 0]
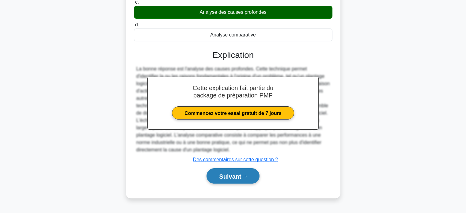
click at [222, 171] on button "Suivant" at bounding box center [232, 176] width 53 height 16
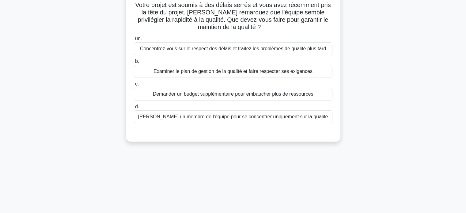
scroll to position [26, 0]
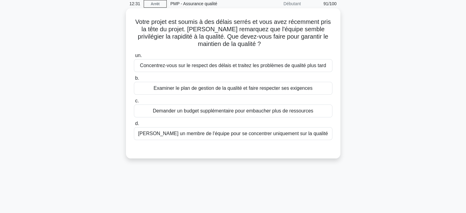
click at [248, 88] on font "Examiner le plan de gestion de la qualité et faire respecter ses exigences" at bounding box center [232, 87] width 159 height 5
click at [134, 80] on input "b. Examiner le plan de gestion de la qualité et faire respecter ses exigences" at bounding box center [134, 78] width 0 height 4
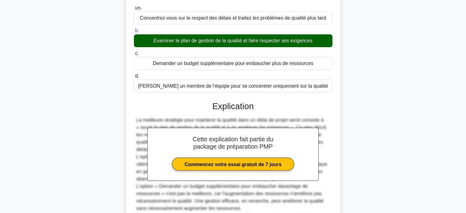
scroll to position [149, 0]
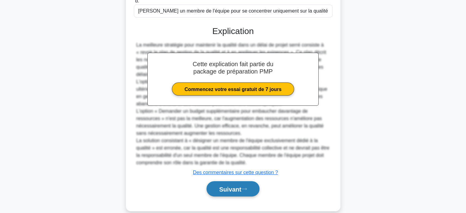
click at [232, 186] on font "Suivant" at bounding box center [230, 189] width 22 height 7
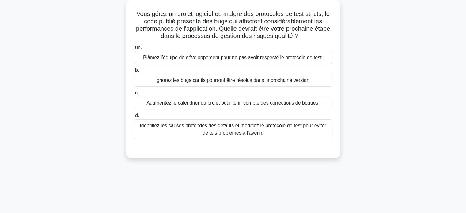
scroll to position [26, 0]
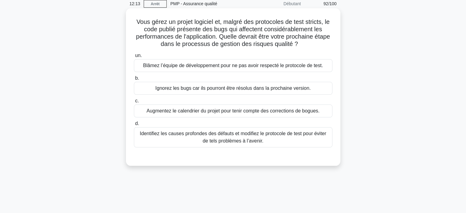
click at [187, 137] on font "Identifiez les causes profondes des défauts et modifiez le protocole de test po…" at bounding box center [233, 137] width 193 height 15
click at [134, 126] on input "d. Identifiez les causes profondes des défauts et modifiez le protocole de test…" at bounding box center [134, 124] width 0 height 4
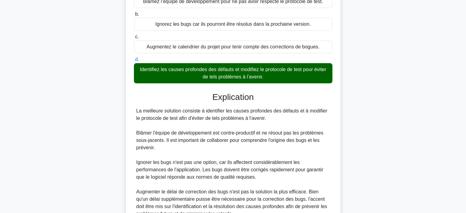
scroll to position [150, 0]
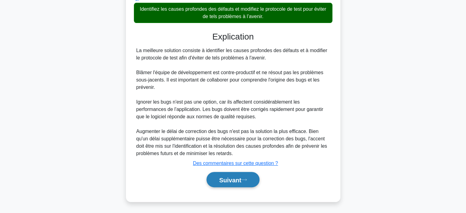
click at [208, 179] on button "Suivant" at bounding box center [232, 180] width 53 height 16
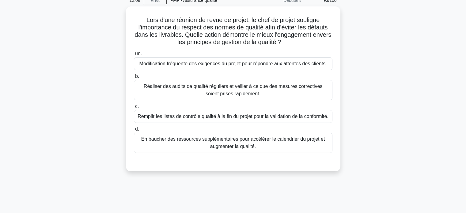
scroll to position [26, 0]
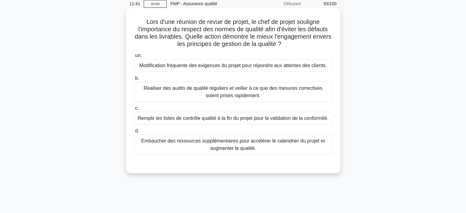
click at [233, 94] on font "Réaliser des audits de qualité réguliers et veiller à ce que des mesures correc…" at bounding box center [233, 91] width 179 height 13
click at [134, 80] on input "b. Réaliser des audits de qualité réguliers et veiller à ce que des mesures cor…" at bounding box center [134, 78] width 0 height 4
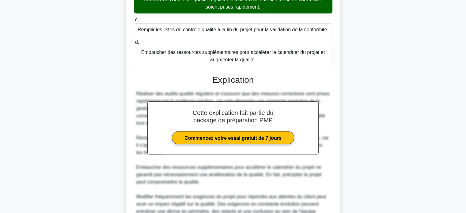
scroll to position [179, 0]
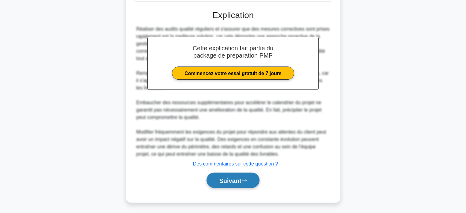
click at [228, 175] on button "Suivant" at bounding box center [232, 180] width 53 height 16
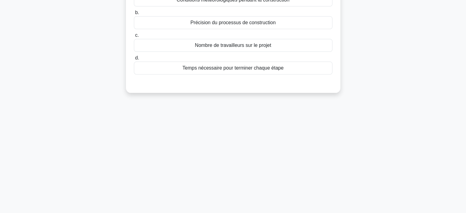
scroll to position [0, 0]
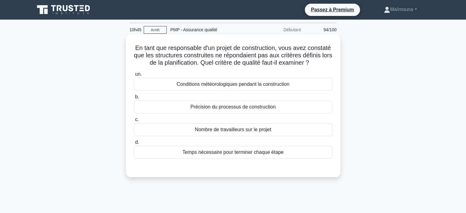
click at [244, 109] on font "Précision du processus de construction" at bounding box center [232, 106] width 85 height 5
click at [134, 99] on input "b. Précision du processus de construction" at bounding box center [134, 97] width 0 height 4
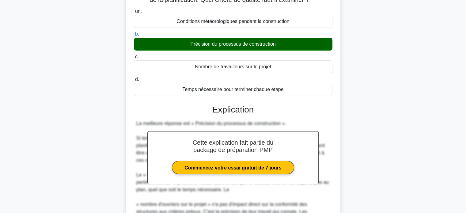
scroll to position [165, 0]
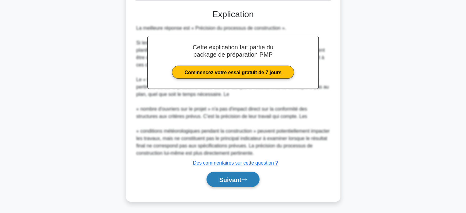
click at [222, 183] on button "Suivant" at bounding box center [232, 179] width 53 height 16
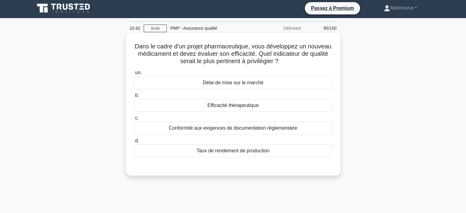
scroll to position [0, 0]
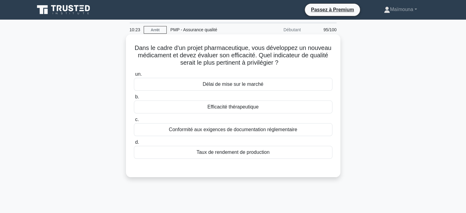
click at [234, 109] on font "Efficacité thérapeutique" at bounding box center [232, 106] width 51 height 5
click at [134, 99] on input "b. Efficacité thérapeutique" at bounding box center [134, 97] width 0 height 4
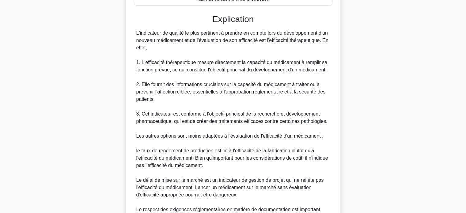
scroll to position [253, 0]
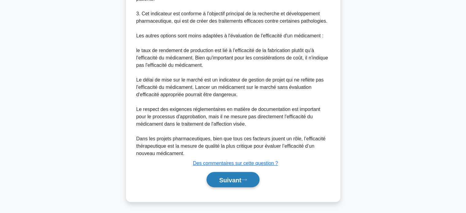
click at [223, 180] on font "Suivant" at bounding box center [230, 179] width 22 height 7
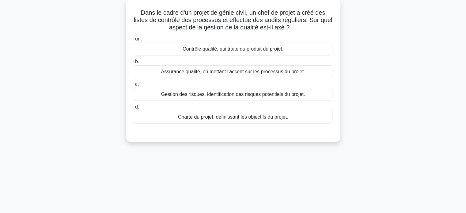
scroll to position [26, 0]
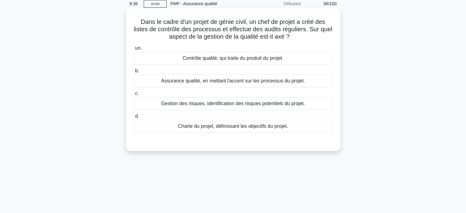
click at [195, 105] on font "Gestion des risques, identification des risques potentiels du projet." at bounding box center [233, 103] width 144 height 5
click at [134, 96] on input "c. Gestion des risques, identification des risques potentiels du projet." at bounding box center [134, 94] width 0 height 4
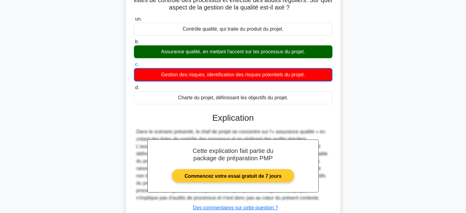
scroll to position [118, 0]
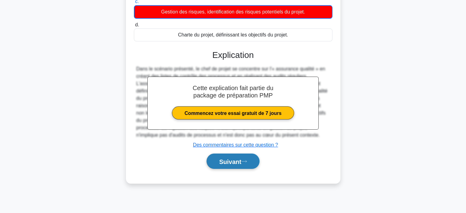
click at [230, 158] on font "Suivant" at bounding box center [230, 161] width 22 height 7
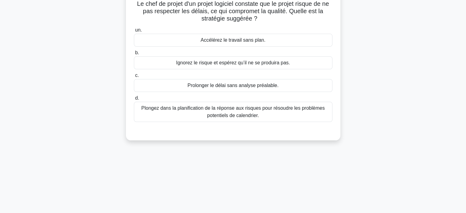
scroll to position [26, 0]
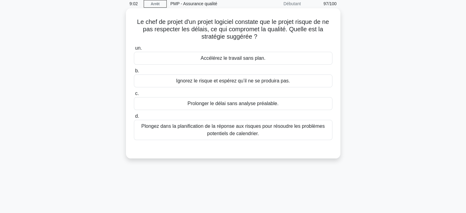
click at [248, 129] on font "Plongez dans la planification de la réponse aux risques pour résoudre les probl…" at bounding box center [232, 129] width 183 height 13
click at [134, 118] on input "d. Plongez dans la planification de la réponse aux risques pour résoudre les pr…" at bounding box center [134, 116] width 0 height 4
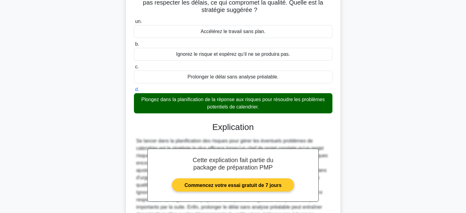
scroll to position [121, 0]
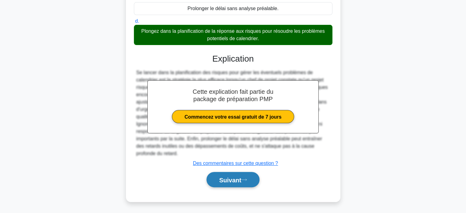
click at [227, 177] on font "Suivant" at bounding box center [230, 179] width 22 height 7
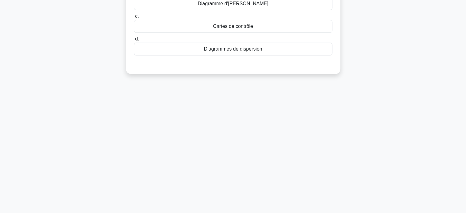
scroll to position [0, 0]
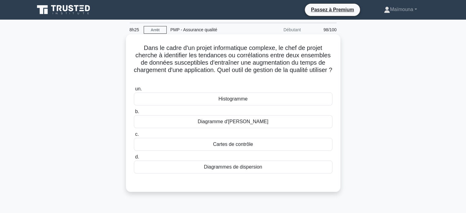
click at [222, 147] on font "Cartes de contrôle" at bounding box center [233, 143] width 40 height 5
click at [134, 136] on input "c. Cartes de contrôle" at bounding box center [134, 134] width 0 height 4
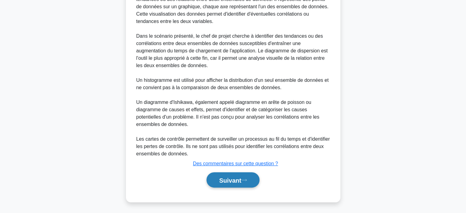
click at [225, 180] on font "Suivant" at bounding box center [230, 180] width 22 height 7
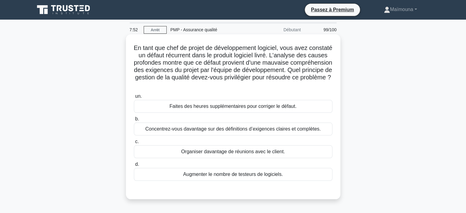
click at [246, 130] on font "Concentrez-vous davantage sur des définitions d’exigences claires et complètes." at bounding box center [232, 128] width 175 height 5
click at [134, 121] on input "b. Concentrez-vous davantage sur des définitions d’exigences claires et complèt…" at bounding box center [134, 119] width 0 height 4
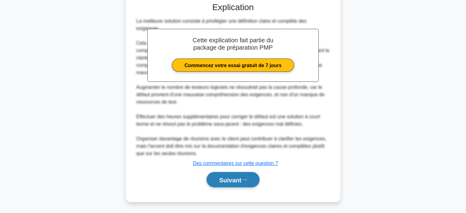
click at [225, 176] on font "Suivant" at bounding box center [230, 179] width 22 height 7
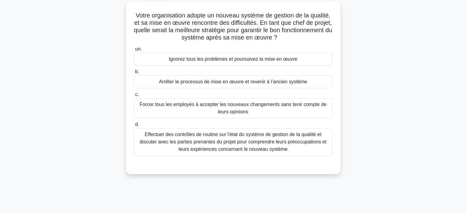
scroll to position [26, 0]
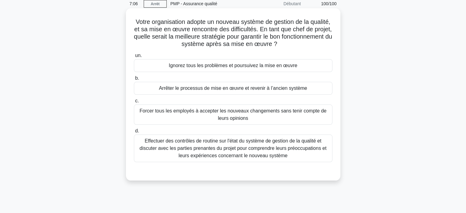
click at [243, 151] on font "Effectuer des contrôles de routine sur l'état du système de gestion de la quali…" at bounding box center [232, 148] width 187 height 20
click at [134, 133] on input "d. Effectuer des contrôles de routine sur l'état du système de gestion de la qu…" at bounding box center [134, 131] width 0 height 4
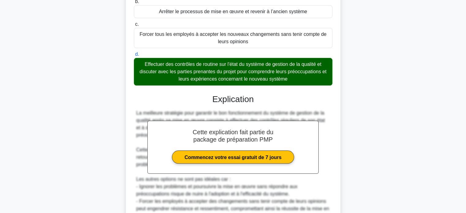
scroll to position [179, 0]
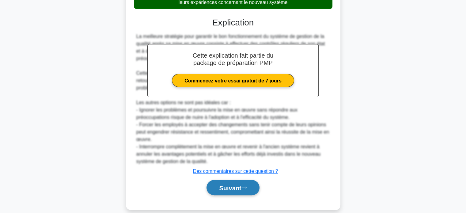
click at [224, 186] on font "Suivant" at bounding box center [230, 187] width 22 height 7
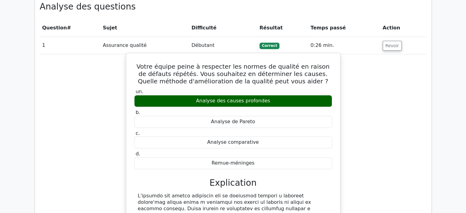
scroll to position [490, 0]
